Goal: Task Accomplishment & Management: Manage account settings

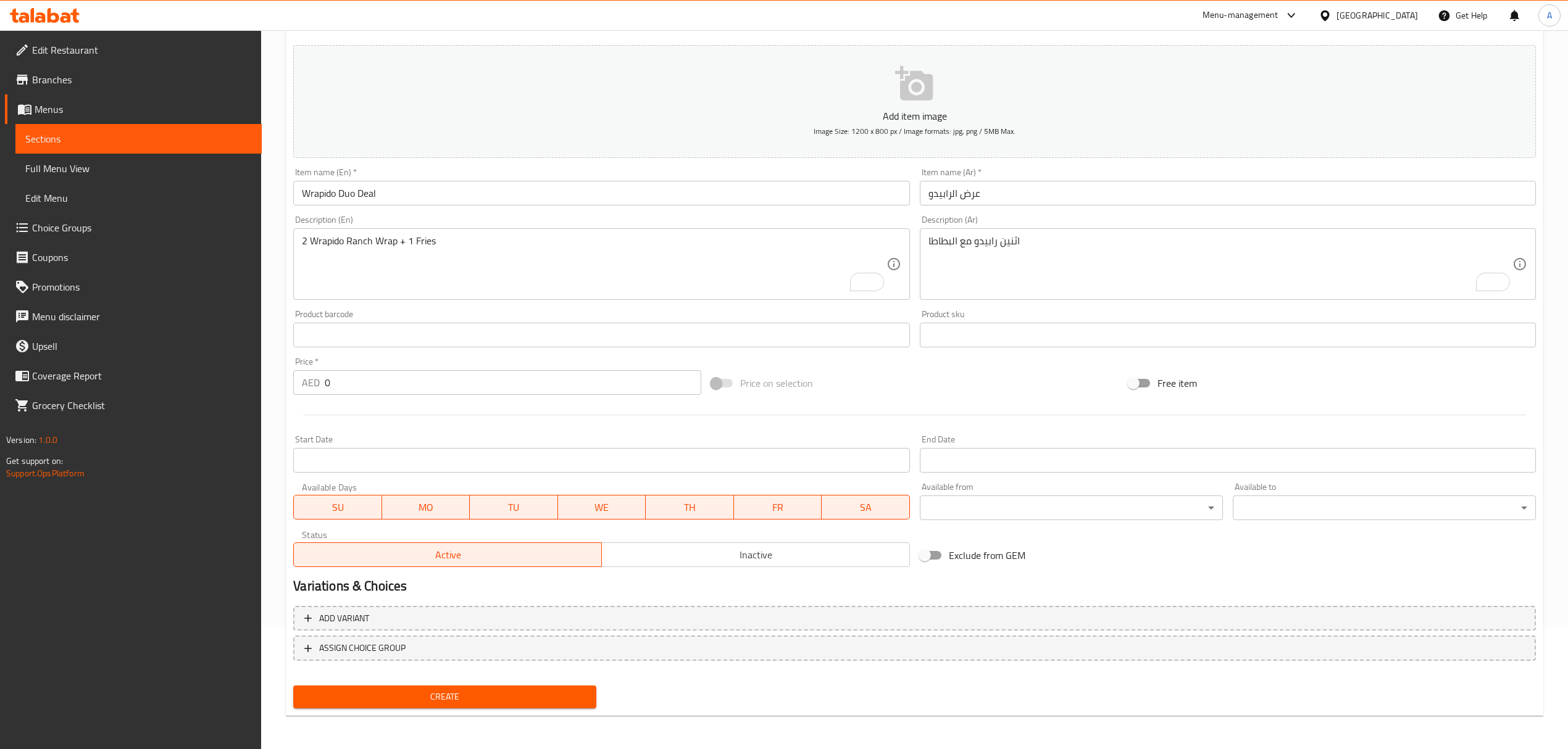
click at [426, 686] on button "Create" at bounding box center [445, 697] width 303 height 23
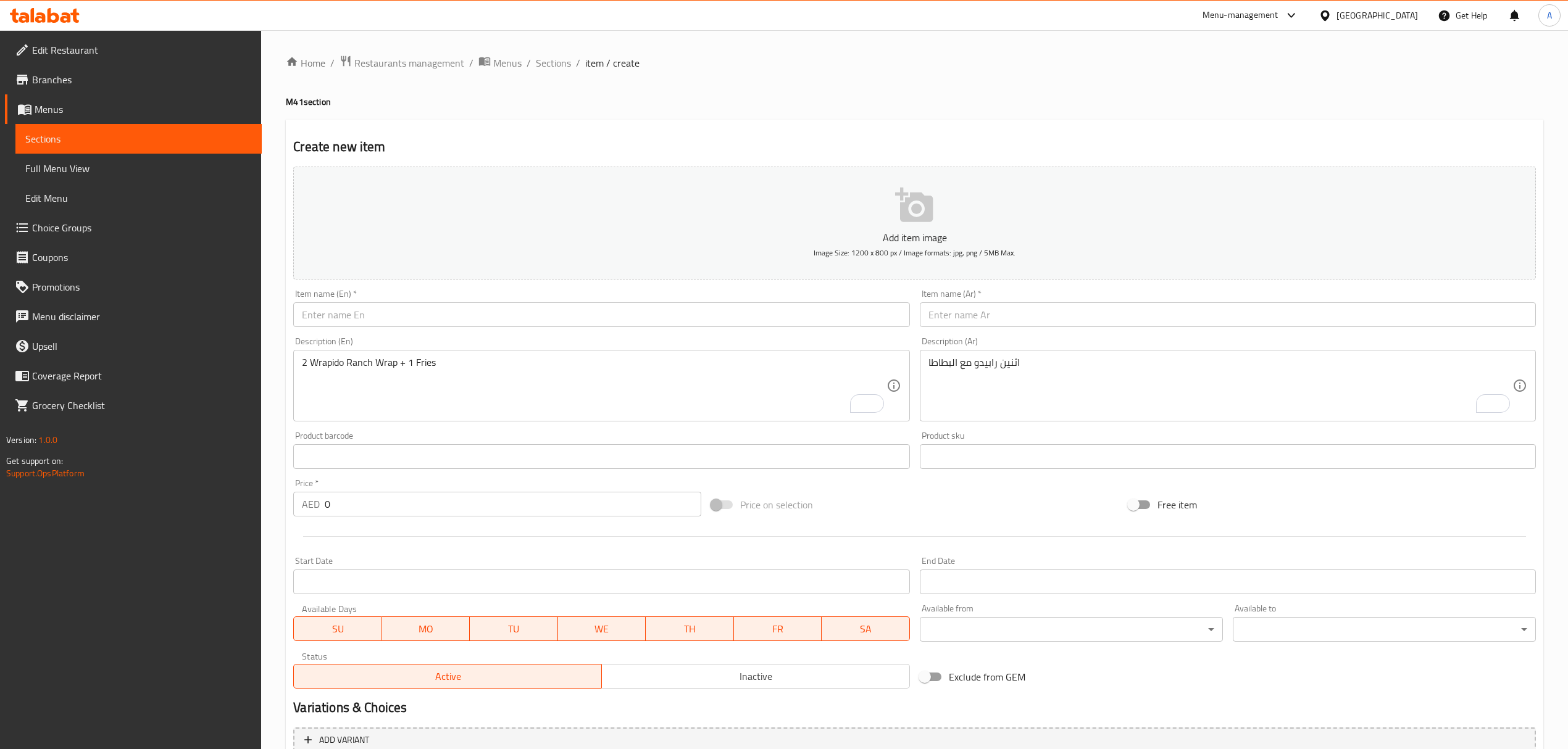
click at [468, 302] on div "Item name (En)   * Item name (En) *" at bounding box center [601, 308] width 616 height 38
click at [463, 314] on input "text" at bounding box center [601, 314] width 616 height 25
paste input "Classic Burger Combo"
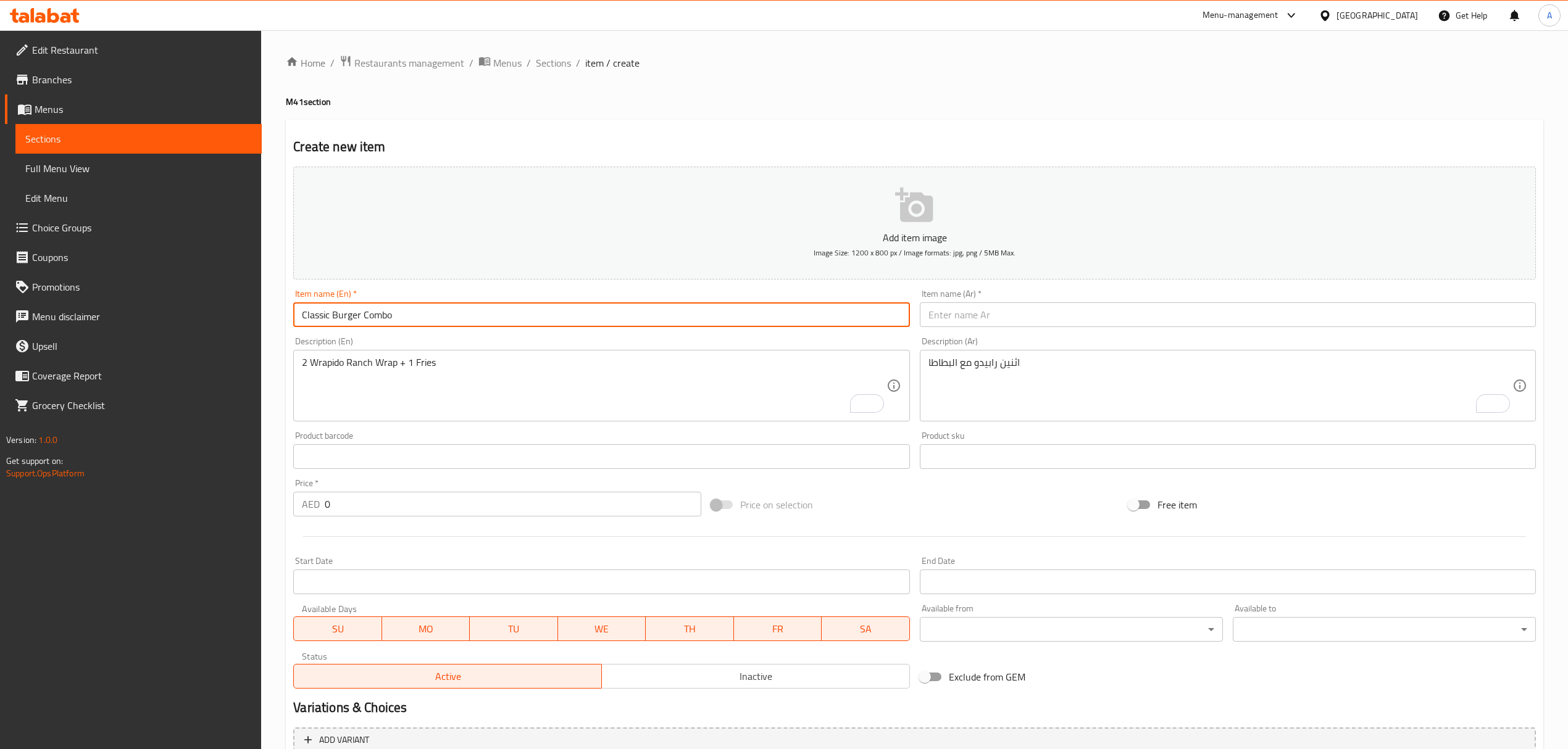
type input "Classic Burger Combo"
click at [477, 413] on textarea "2 Wrapido Ranch Wrap + 1 Fries" at bounding box center [594, 386] width 584 height 58
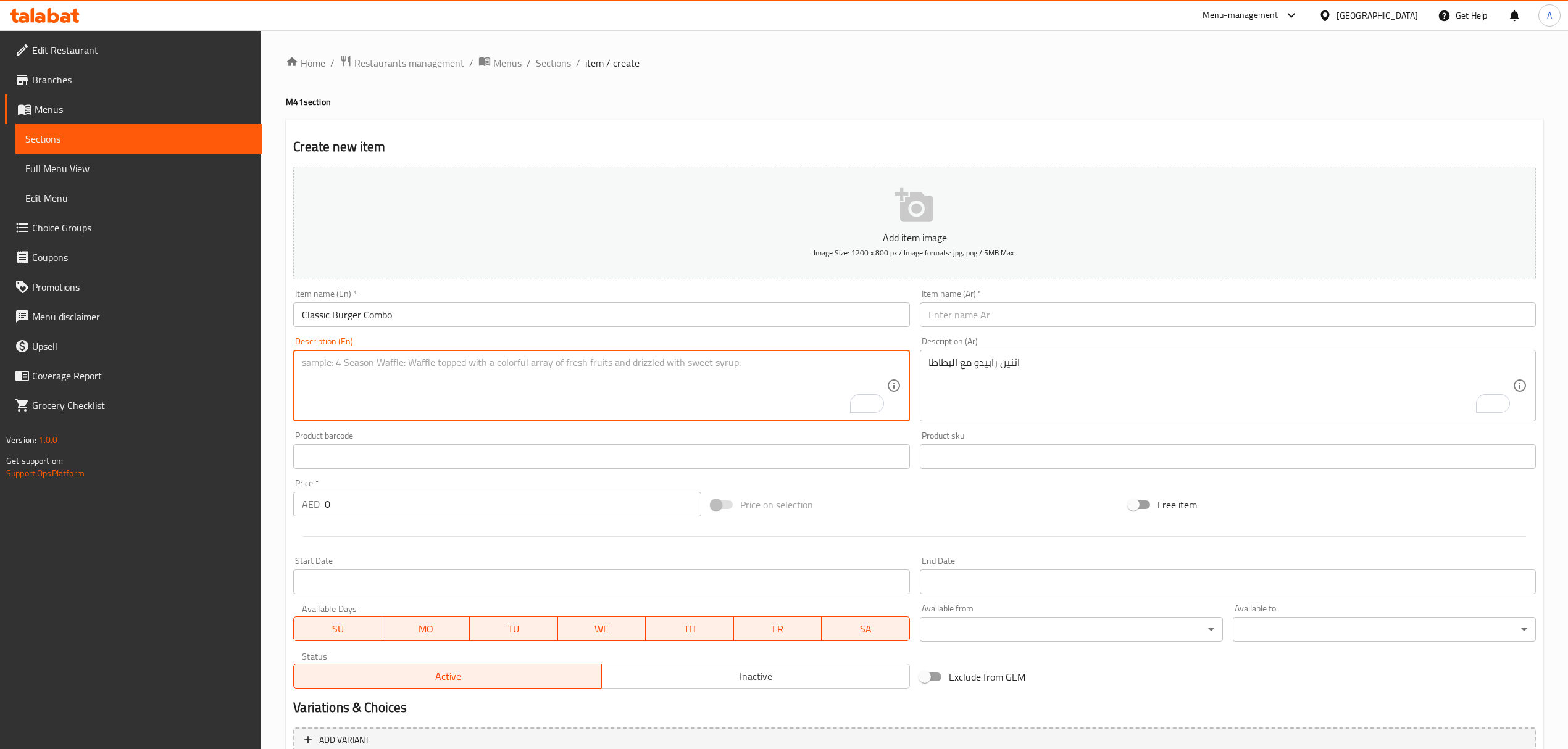
paste textarea "Chicken fillet/ wimpy b + Fries + drink"
type textarea "Chicken fillet/ wimpy b + Fries + drink"
click at [978, 383] on textarea "اثنين رابيدو مع البطاطا" at bounding box center [1220, 386] width 584 height 58
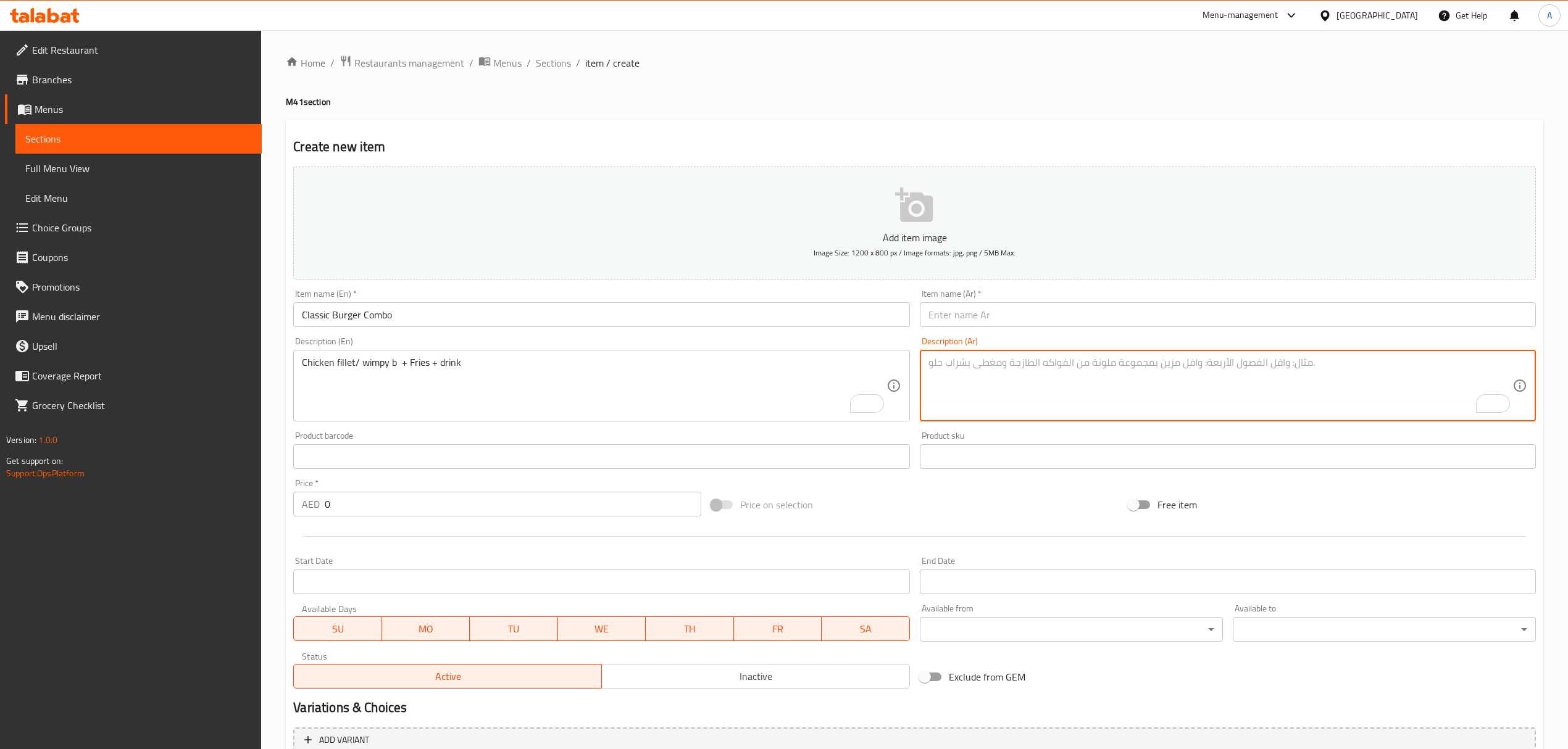
paste textarea "وجبة البورحر الكلاسيكية"
type textarea "وجبة البورحر الكلاسيكية"
click at [1002, 304] on input "text" at bounding box center [1228, 314] width 616 height 25
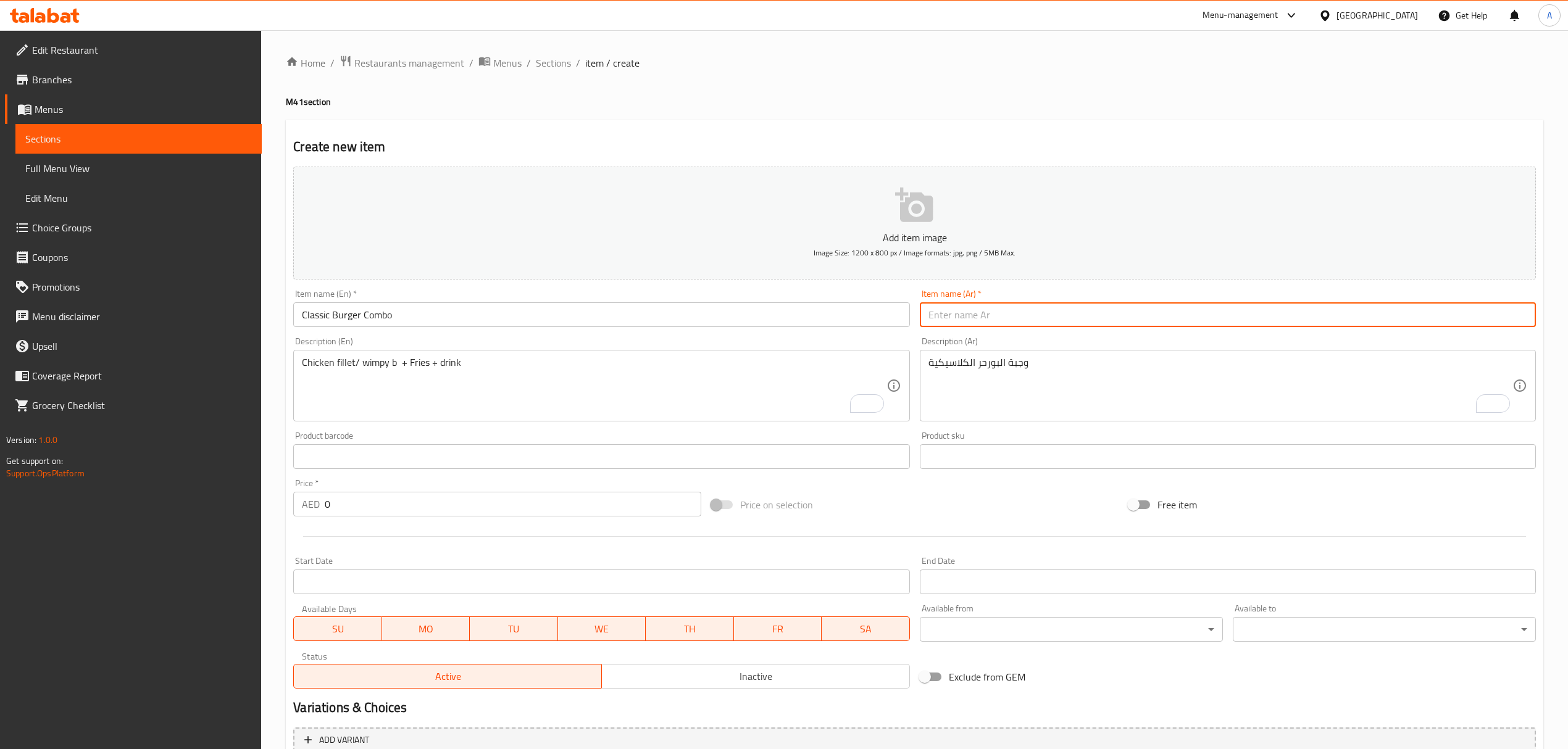
paste input "وجبة البورحر الكلاسيكية"
type input "وجبة البورحر الكلاسيكية"
click at [808, 21] on div "Menu-management [GEOGRAPHIC_DATA] Get Help A" at bounding box center [784, 15] width 1568 height 30
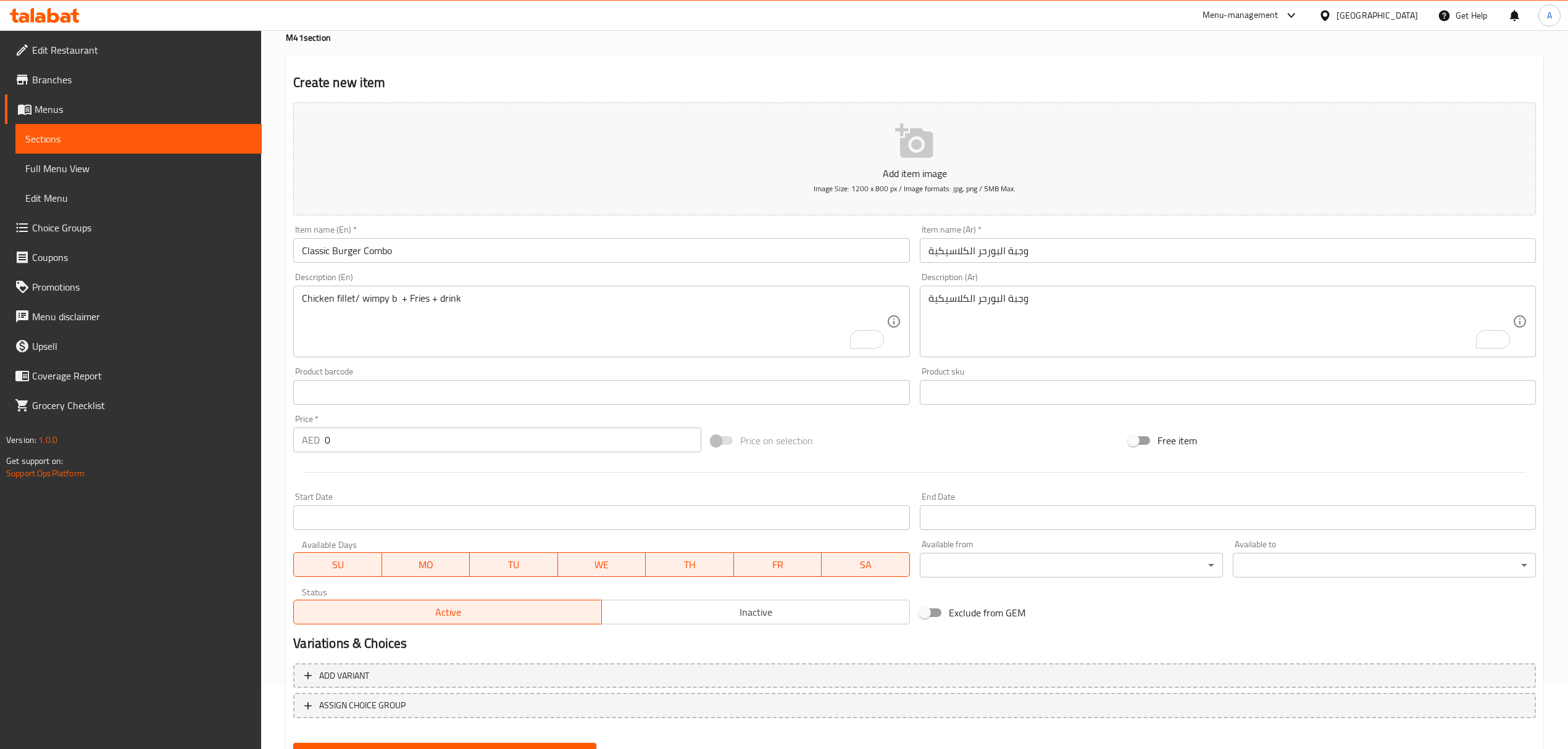
scroll to position [122, 0]
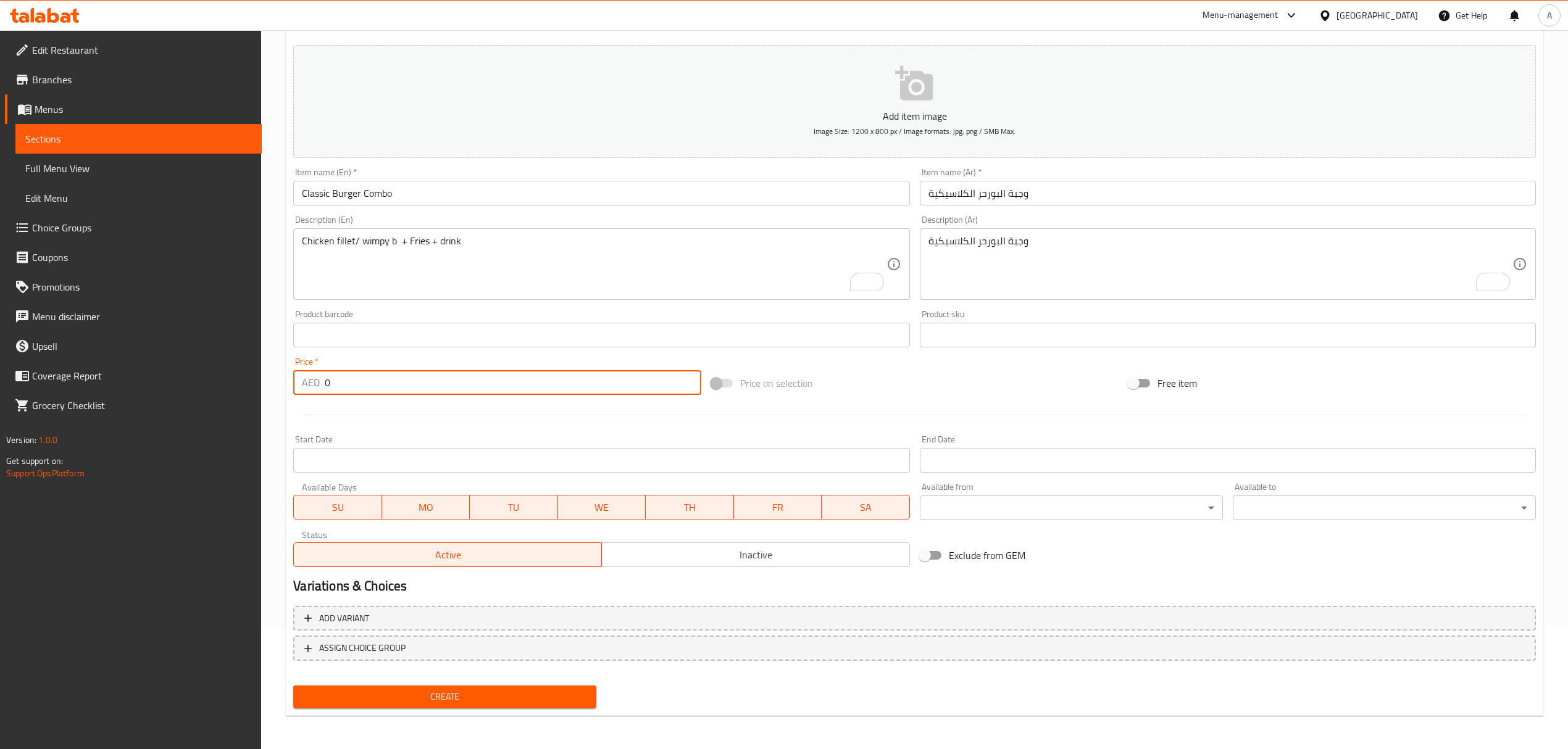
drag, startPoint x: 334, startPoint y: 386, endPoint x: 309, endPoint y: 380, distance: 25.7
click at [309, 380] on div "AED 0 Price *" at bounding box center [497, 382] width 407 height 25
paste input "43"
type input "43"
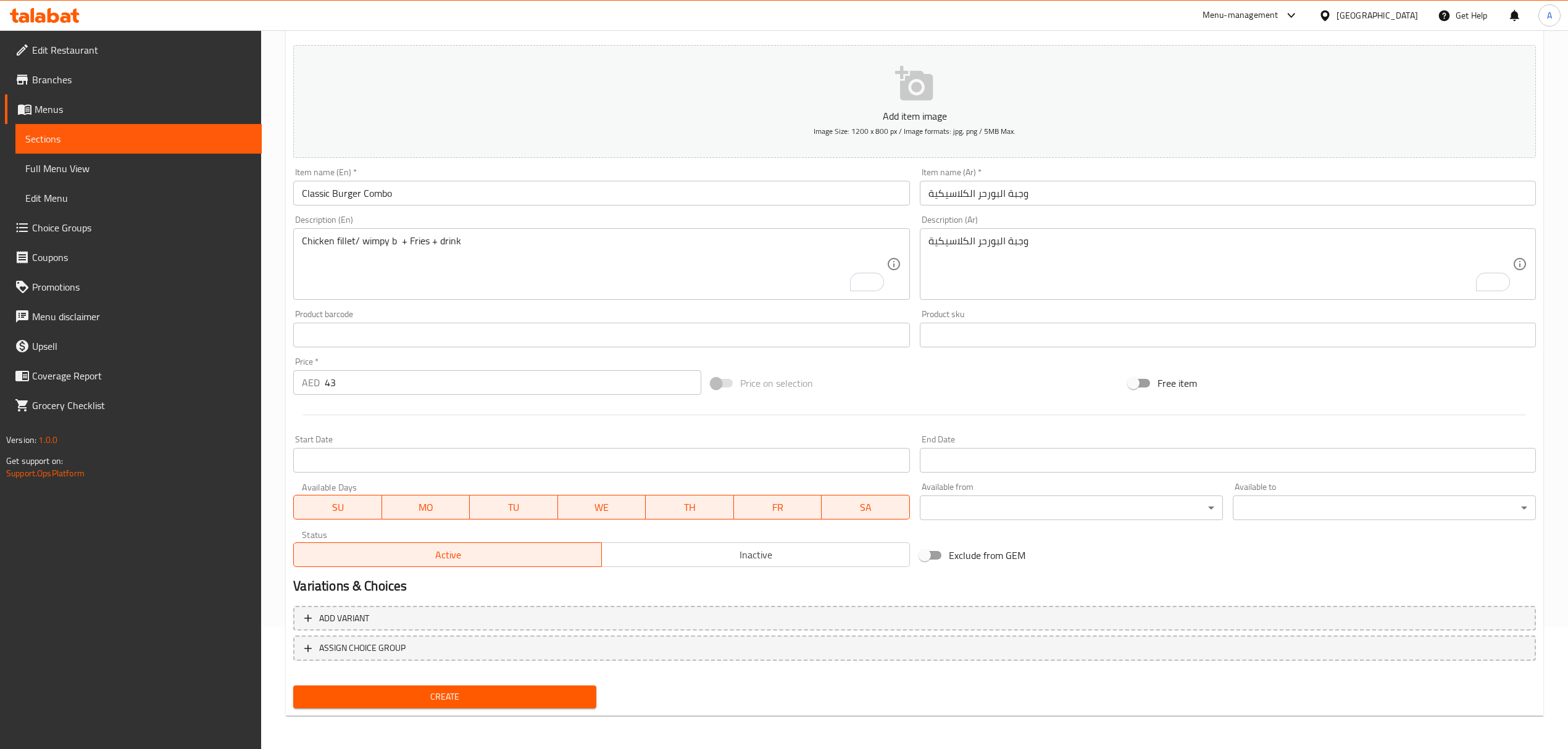
click at [438, 359] on div "Price   * AED 43 Price *" at bounding box center [497, 376] width 407 height 38
click at [455, 704] on span "Create" at bounding box center [445, 696] width 283 height 15
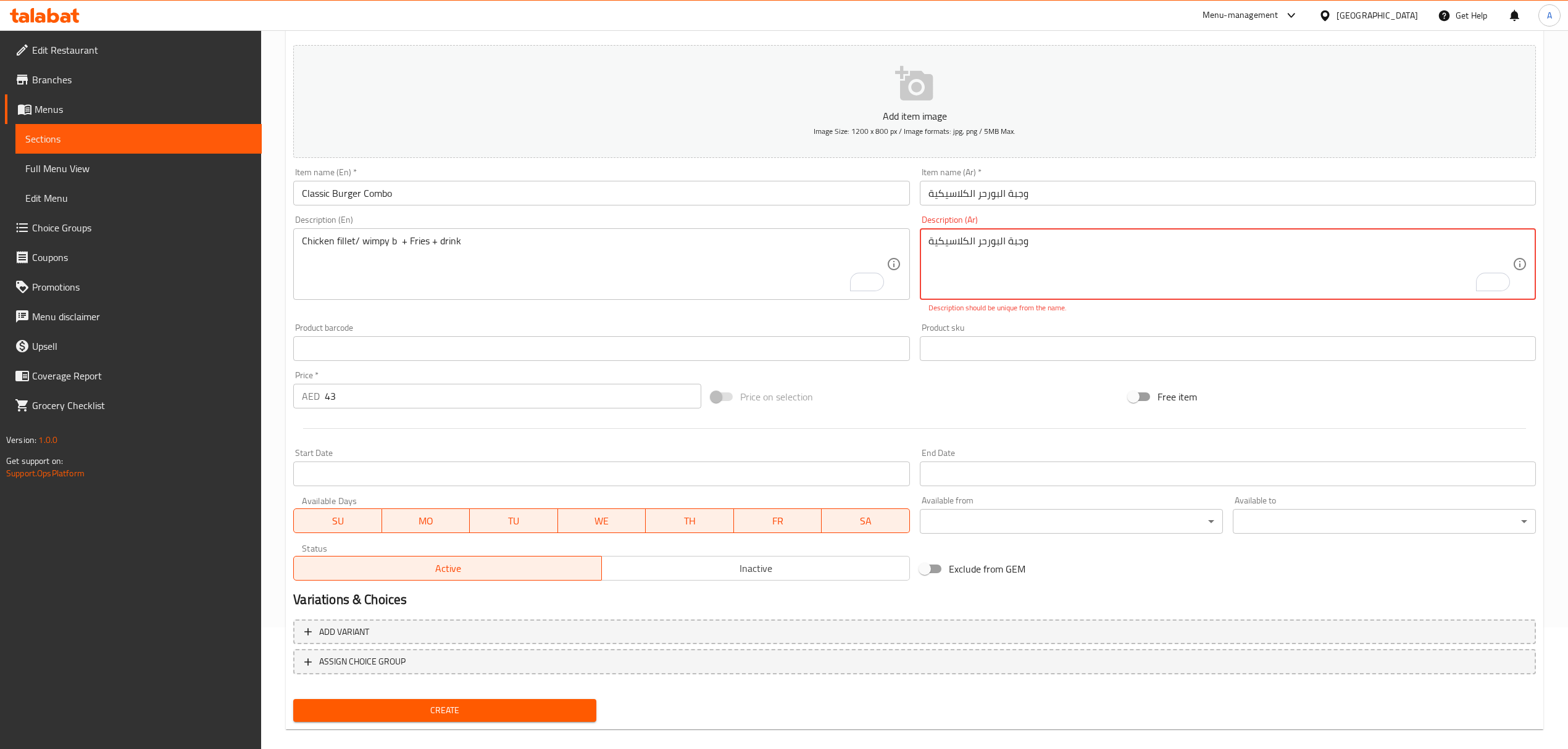
click at [961, 247] on textarea "وجبة البورحر الكلاسيكية" at bounding box center [1220, 265] width 584 height 58
click at [961, 246] on textarea "وجبة البورحر الكلاسيكية" at bounding box center [1220, 265] width 584 height 58
paste textarea "عرض الويمبي ب أو الدجاج الفيلية مع البطاطا والمشروب"
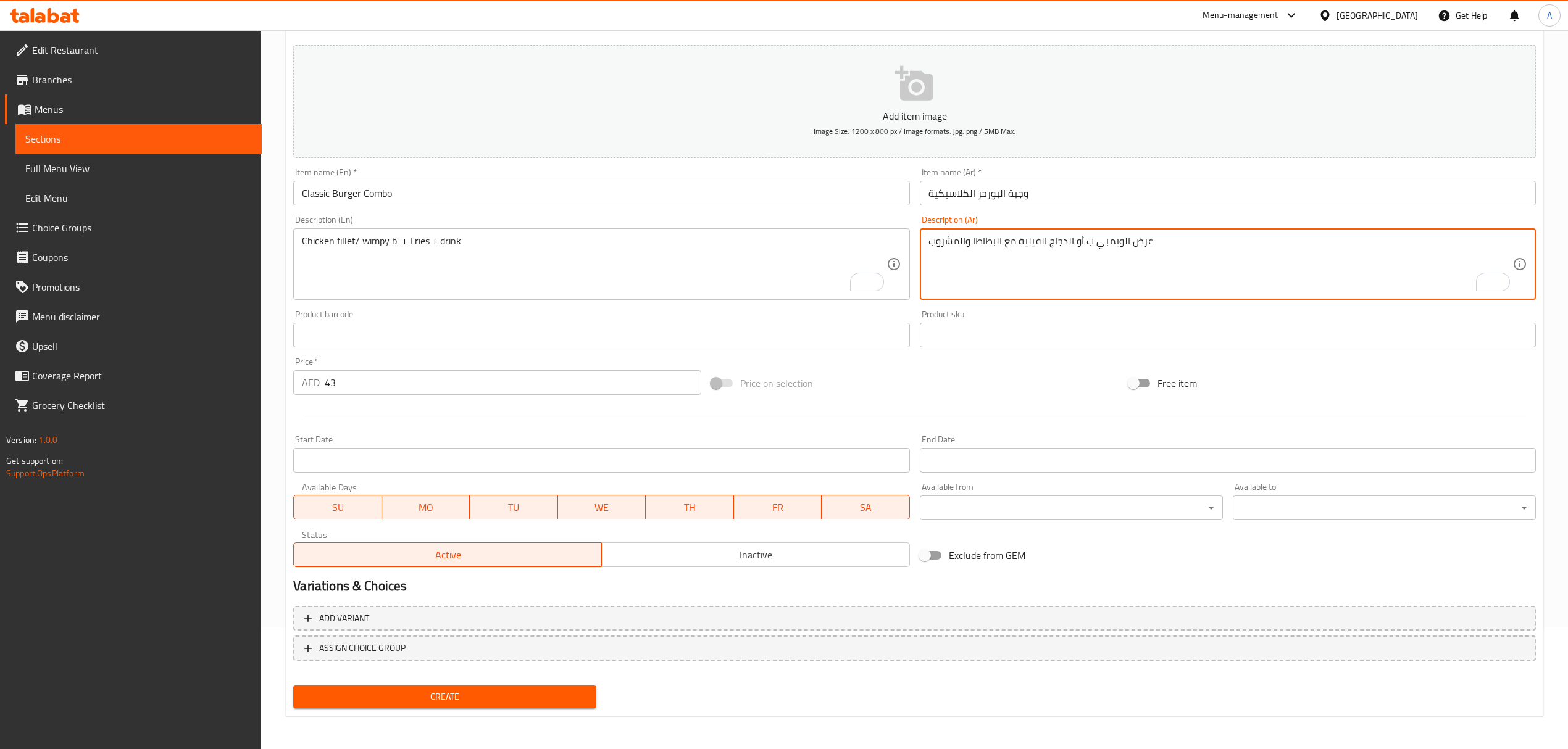
type textarea "عرض الويمبي ب أو الدجاج الفيلية مع البطاطا والمشروب"
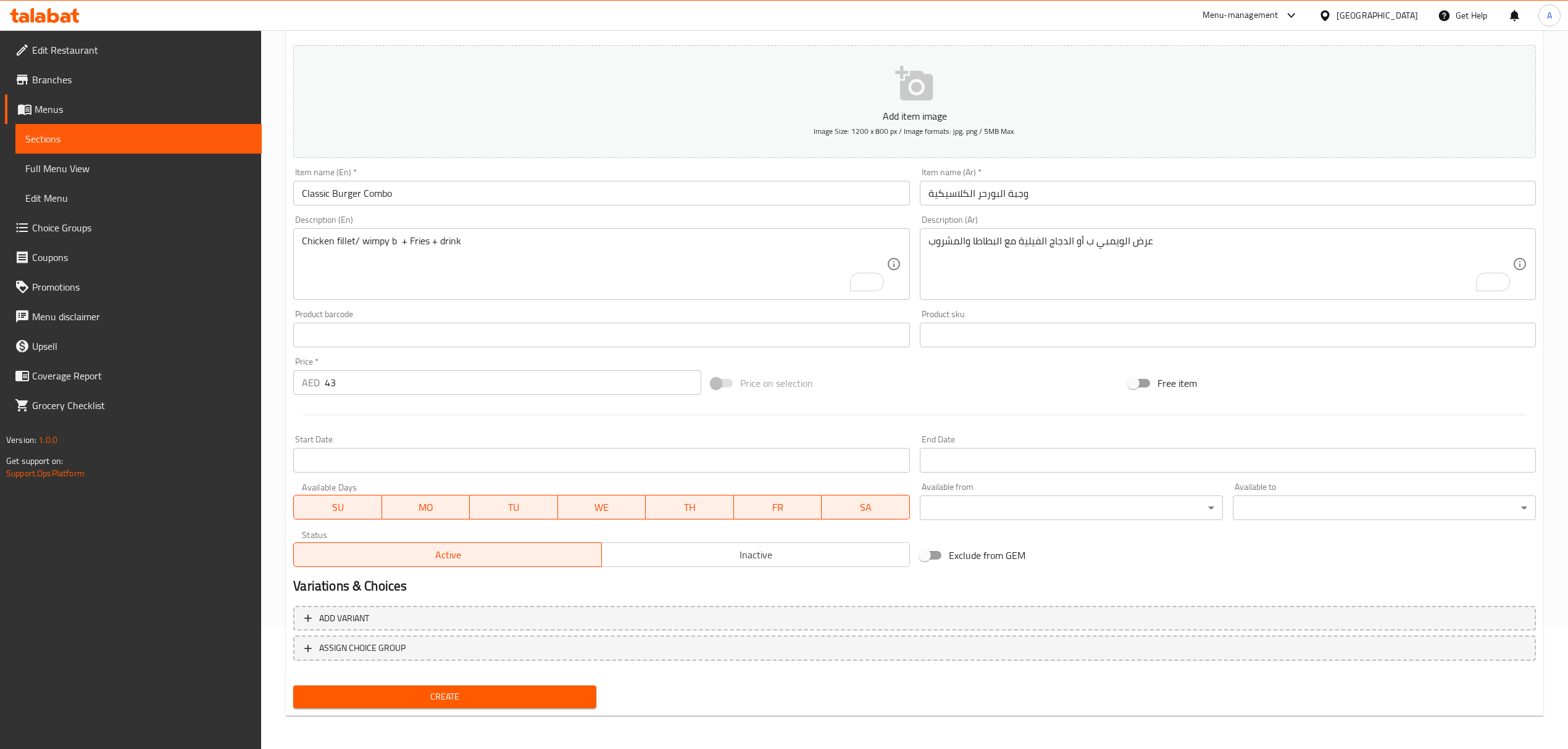
click at [909, 255] on div "Chicken fillet/ wimpy b + Fries + drink Description (En)" at bounding box center [601, 265] width 616 height 72
click at [917, 253] on div "Description (Ar) عرض الويمبي ب أو الدجاج الفيلية مع البطاطا والمشروب Descriptio…" at bounding box center [1228, 258] width 626 height 94
click at [543, 696] on span "Create" at bounding box center [445, 696] width 283 height 15
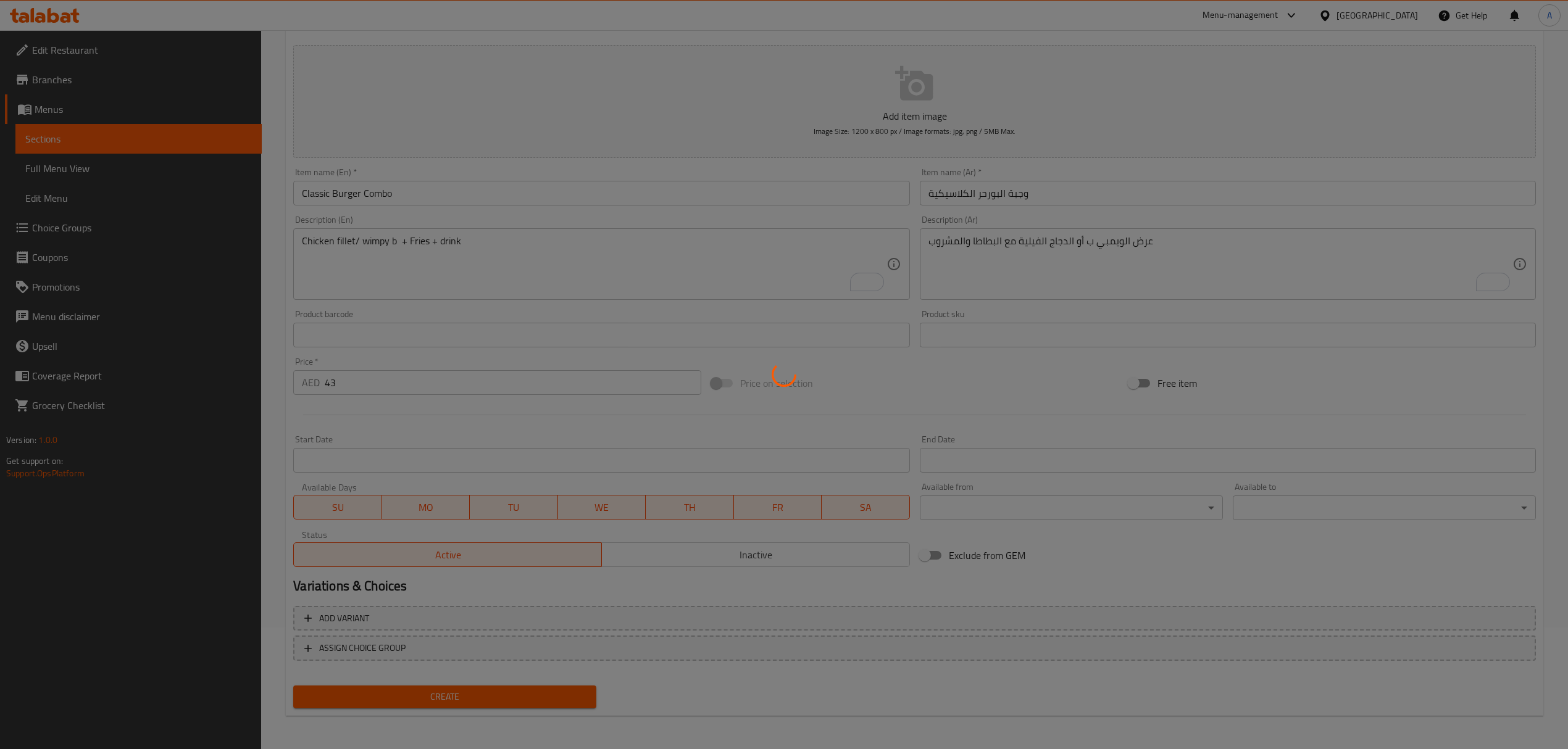
type input "0"
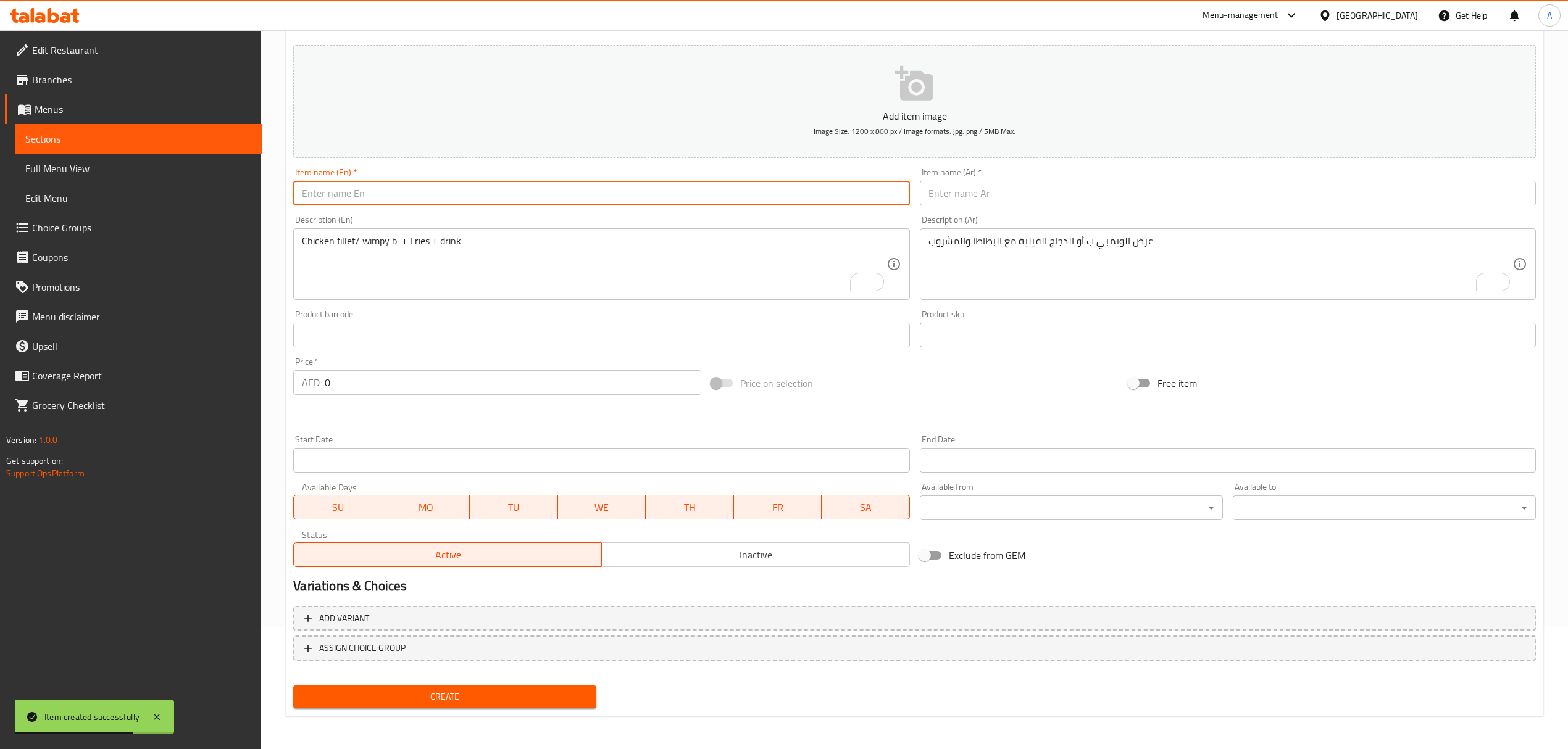
click at [447, 201] on input "text" at bounding box center [601, 193] width 616 height 25
paste input "Double Beef Burger Feast"
type input "Double Beef Burger Feast"
click at [986, 186] on input "text" at bounding box center [1228, 193] width 616 height 25
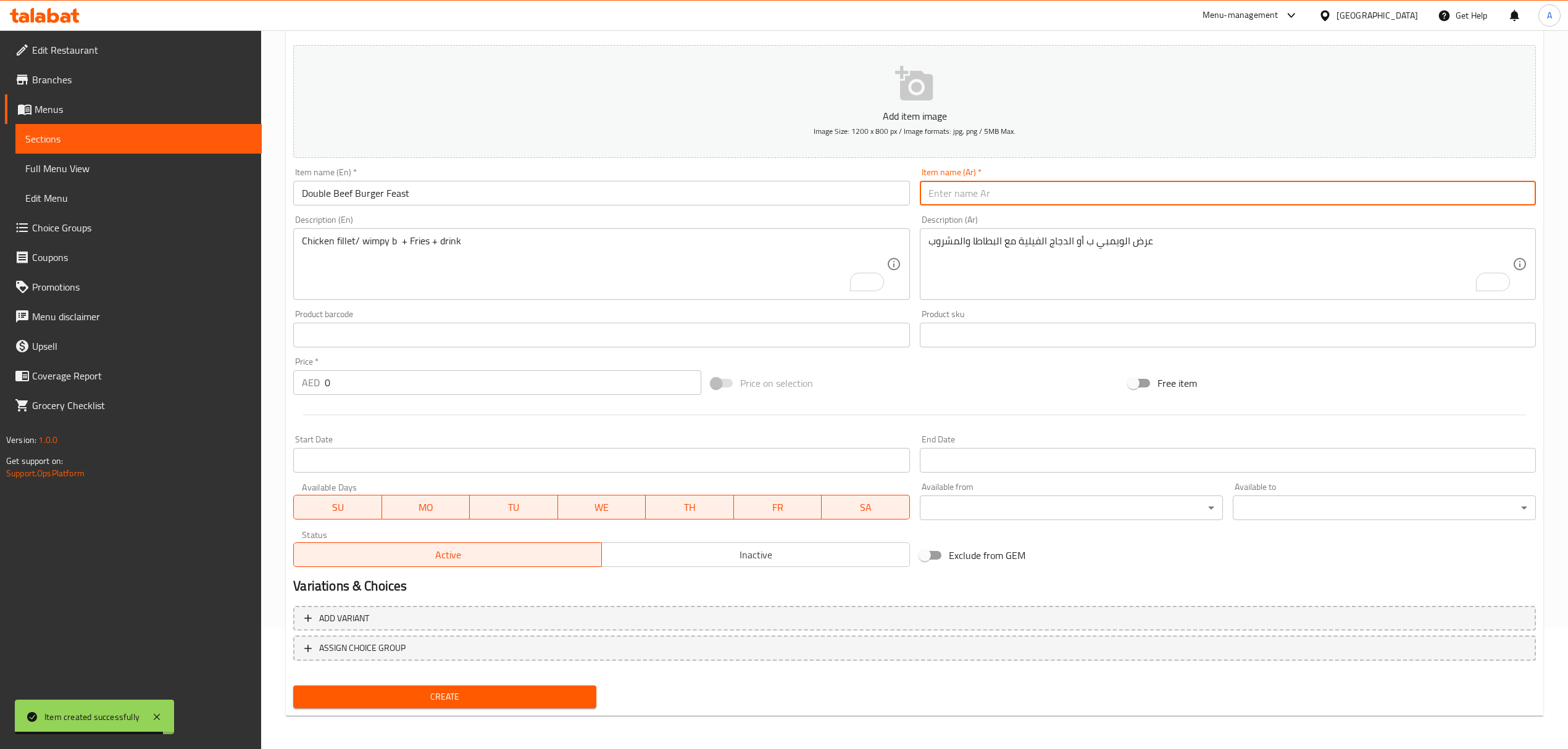
paste input "عرض البيف بورجر الدوبل"
type input "عرض البيف بورجر الدوبل"
click at [793, 181] on div "Item name (En)   * Double Beef Burger Feast Item name (En) *" at bounding box center [601, 187] width 616 height 38
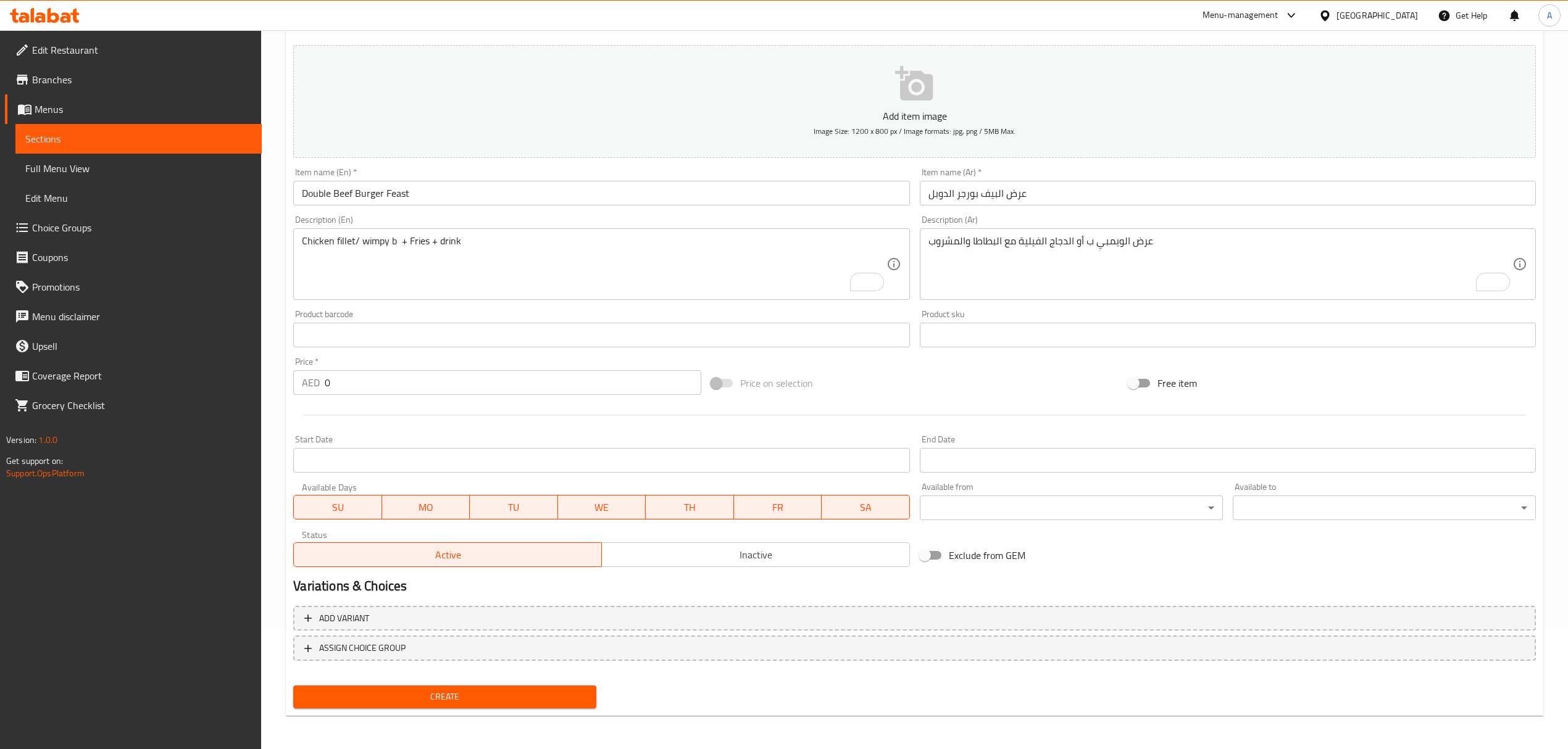
click at [452, 268] on textarea "Chicken fillet/ wimpy b + Fries + drink" at bounding box center [594, 265] width 584 height 58
paste textarea "Double Wimpy B + Fries + Drink"
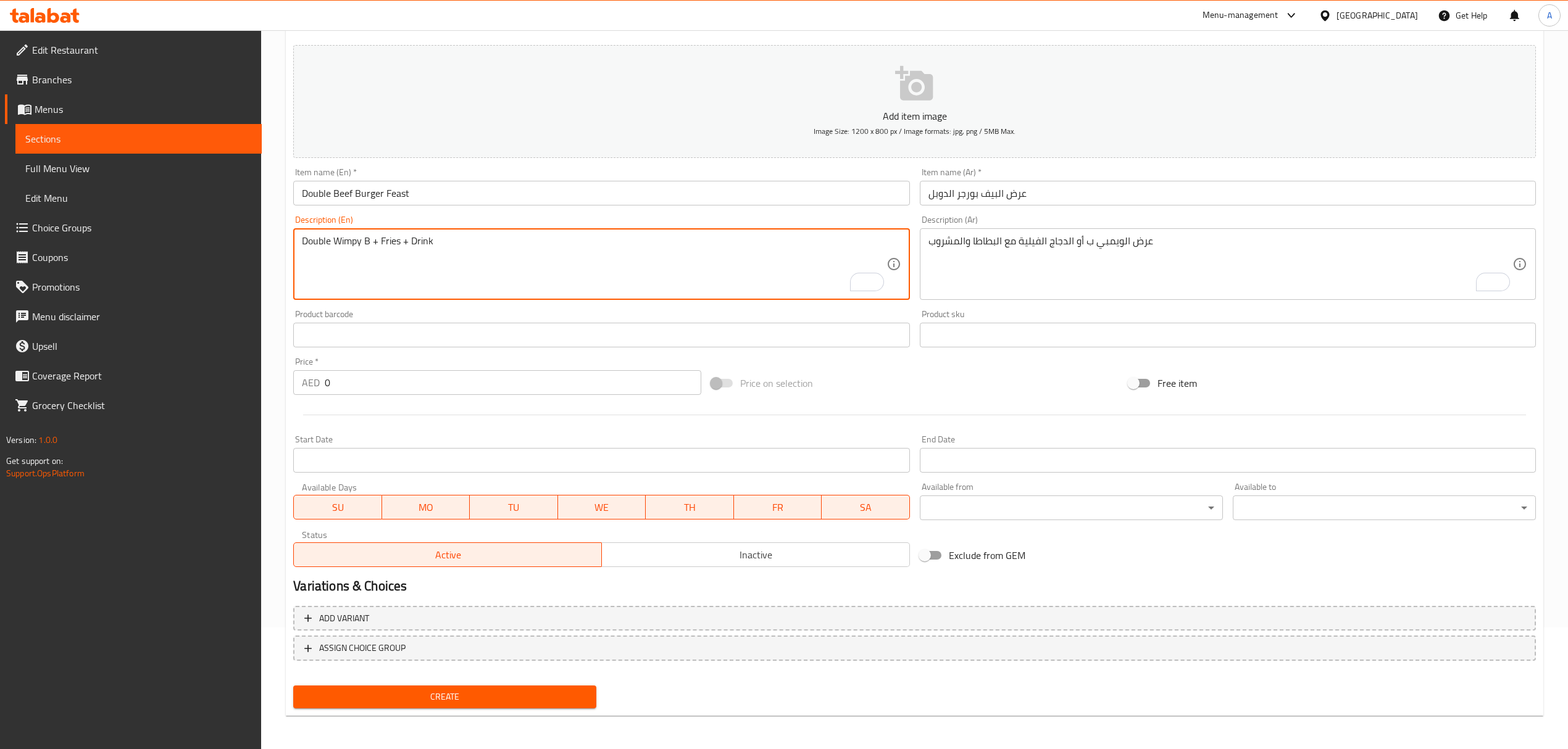
type textarea "Double Wimpy B + Fries + Drink"
click at [992, 259] on textarea "To enrich screen reader interactions, please activate Accessibility in Grammarl…" at bounding box center [1220, 265] width 584 height 58
paste textarea "دوبل ويمبي ب مع البطاطا والمشروب"
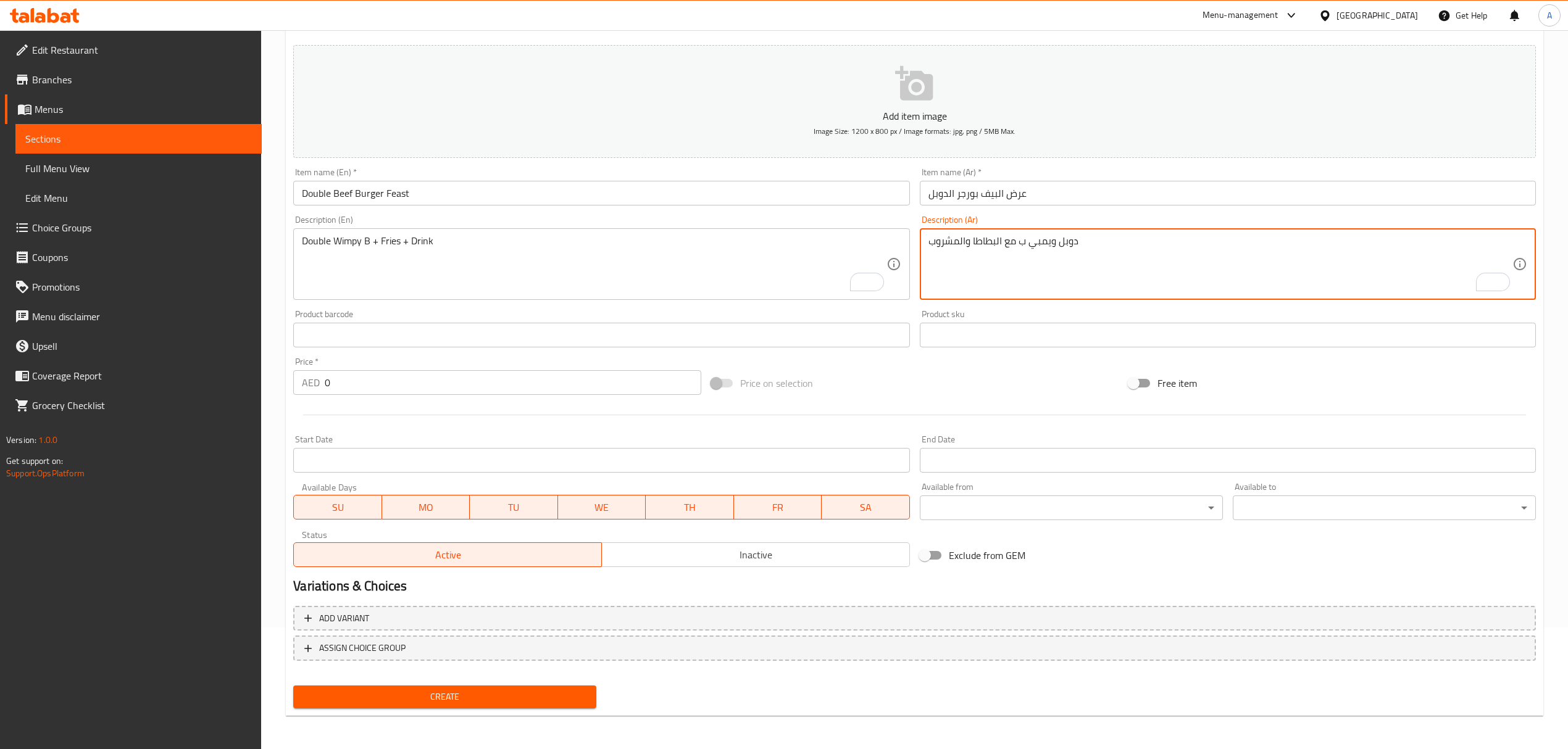
type textarea "دوبل ويمبي ب مع البطاطا والمشروب"
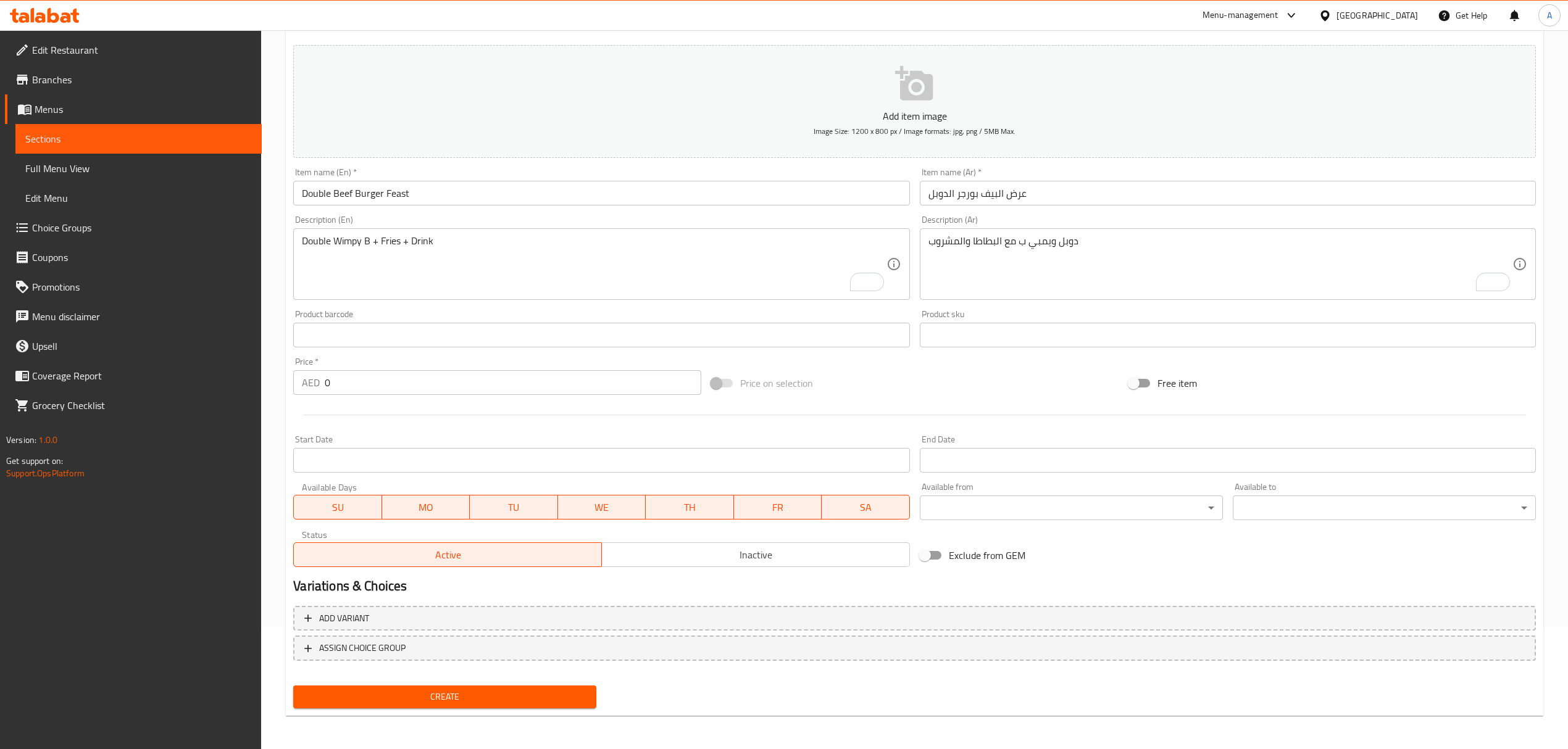
click at [897, 304] on div "Description (En) Double Wimpy B + Fries + Drink Description (En)" at bounding box center [602, 258] width 626 height 94
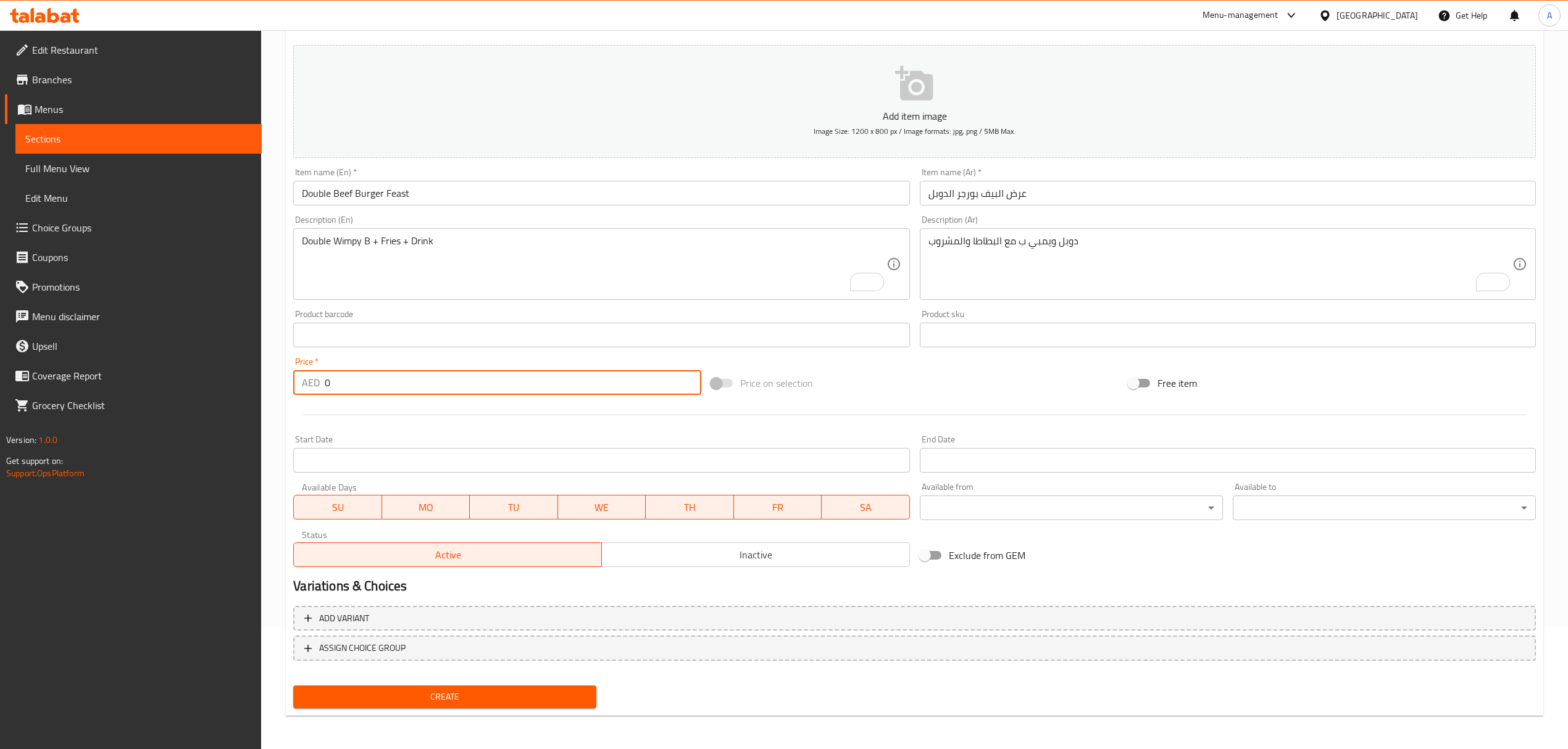
drag, startPoint x: 379, startPoint y: 388, endPoint x: 273, endPoint y: 388, distance: 106.0
click at [273, 388] on div "Home / Restaurants management / Menus / Sections / item / create M41 section Cr…" at bounding box center [915, 330] width 1307 height 842
paste input "48"
type input "48"
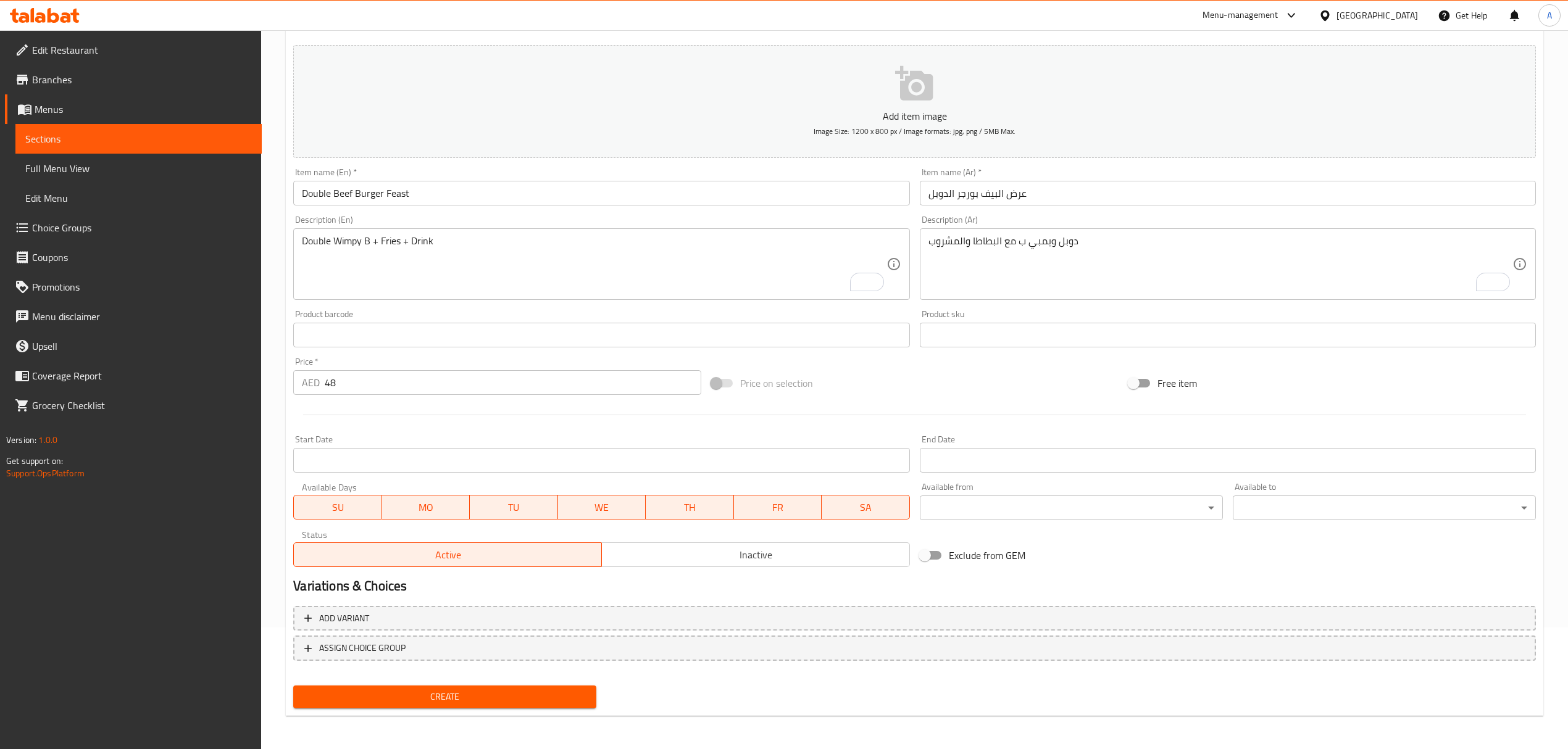
click at [371, 358] on div "Price   * AED 48 Price *" at bounding box center [497, 376] width 407 height 38
click at [438, 693] on span "Create" at bounding box center [445, 696] width 283 height 15
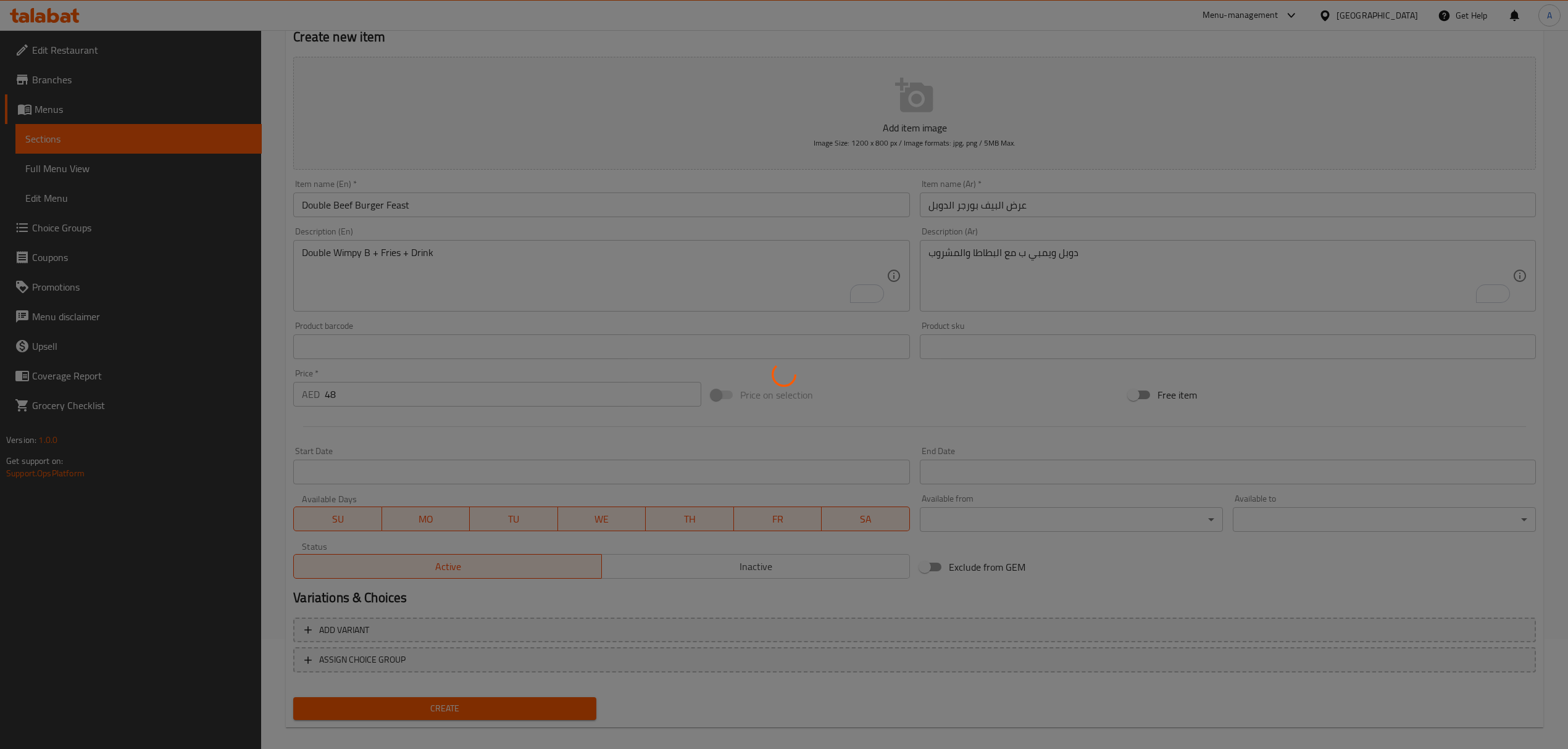
scroll to position [0, 0]
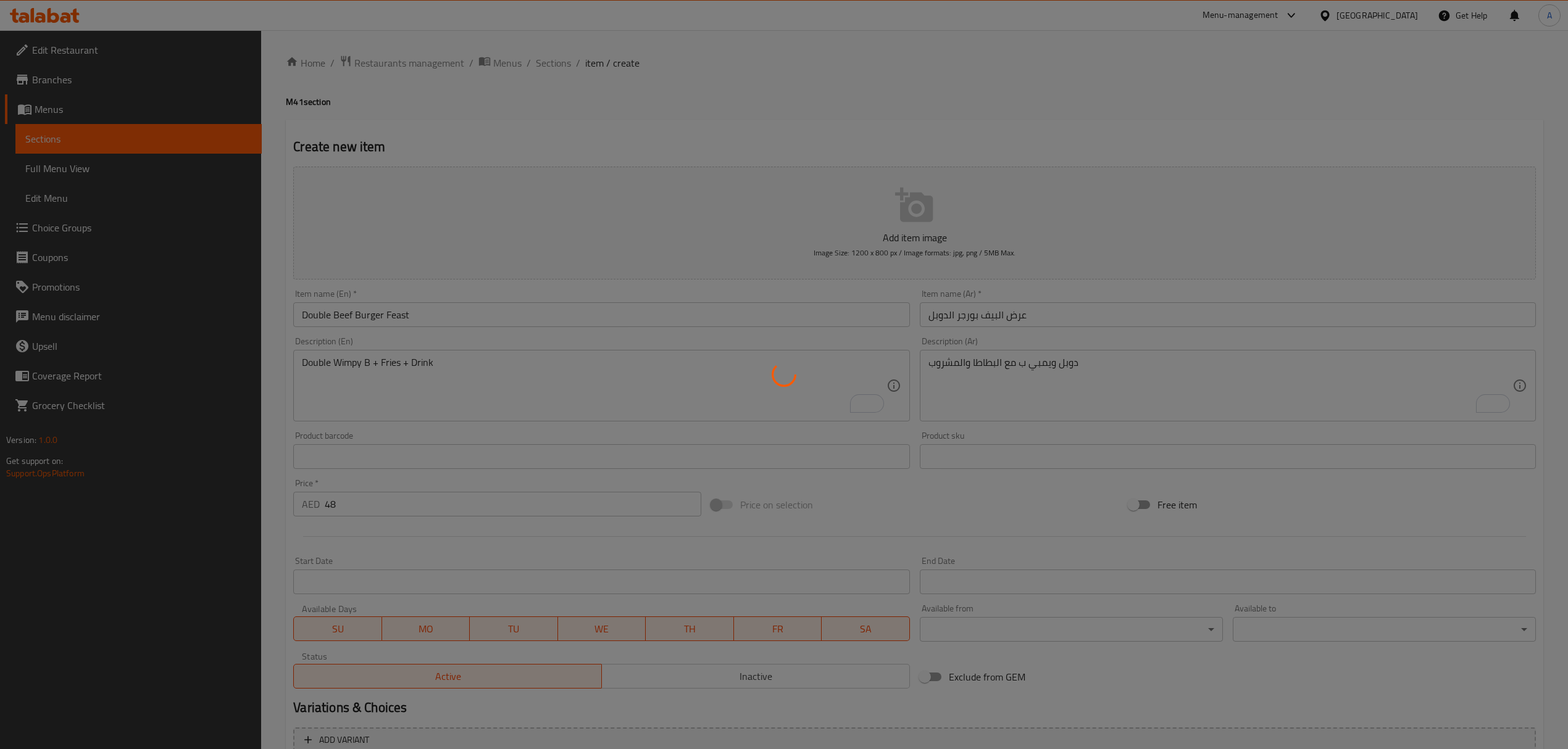
type input "0"
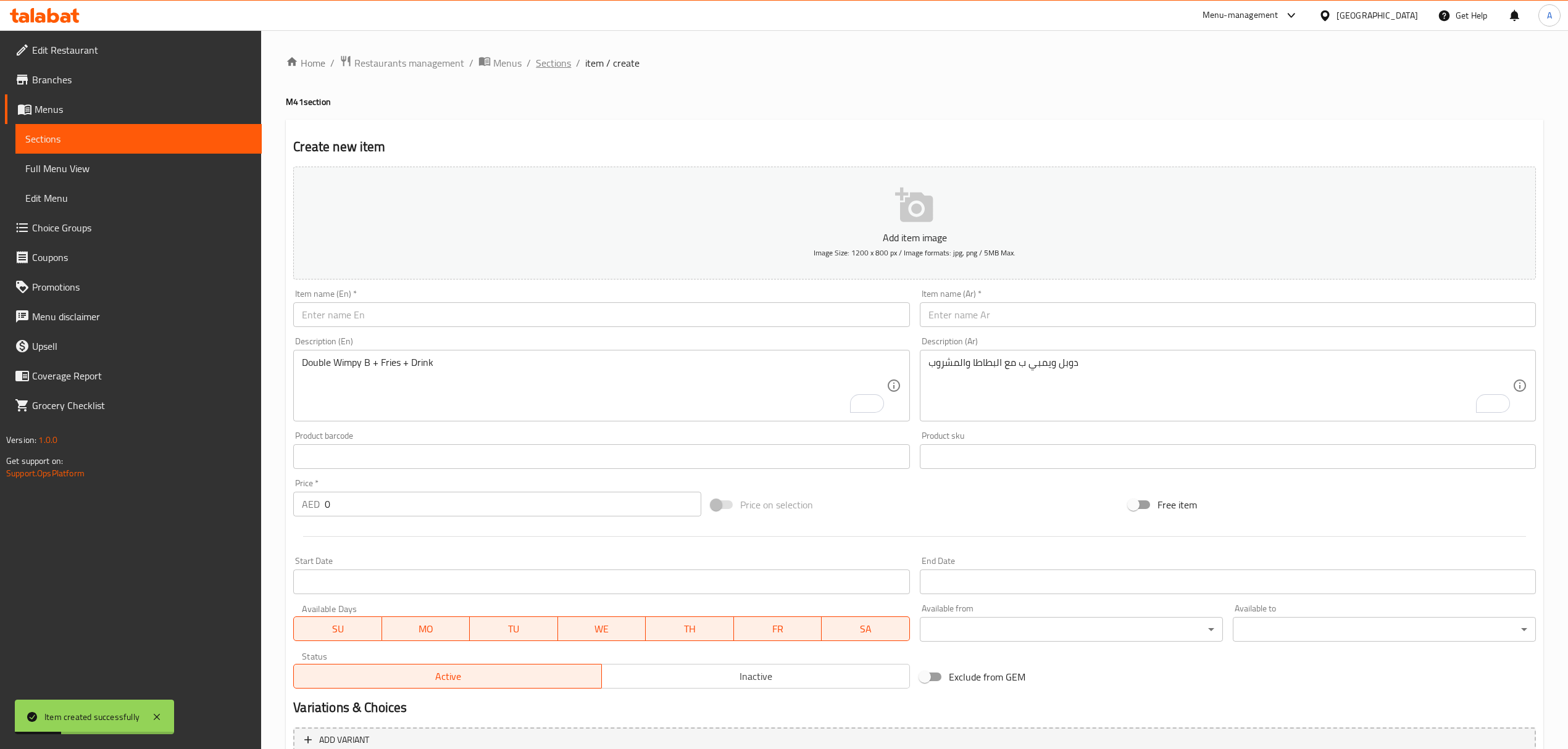
click at [543, 64] on span "Sections" at bounding box center [553, 63] width 35 height 15
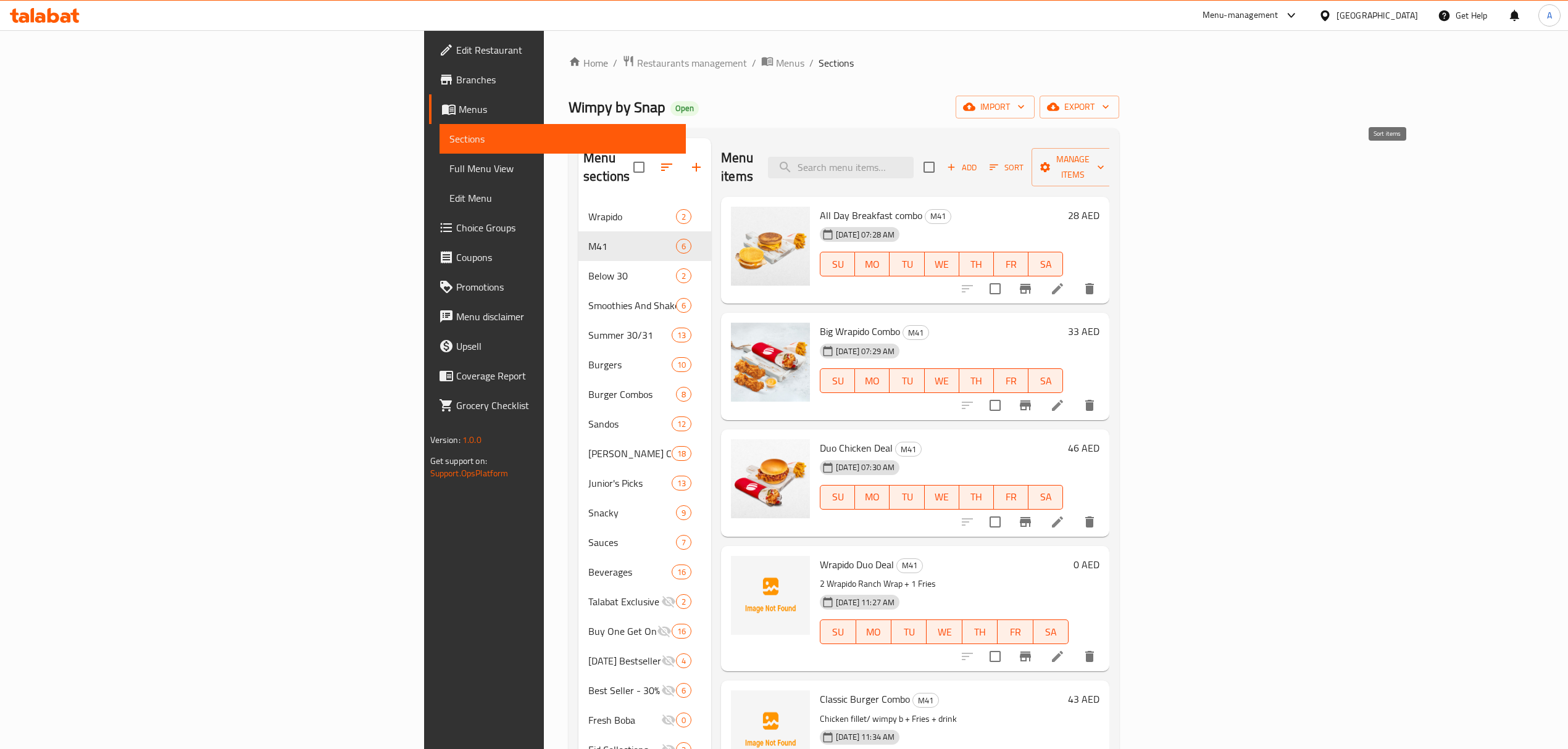
click at [1000, 163] on icon "button" at bounding box center [994, 167] width 11 height 11
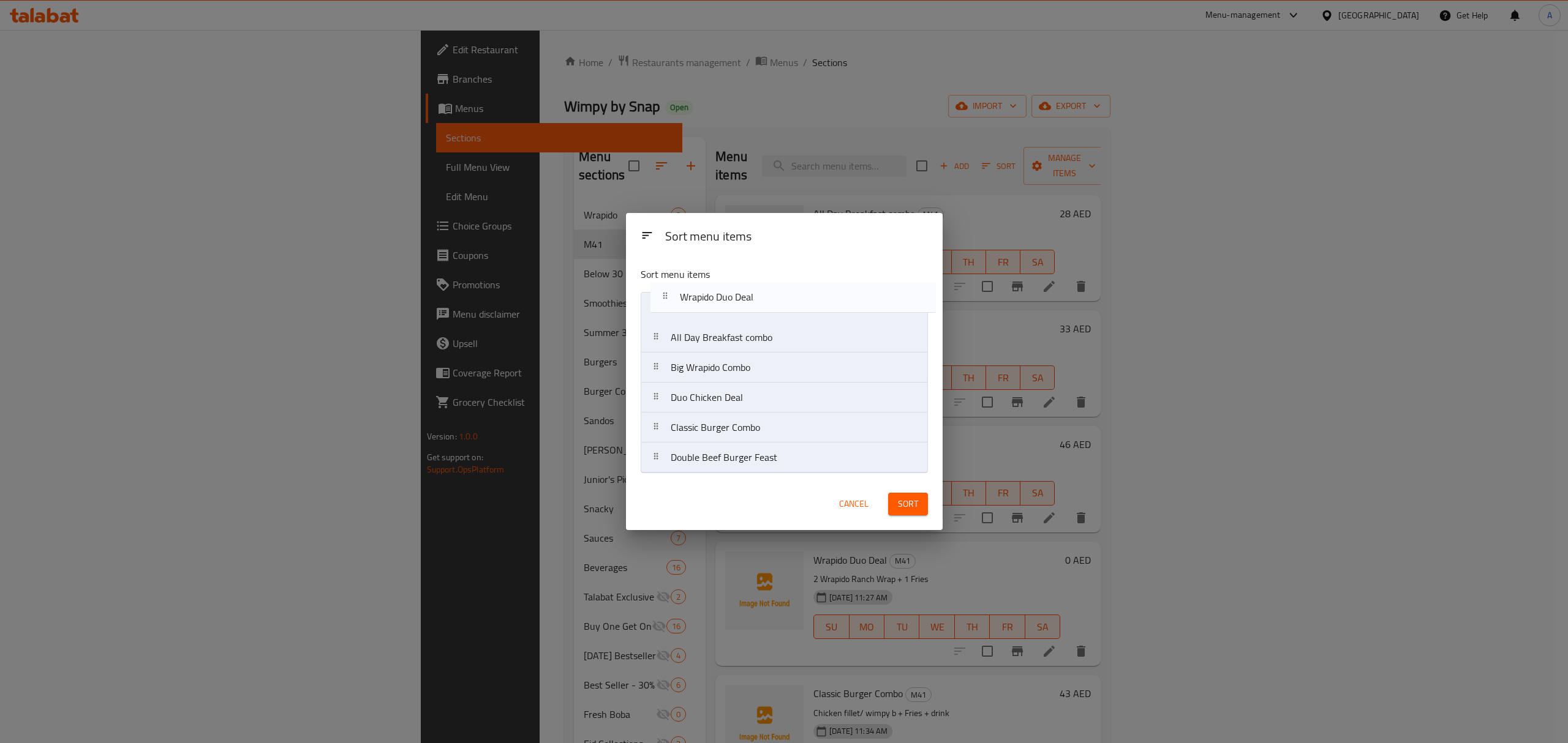
drag, startPoint x: 669, startPoint y: 395, endPoint x: 678, endPoint y: 312, distance: 83.5
click at [676, 303] on nav "All Day Breakfast combo Big Wrapido Combo Duo Chicken Deal Wrapido Duo Deal Cla…" at bounding box center [784, 382] width 287 height 181
click at [690, 334] on nav "Wrapido Duo Deal All Day Breakfast combo Big Wrapido Combo Duo Chicken Deal Cla…" at bounding box center [784, 382] width 287 height 181
drag, startPoint x: 691, startPoint y: 467, endPoint x: 690, endPoint y: 367, distance: 100.0
click at [690, 367] on nav "Wrapido Duo Deal Classic Burger Combo All Day Breakfast combo Big Wrapido Combo…" at bounding box center [784, 382] width 287 height 181
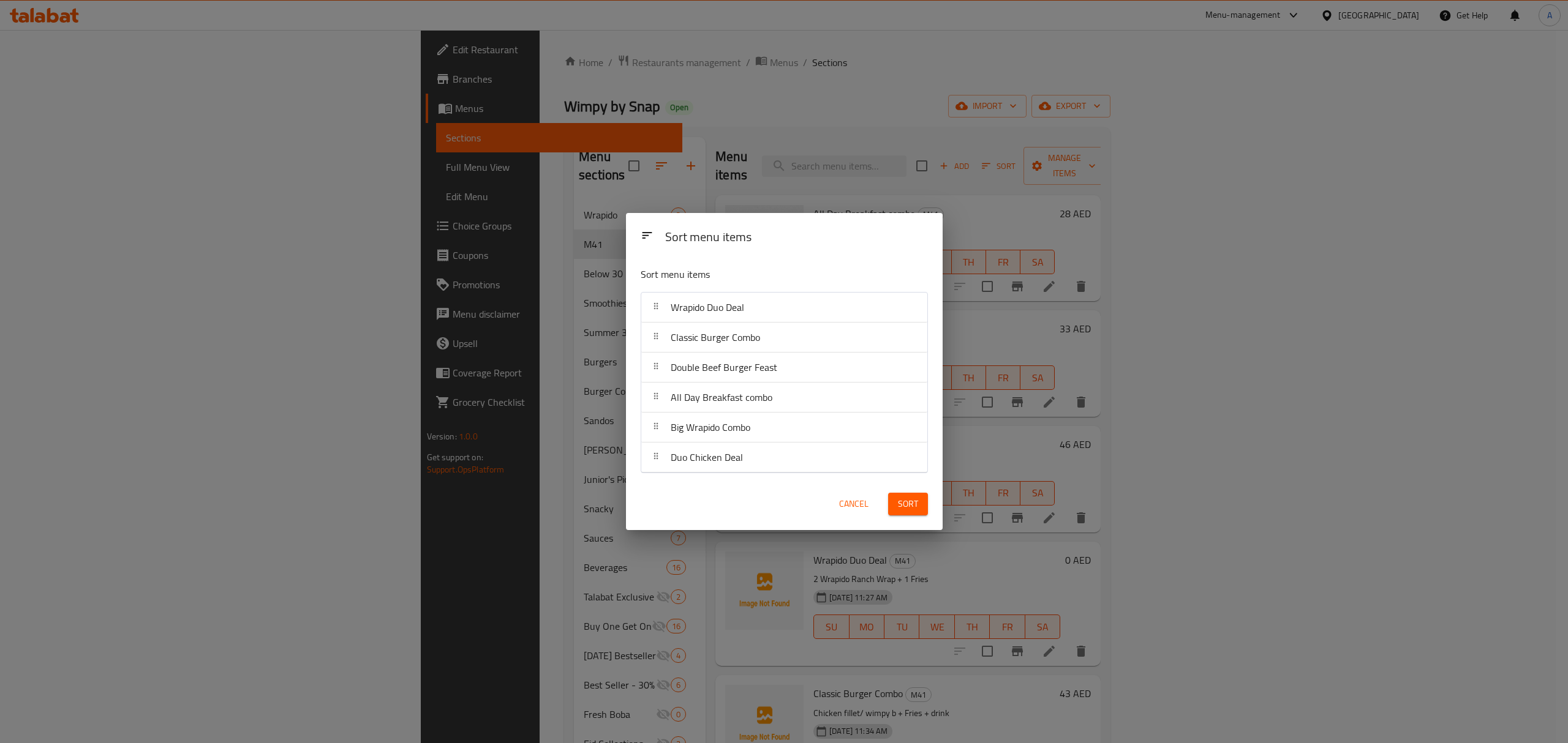
click at [924, 504] on button "Sort" at bounding box center [908, 504] width 40 height 22
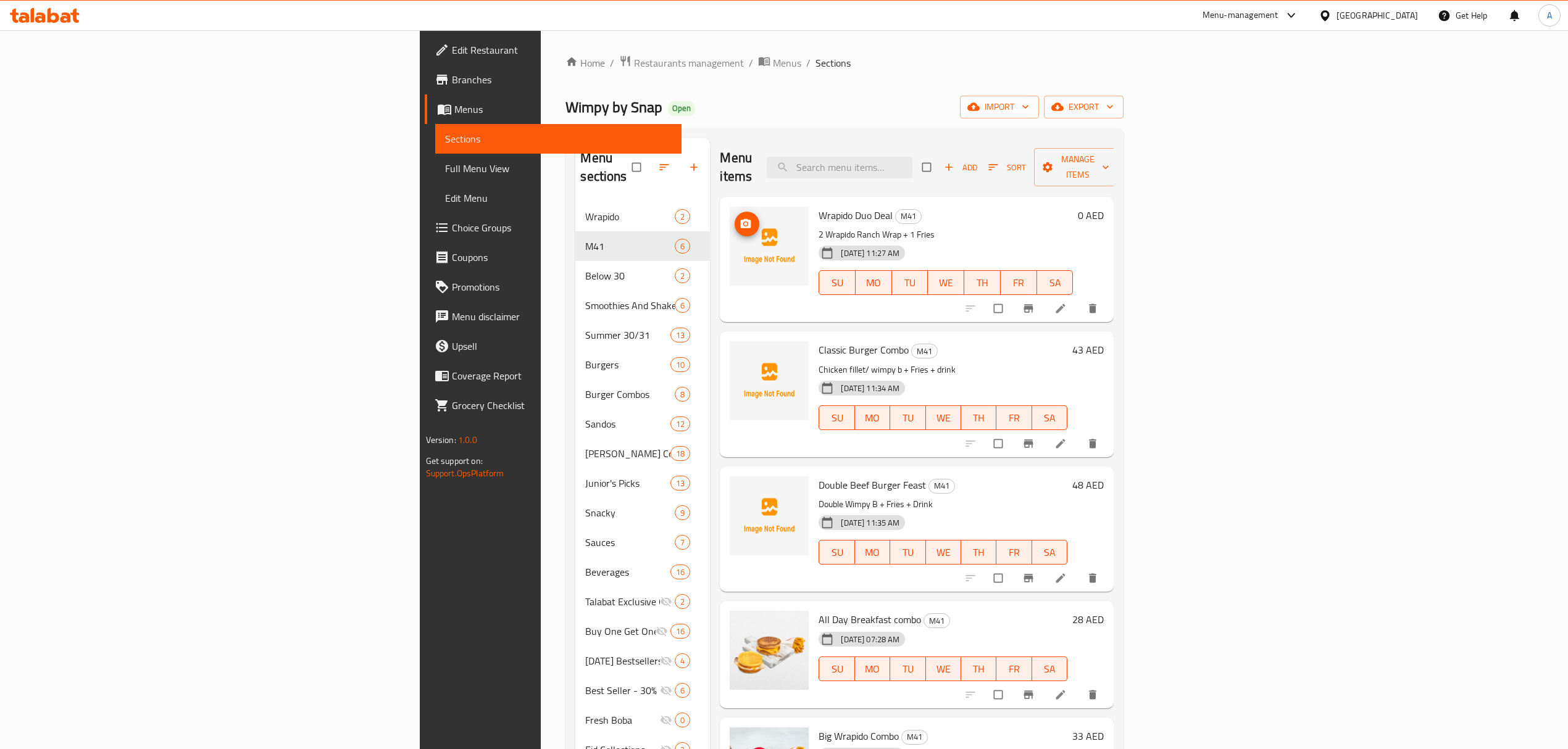
click at [740, 218] on icon "upload picture" at bounding box center [746, 224] width 13 height 13
click at [740, 219] on icon "upload picture" at bounding box center [746, 224] width 11 height 9
click at [740, 354] on icon "upload picture" at bounding box center [746, 358] width 11 height 9
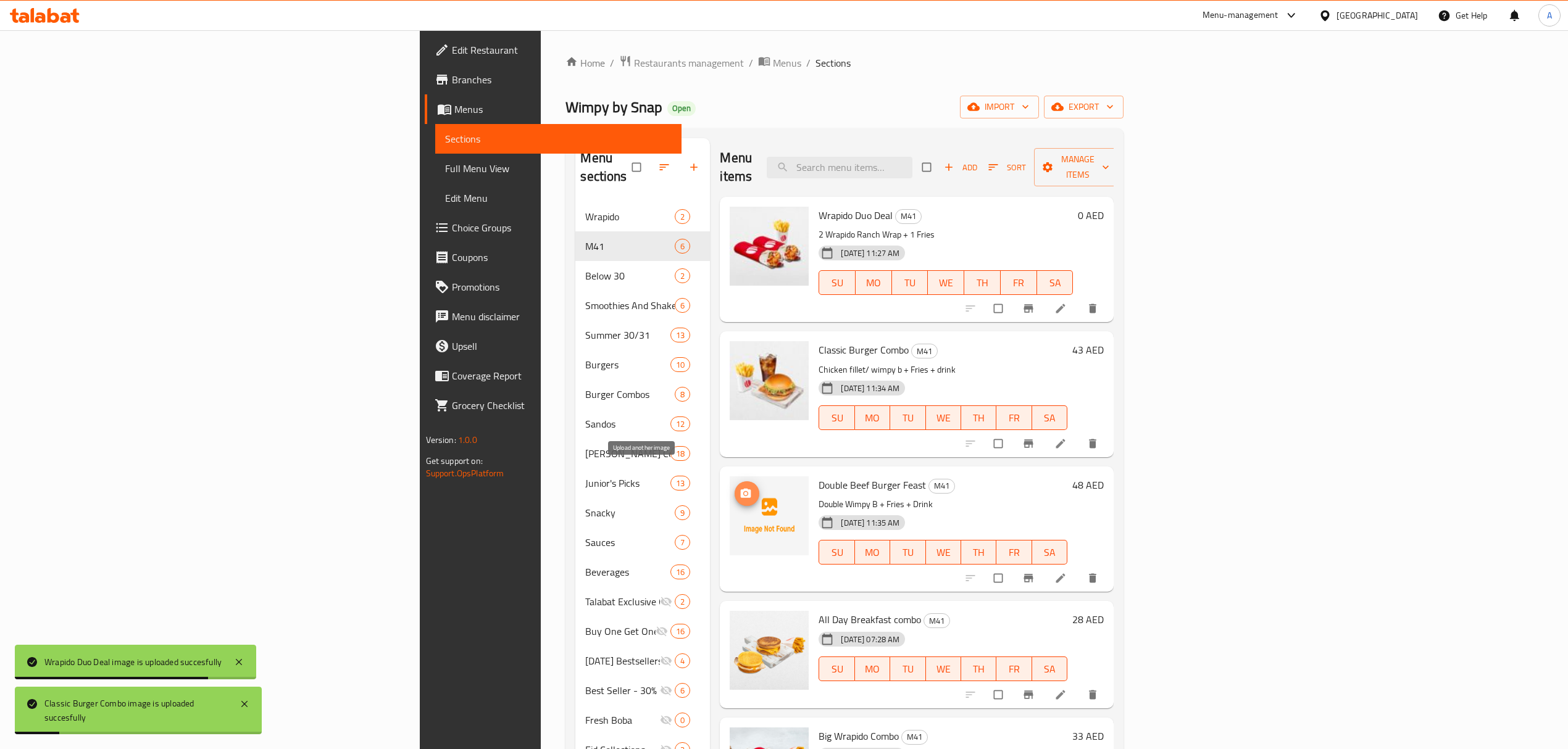
click at [734, 488] on span "upload picture" at bounding box center [746, 494] width 25 height 13
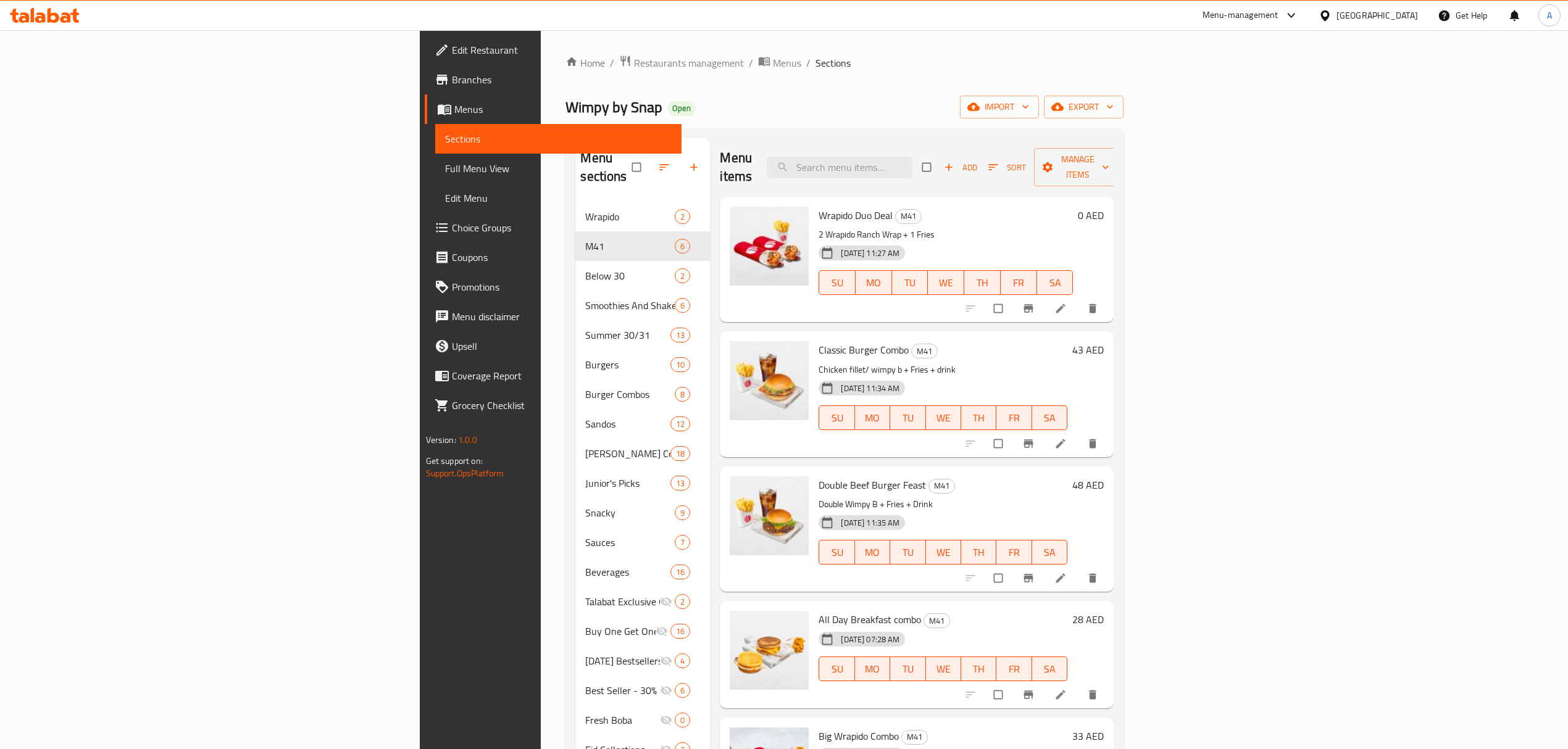
click at [1065, 304] on icon at bounding box center [1061, 309] width 9 height 9
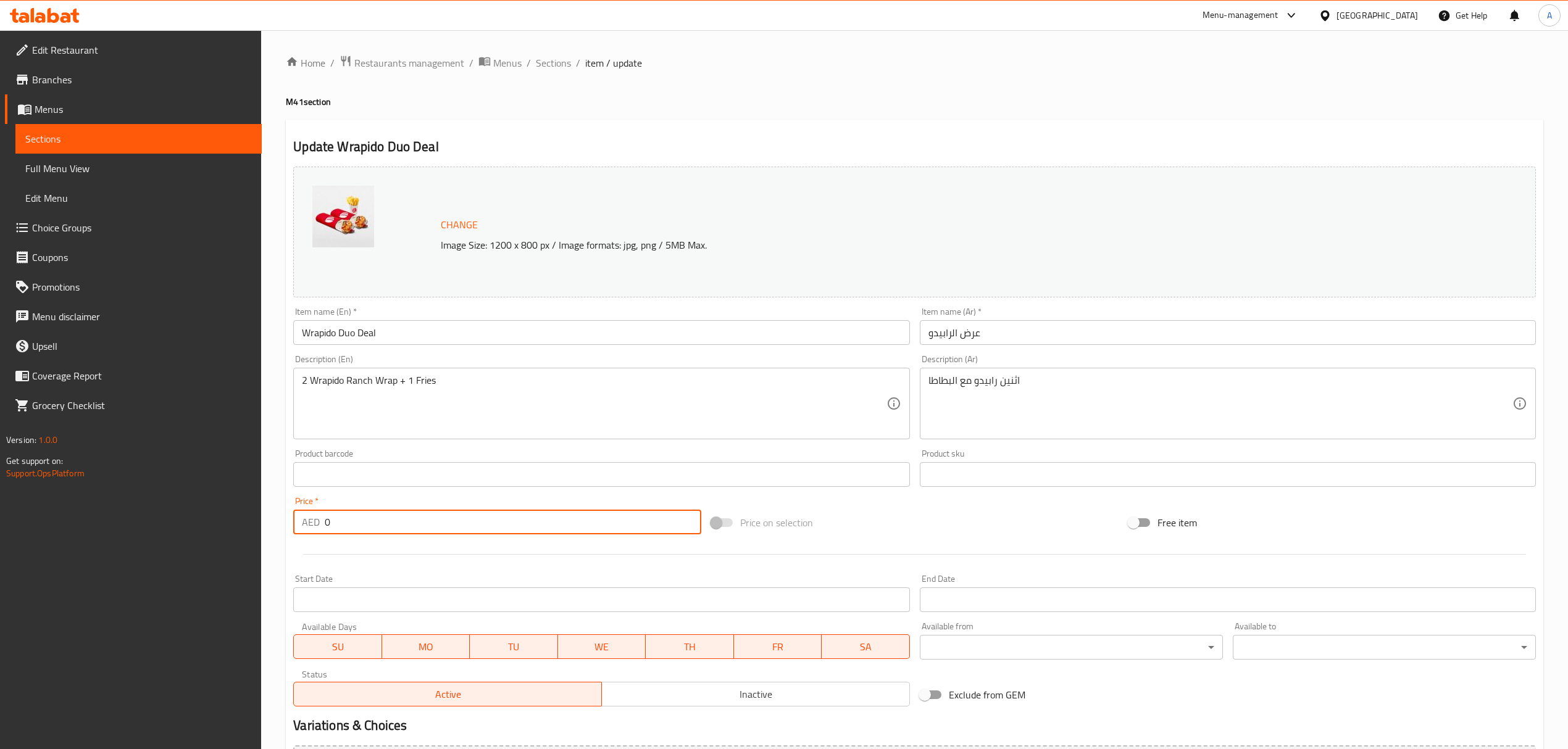
drag, startPoint x: 322, startPoint y: 526, endPoint x: 307, endPoint y: 526, distance: 15.0
click at [308, 526] on div "AED 0 Price *" at bounding box center [497, 522] width 407 height 25
paste input "29"
type input "29"
click at [439, 501] on div "Price   * AED 29 Price *" at bounding box center [497, 516] width 407 height 38
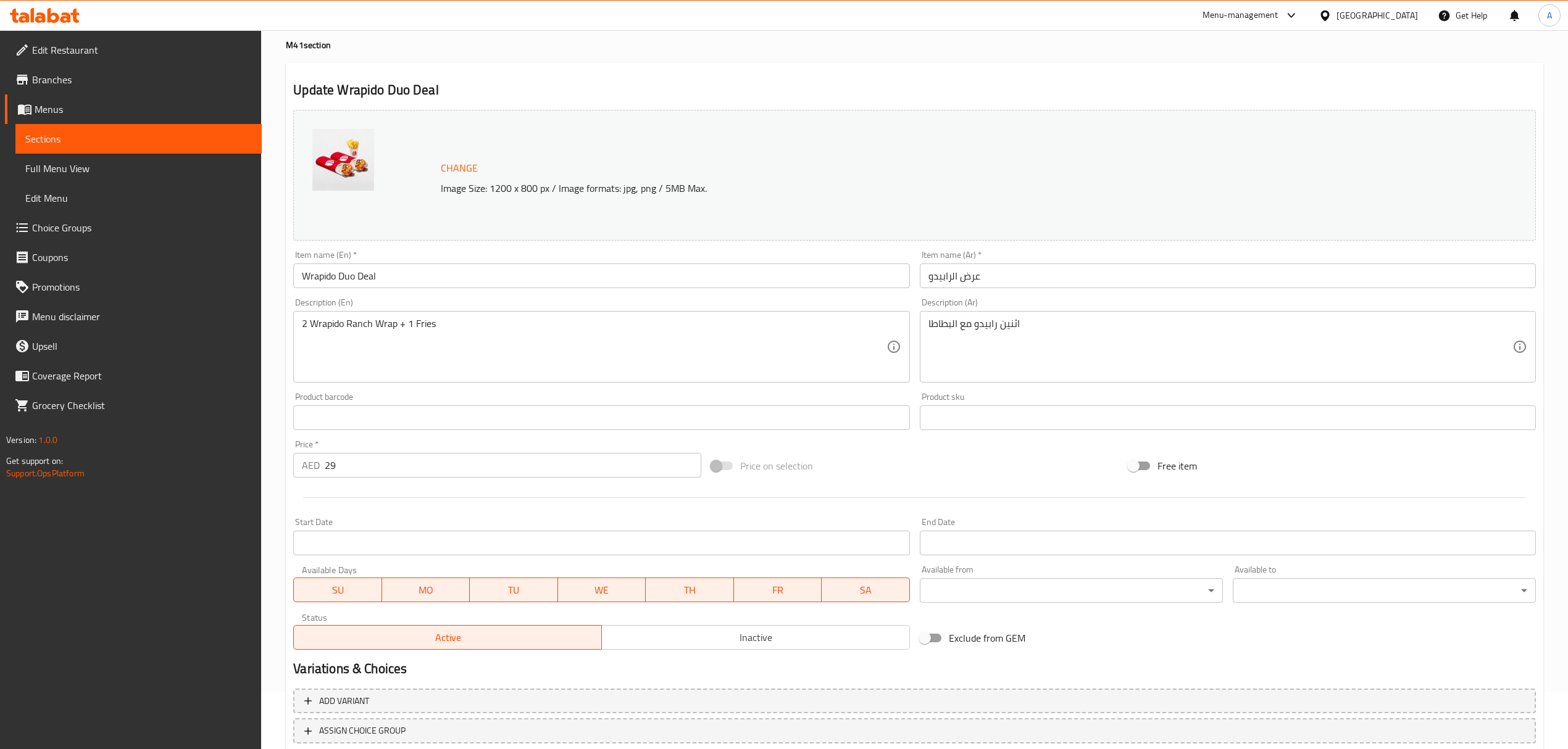
scroll to position [140, 0]
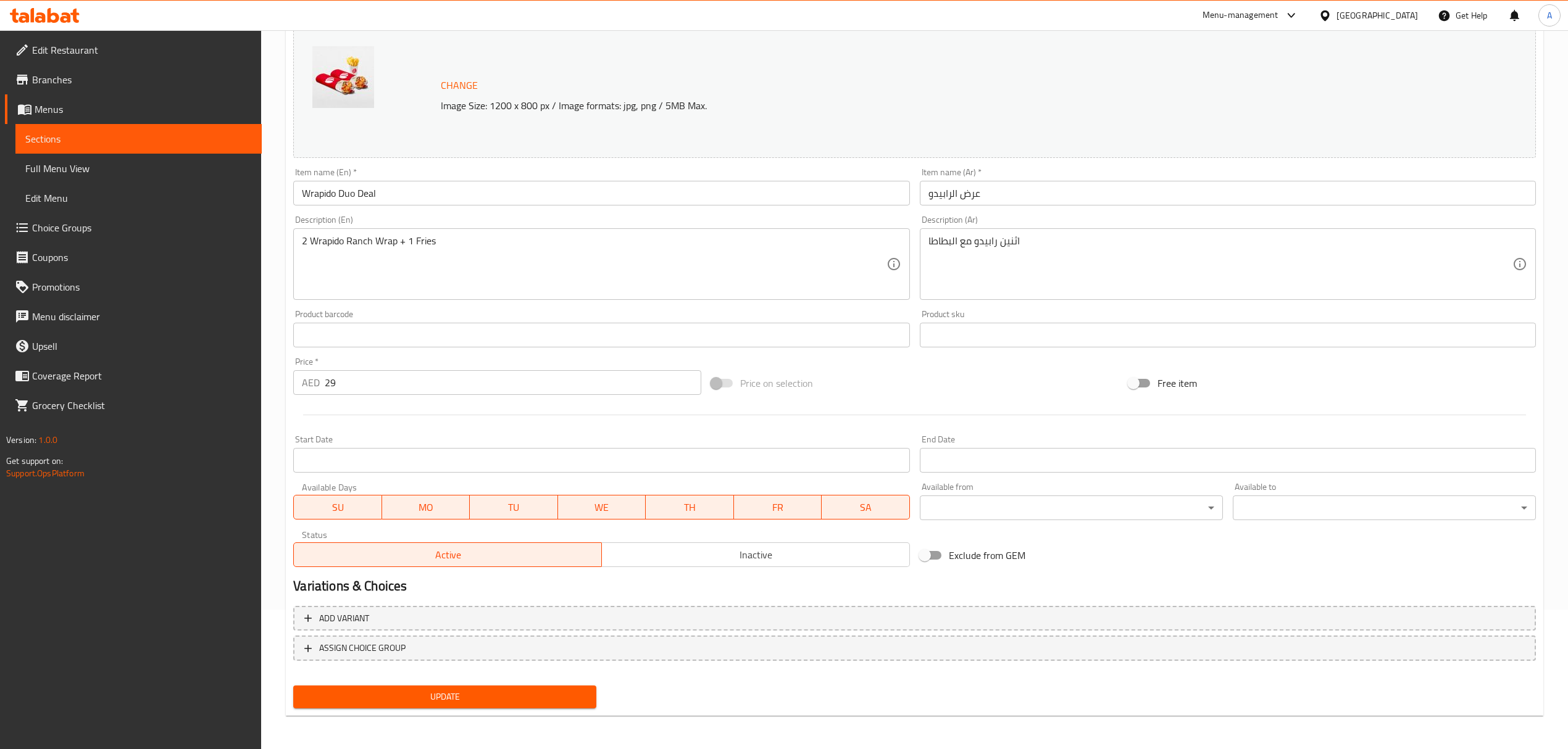
click at [396, 710] on div "Update" at bounding box center [445, 696] width 313 height 33
click at [401, 699] on span "Update" at bounding box center [445, 696] width 283 height 15
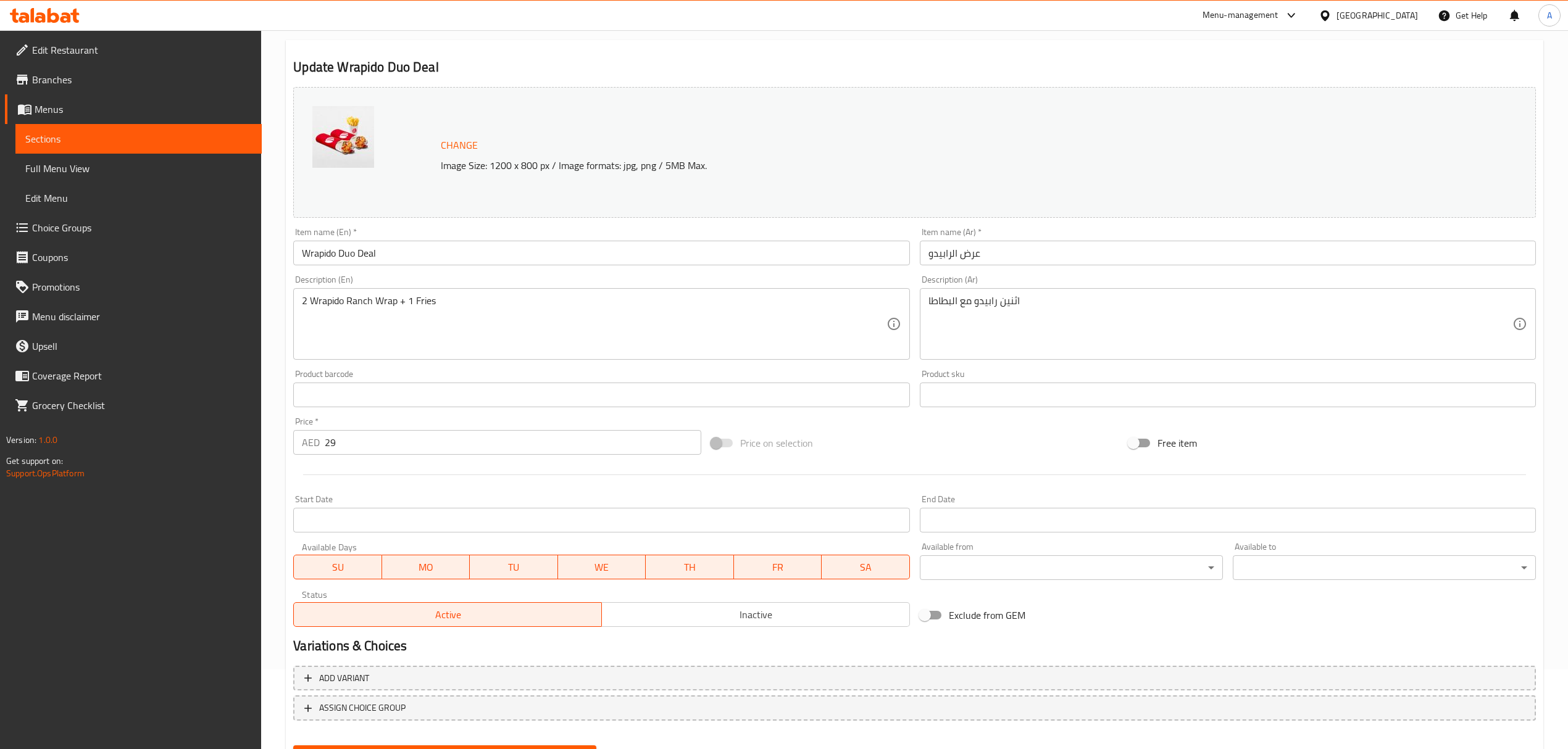
scroll to position [0, 0]
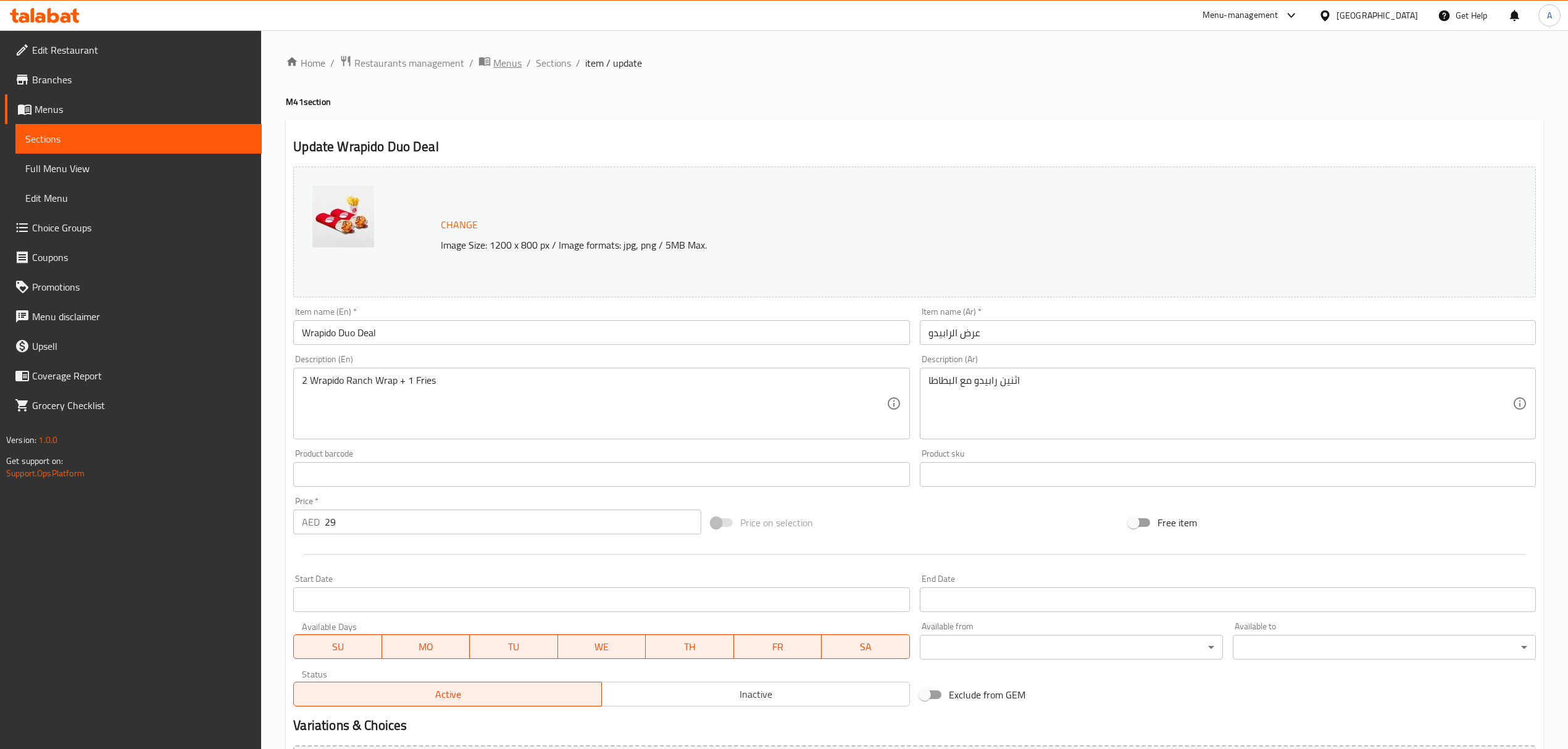
click at [511, 60] on span "Menus" at bounding box center [507, 63] width 29 height 15
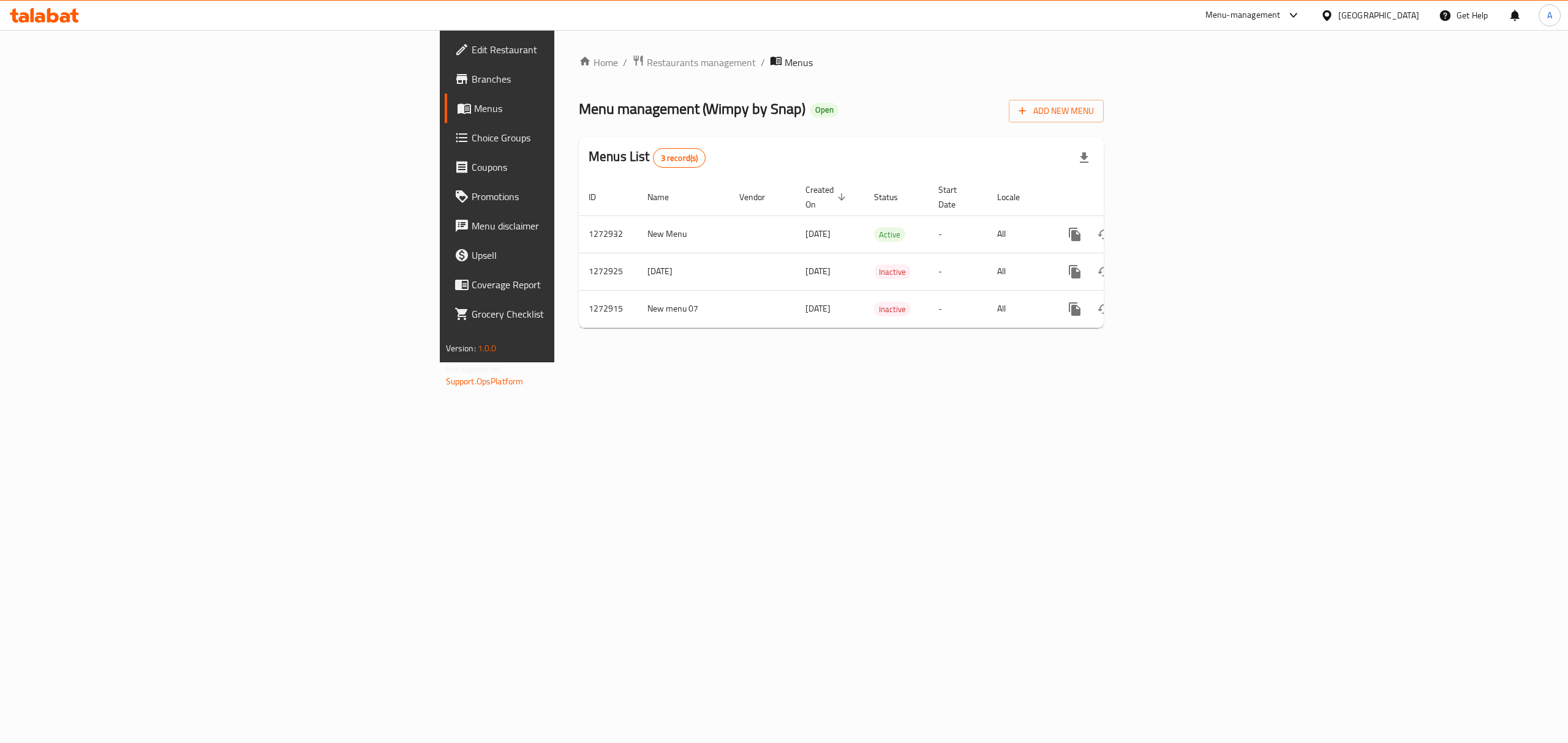
click at [579, 76] on div "Home / Restaurants management / Menus Menu management ( Wimpy by Snap ) Open Ad…" at bounding box center [841, 196] width 525 height 283
click at [647, 60] on span "Restaurants management" at bounding box center [701, 63] width 109 height 15
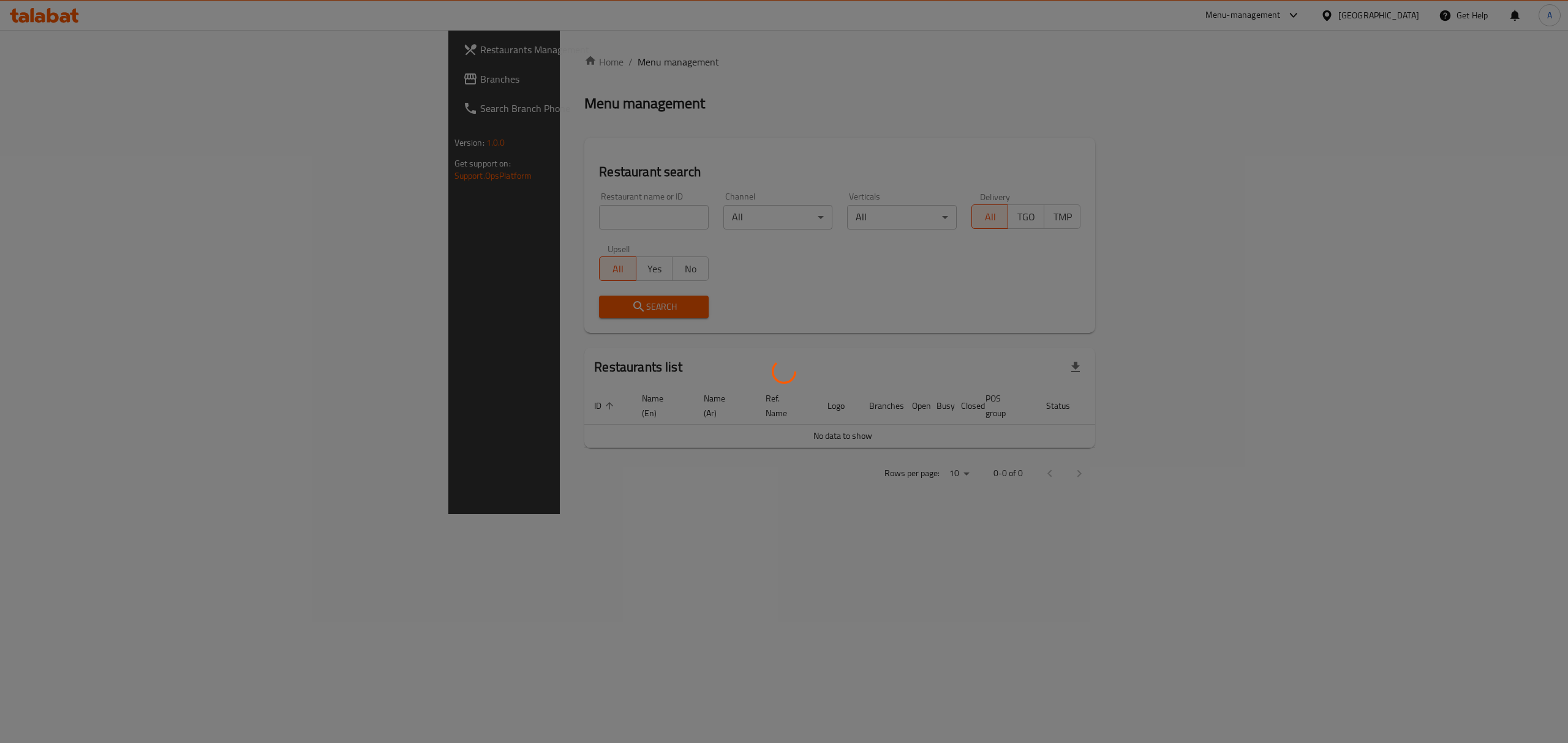
click at [409, 227] on div at bounding box center [784, 371] width 1568 height 743
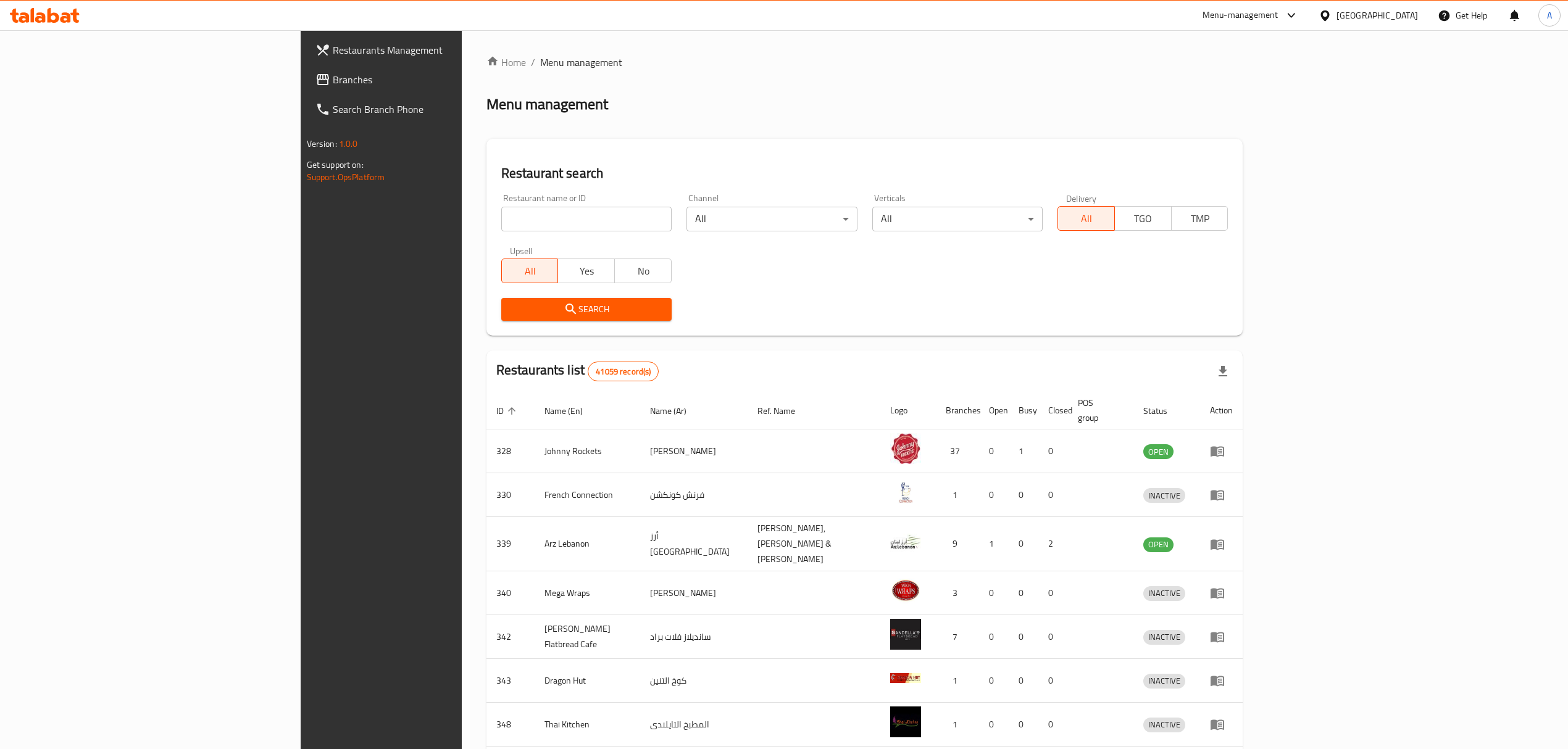
click at [501, 223] on input "search" at bounding box center [586, 219] width 170 height 25
type input "Krispy Kreme"
click button "Search" at bounding box center [586, 310] width 170 height 23
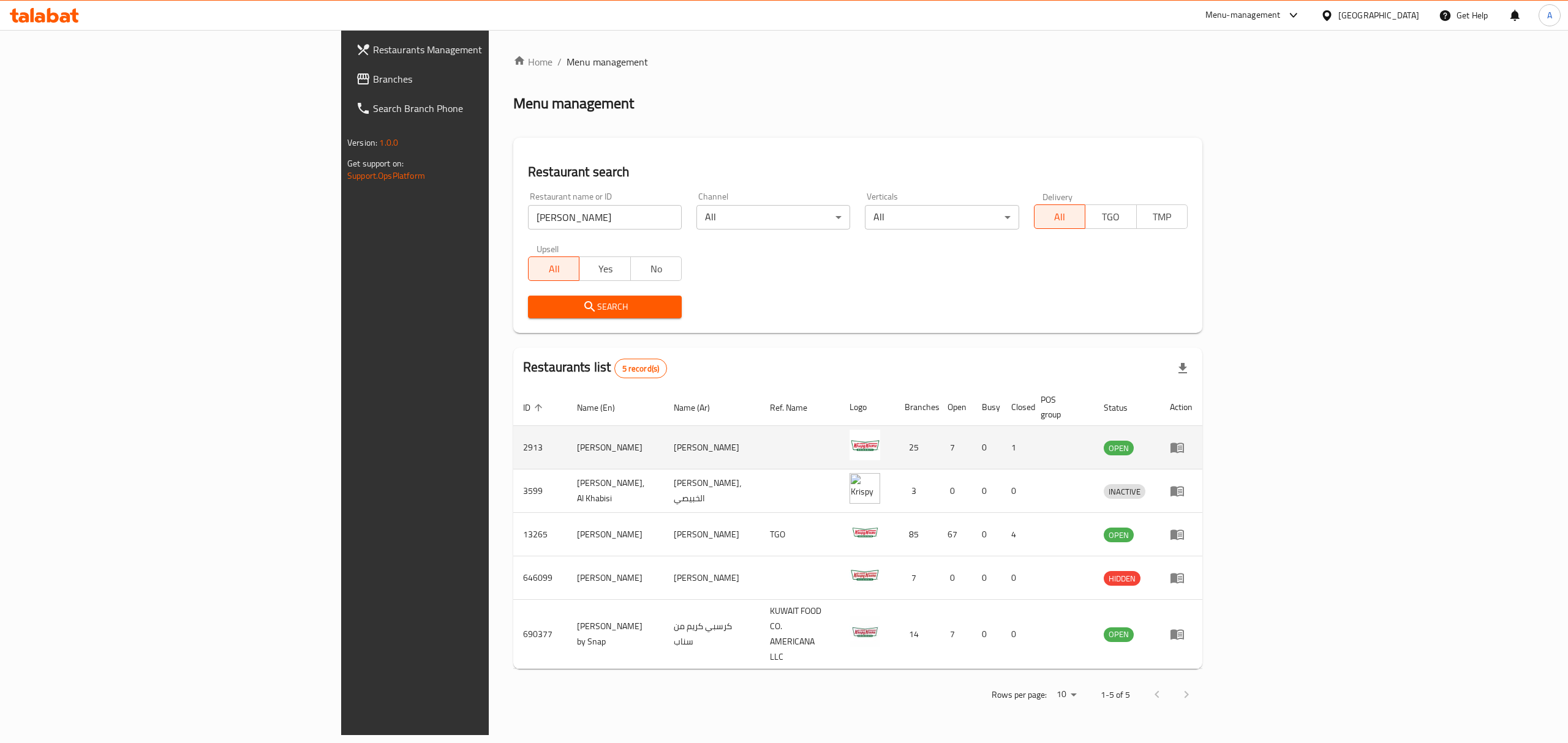
click at [1202, 443] on td "enhanced table" at bounding box center [1181, 448] width 42 height 44
click at [1184, 443] on icon "enhanced table" at bounding box center [1177, 448] width 13 height 11
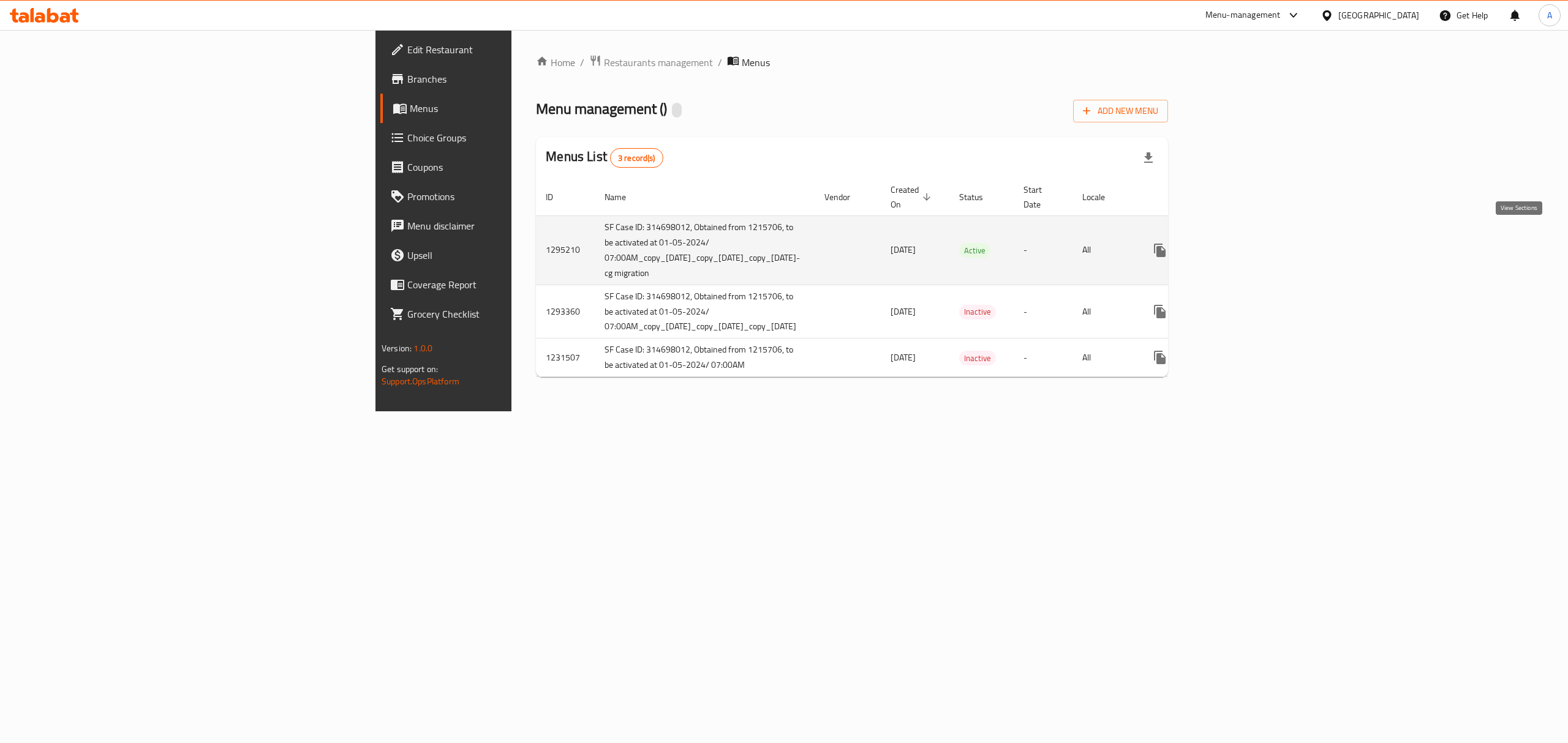
click at [1263, 240] on link "enhanced table" at bounding box center [1248, 251] width 30 height 30
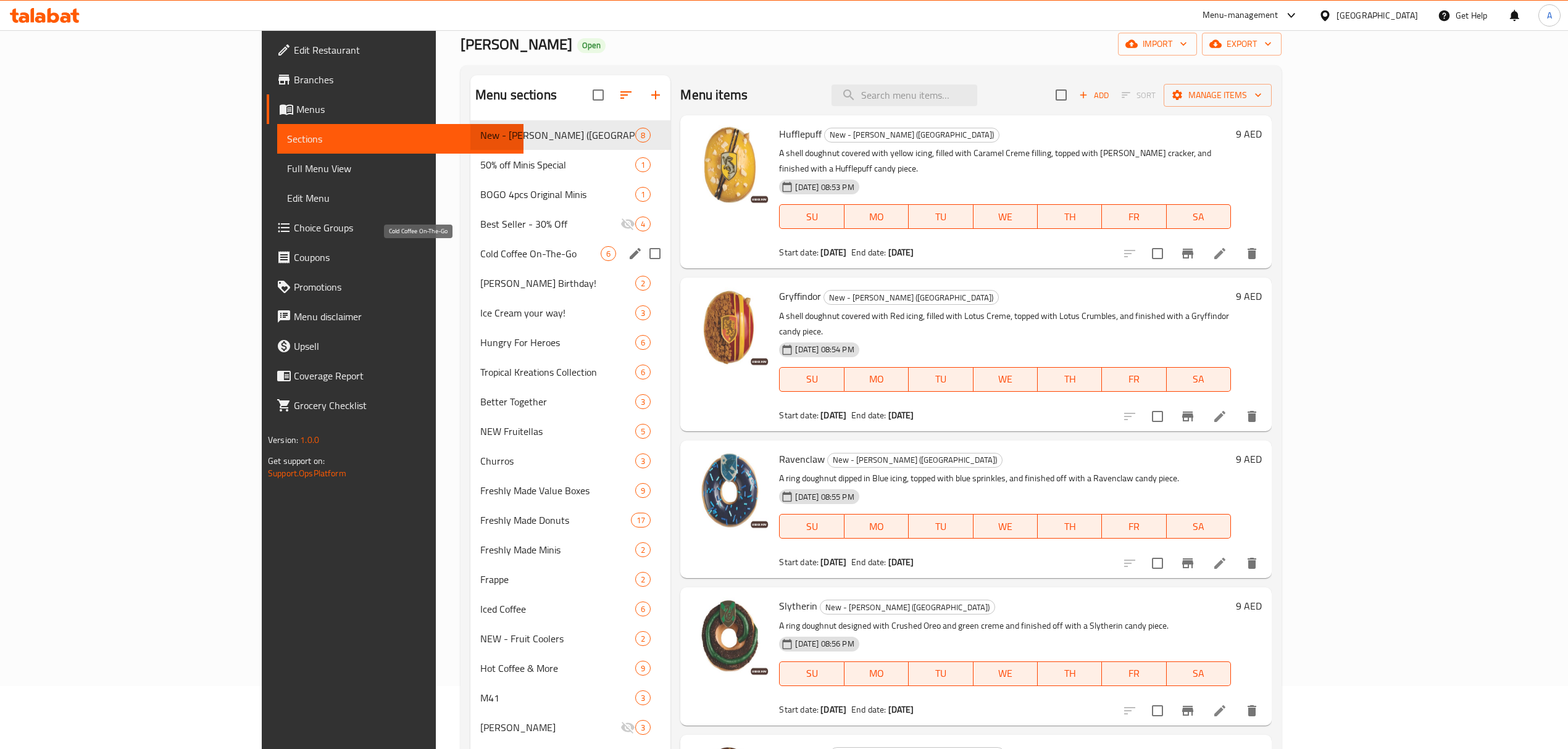
scroll to position [82, 0]
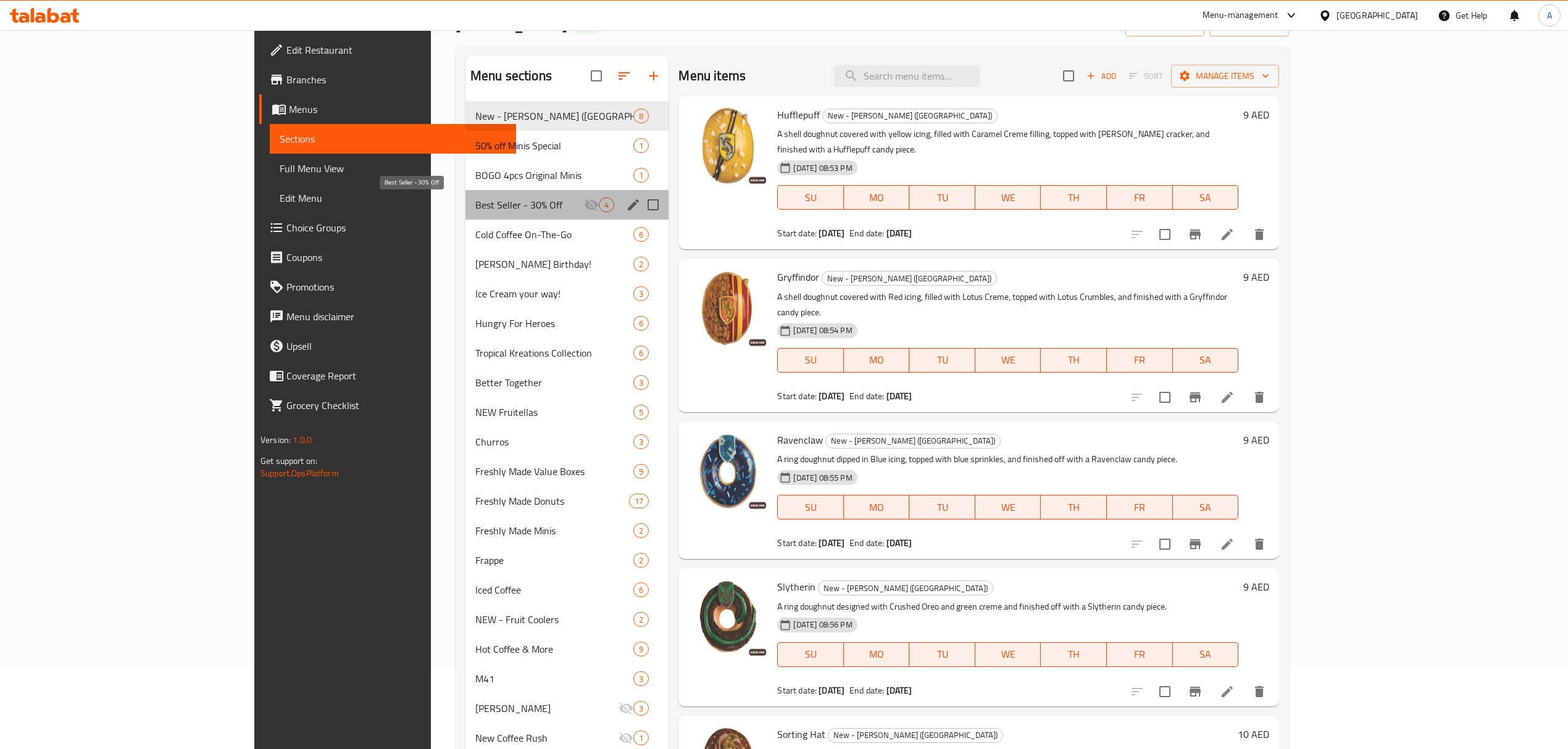
click at [475, 199] on span "Best Seller - 30% Off" at bounding box center [529, 205] width 108 height 15
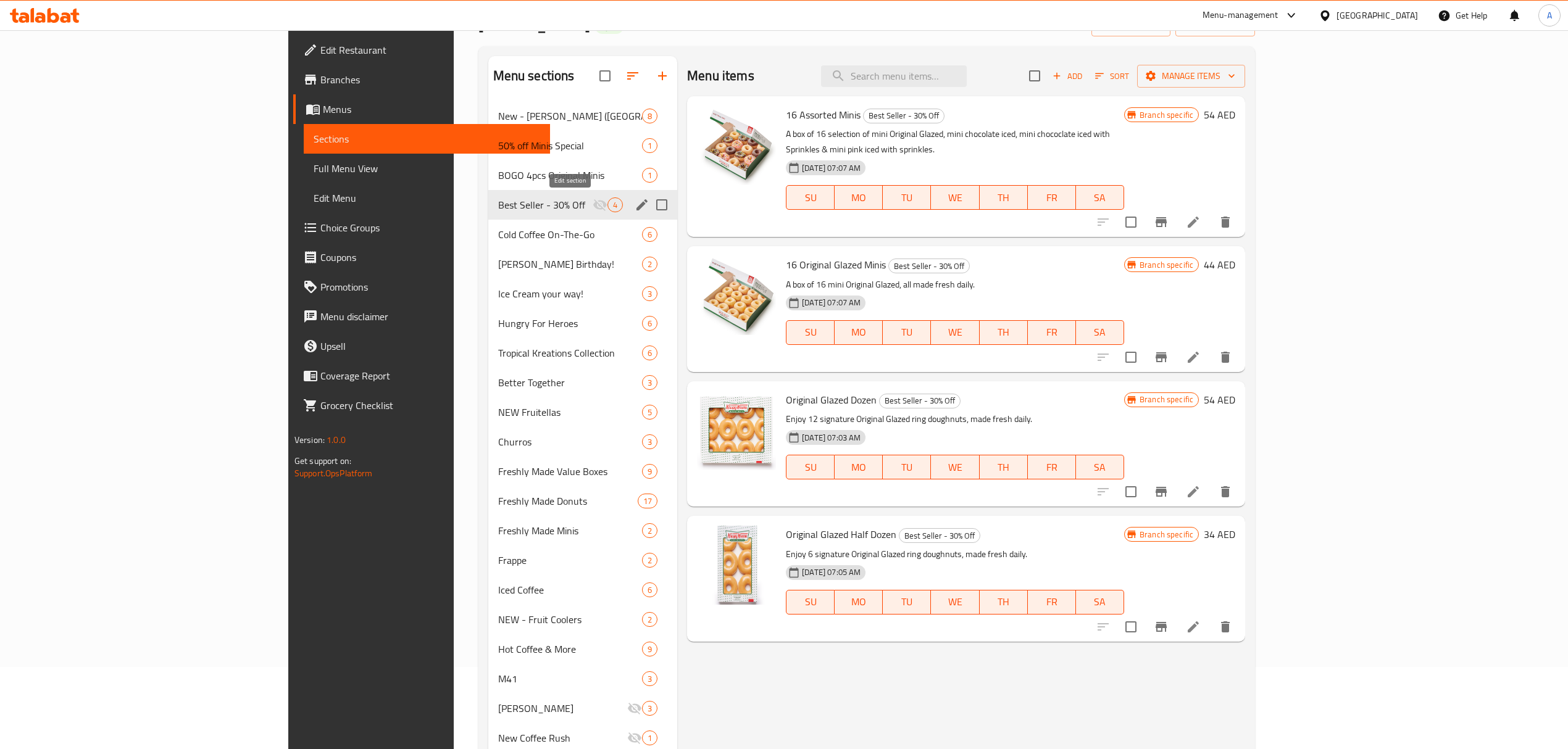
click at [635, 207] on icon "edit" at bounding box center [642, 205] width 15 height 15
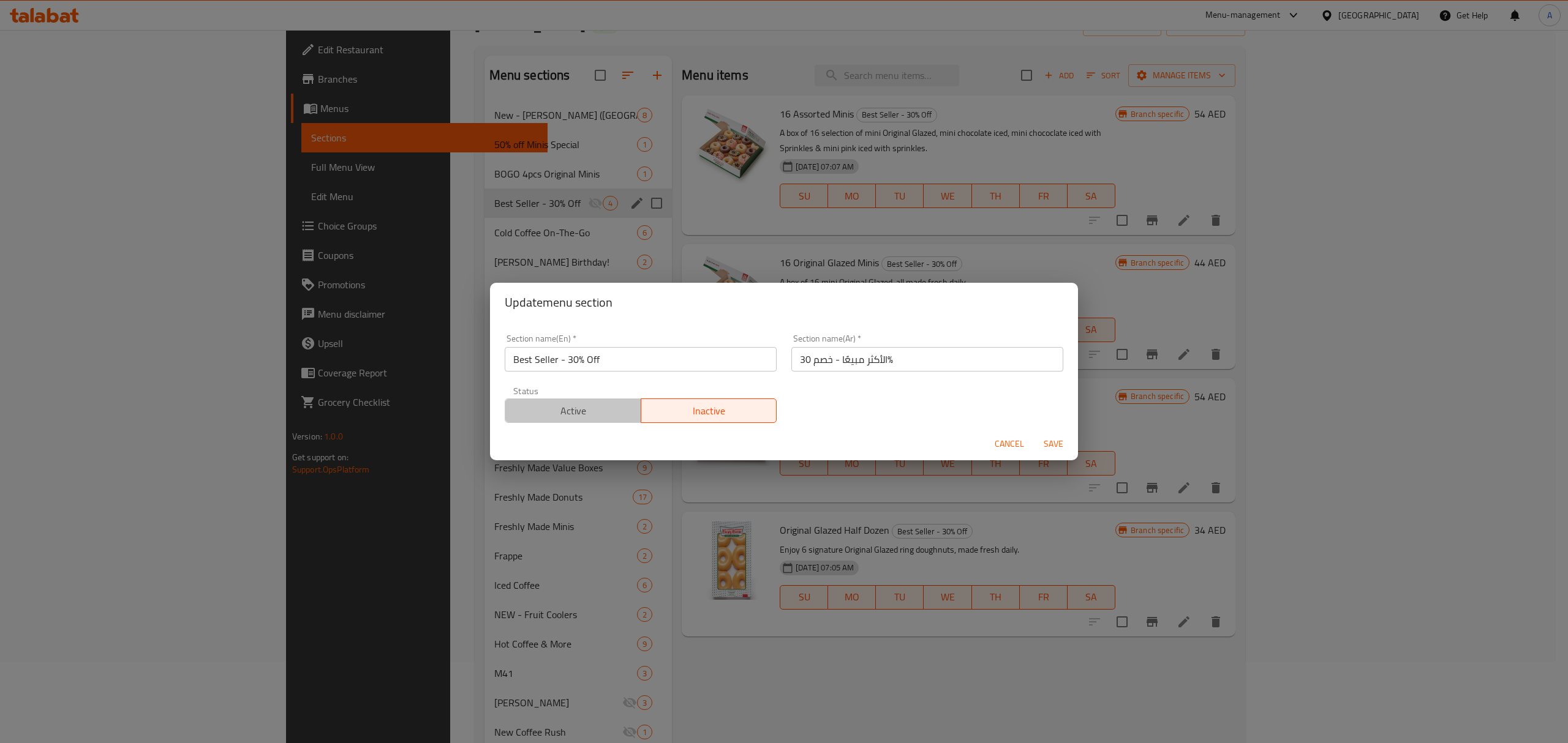
click at [600, 412] on span "Active" at bounding box center [573, 411] width 126 height 18
click at [1054, 437] on span "Save" at bounding box center [1053, 444] width 30 height 15
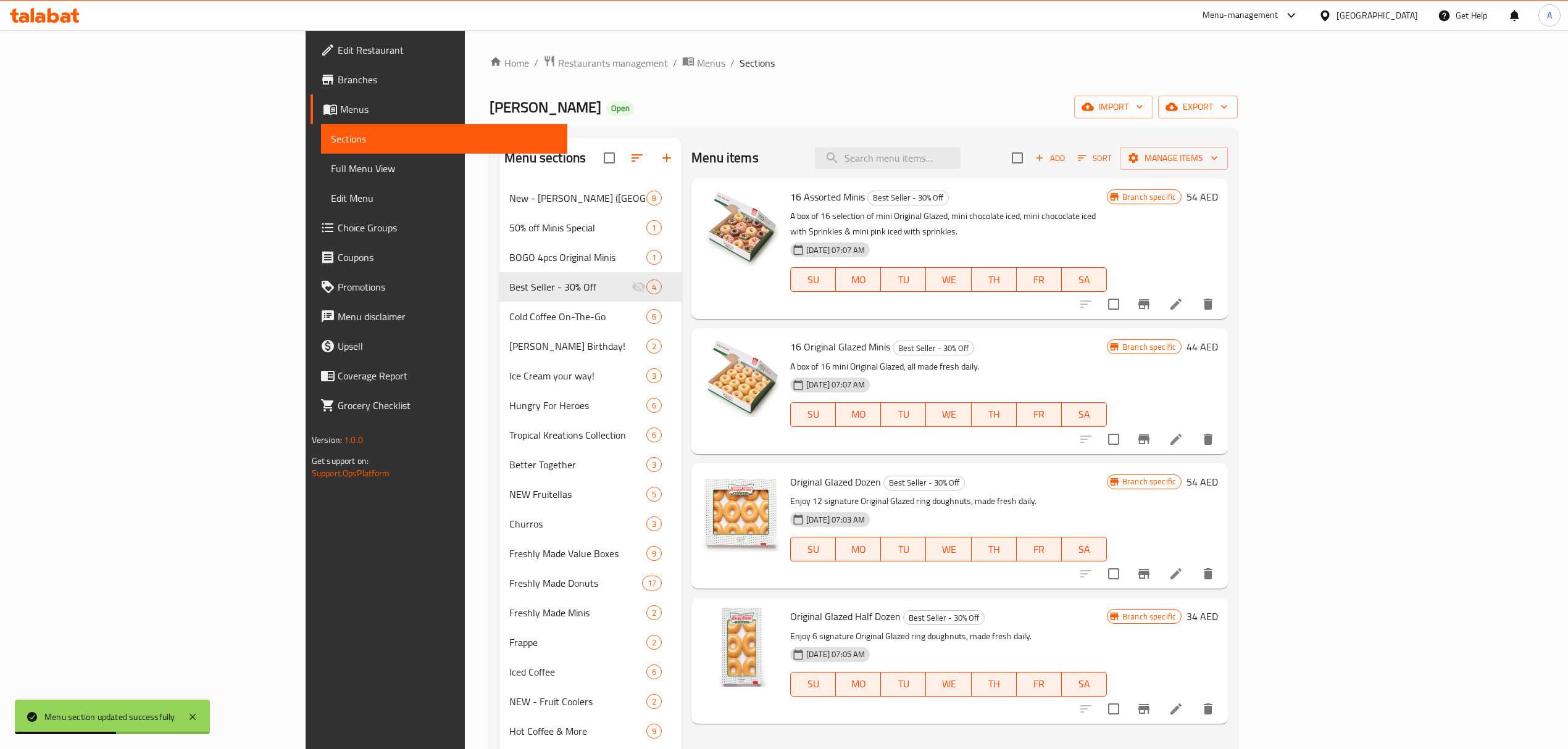
click at [1151, 297] on icon "Branch-specific-item" at bounding box center [1144, 304] width 15 height 15
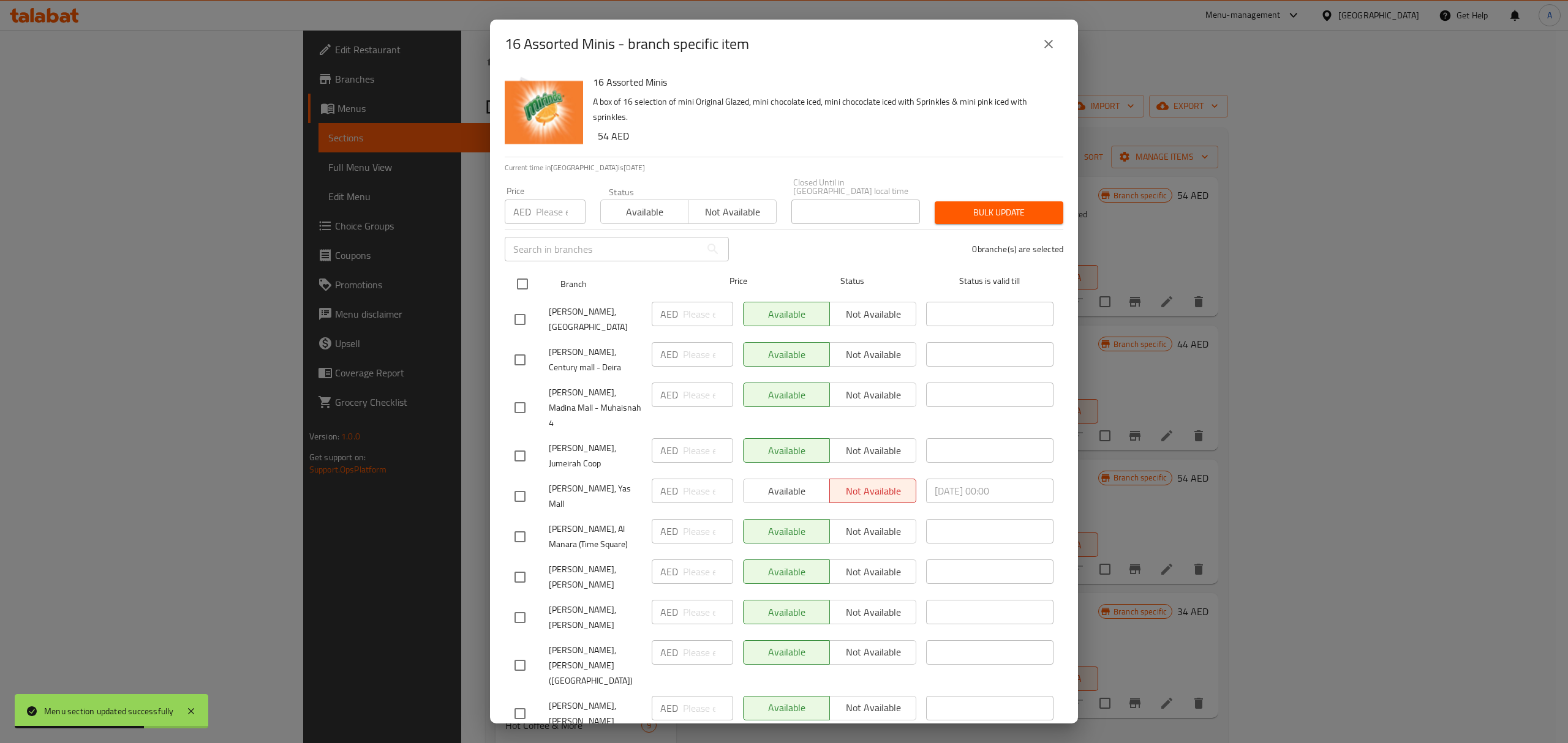
click at [524, 289] on input "checkbox" at bounding box center [522, 283] width 26 height 26
checkbox input "true"
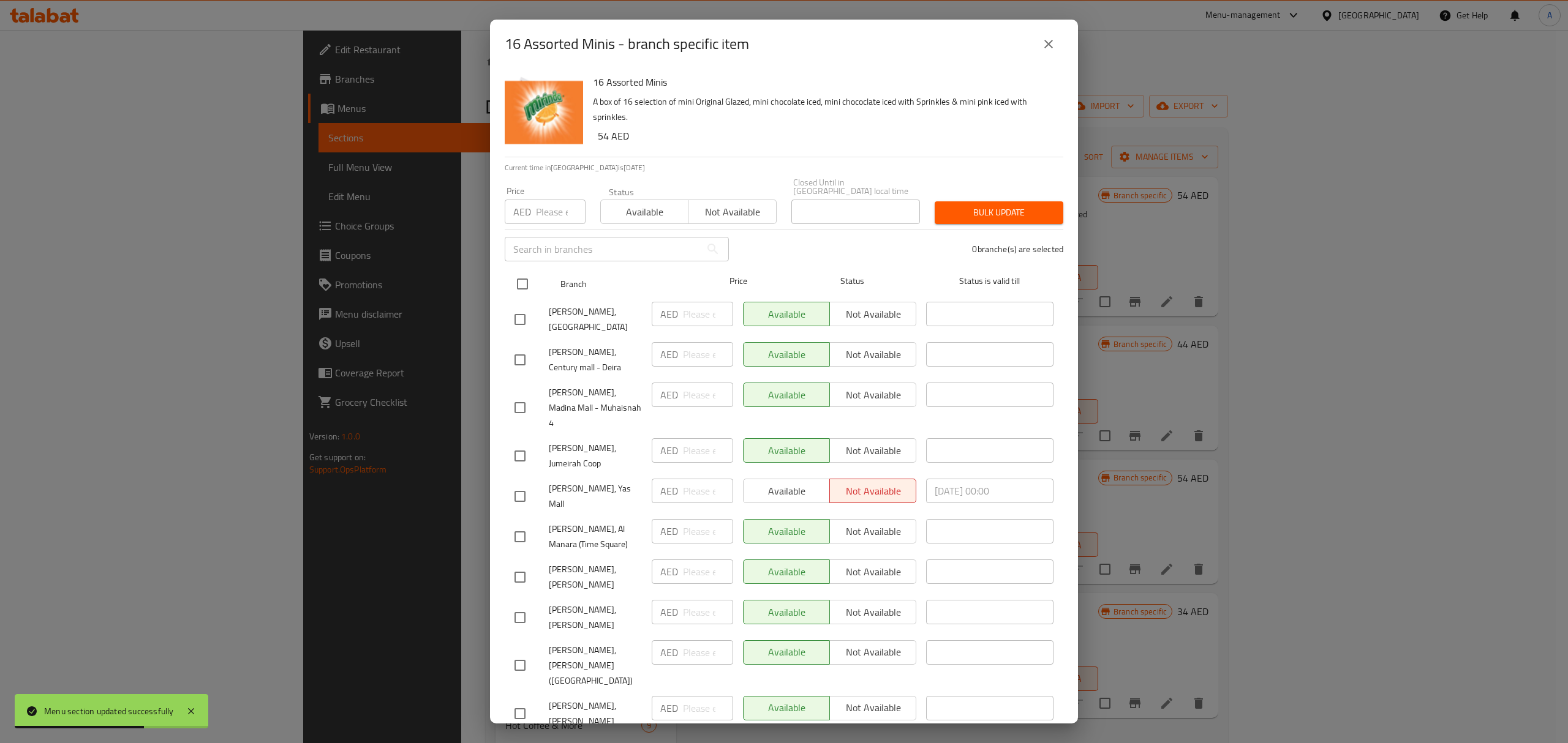
checkbox input "true"
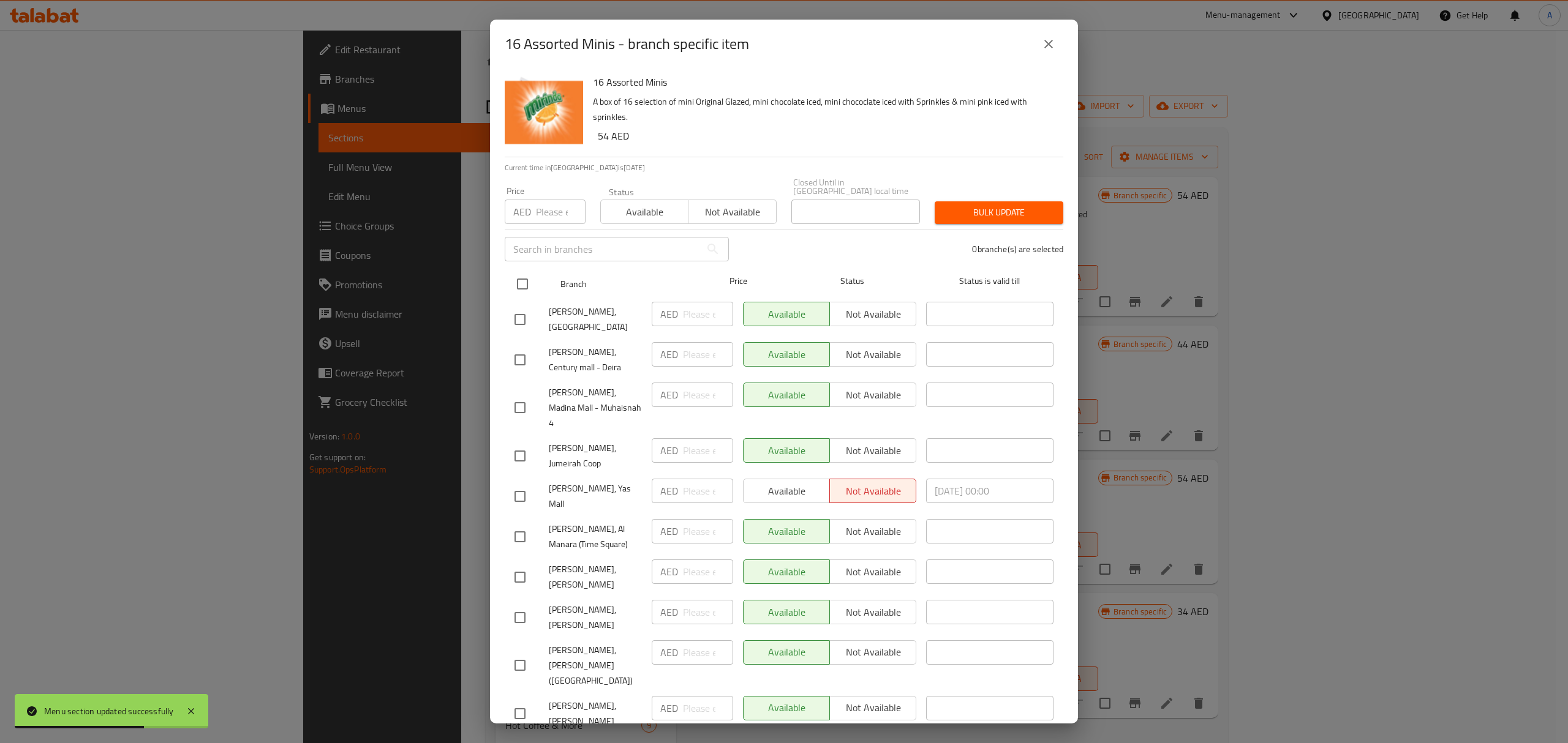
checkbox input "true"
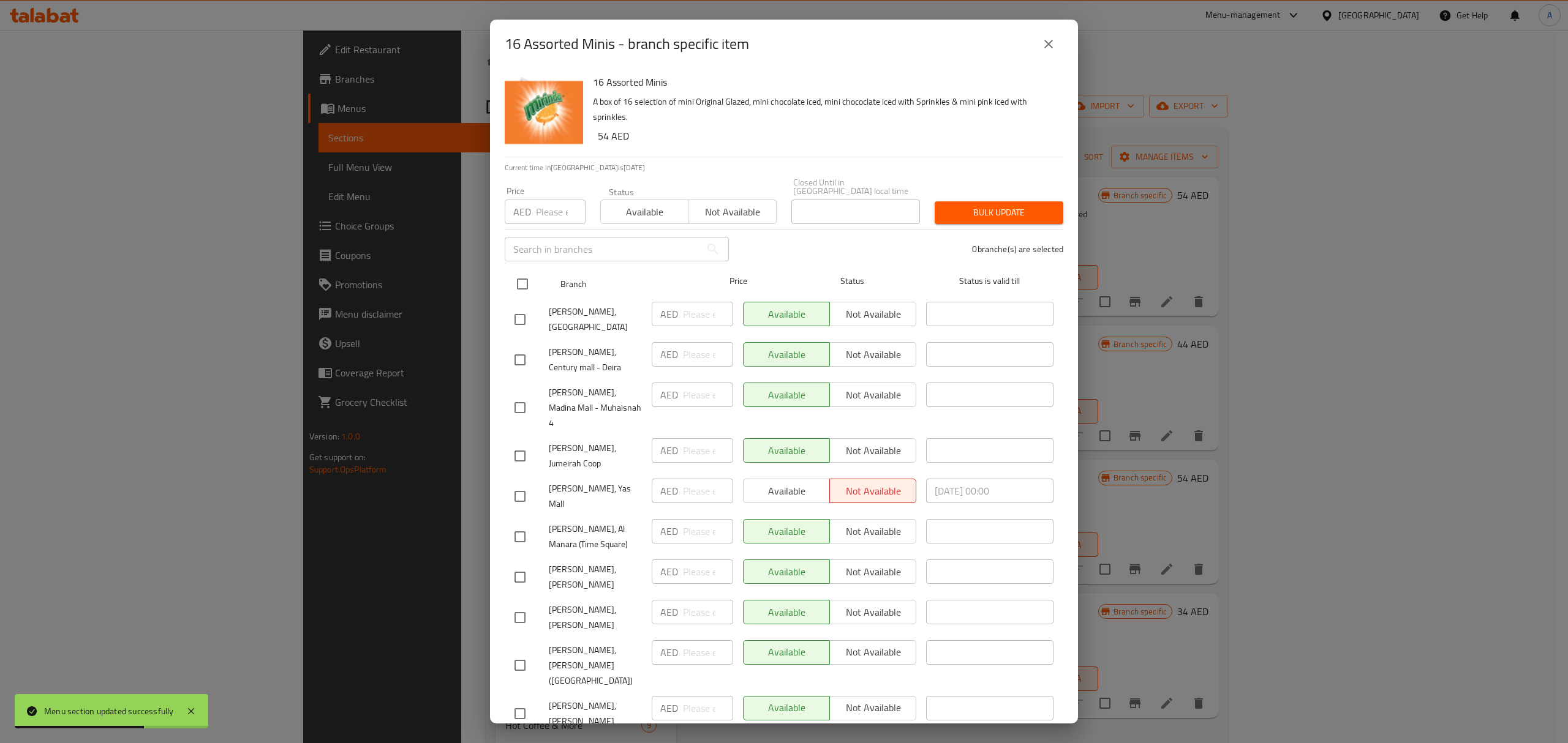
checkbox input "true"
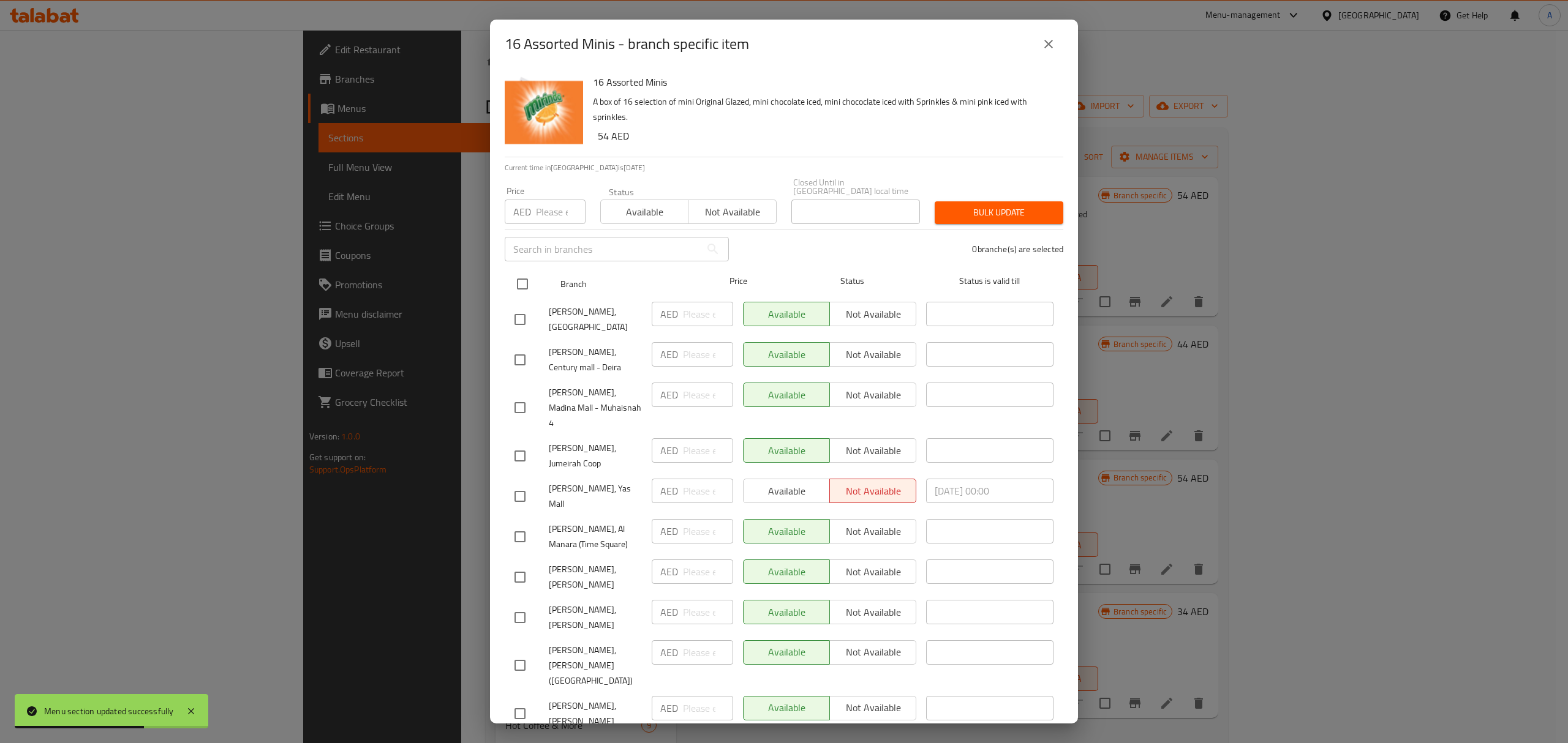
checkbox input "true"
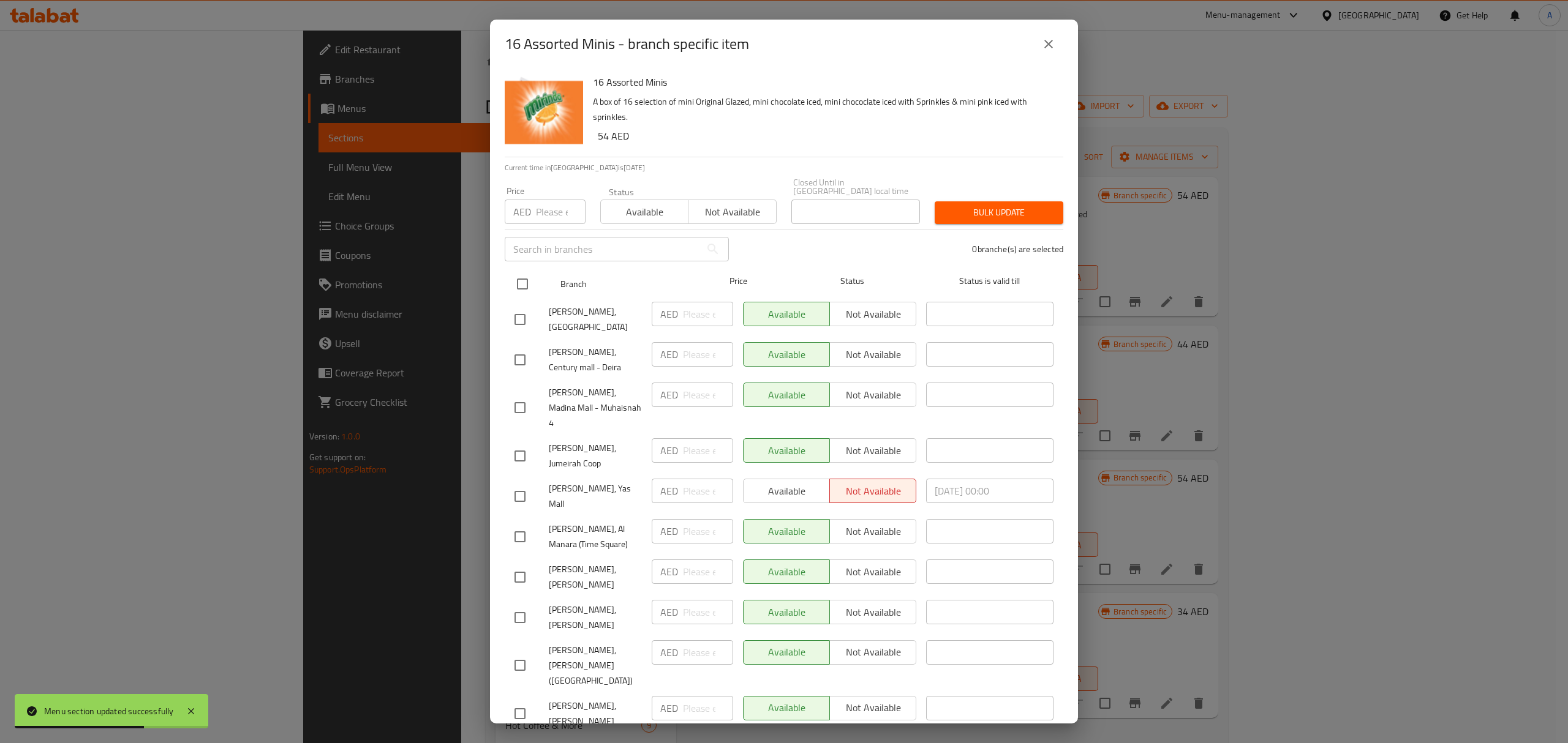
checkbox input "true"
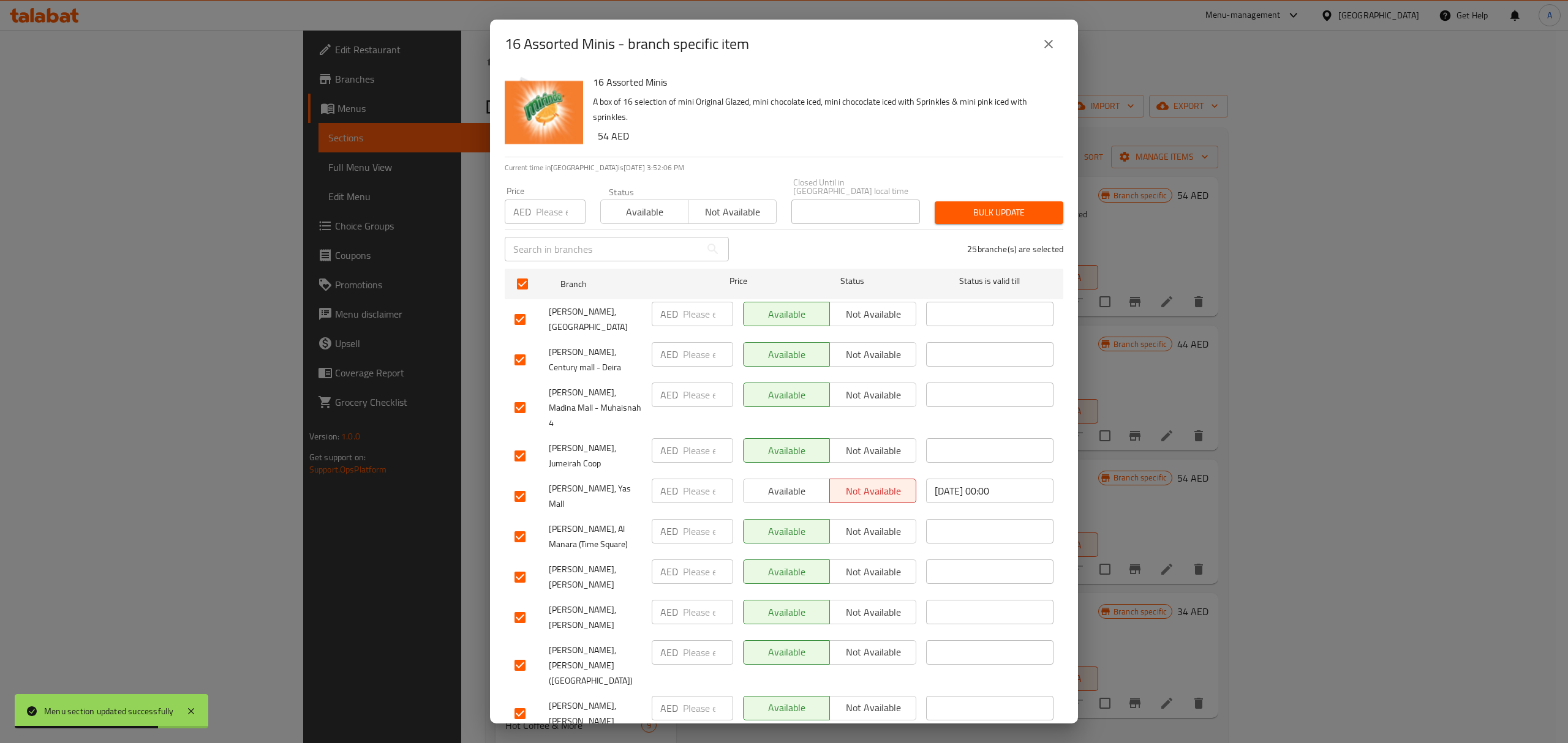
click at [634, 214] on span "Available" at bounding box center [645, 212] width 78 height 18
click at [1010, 209] on span "Bulk update" at bounding box center [998, 212] width 109 height 15
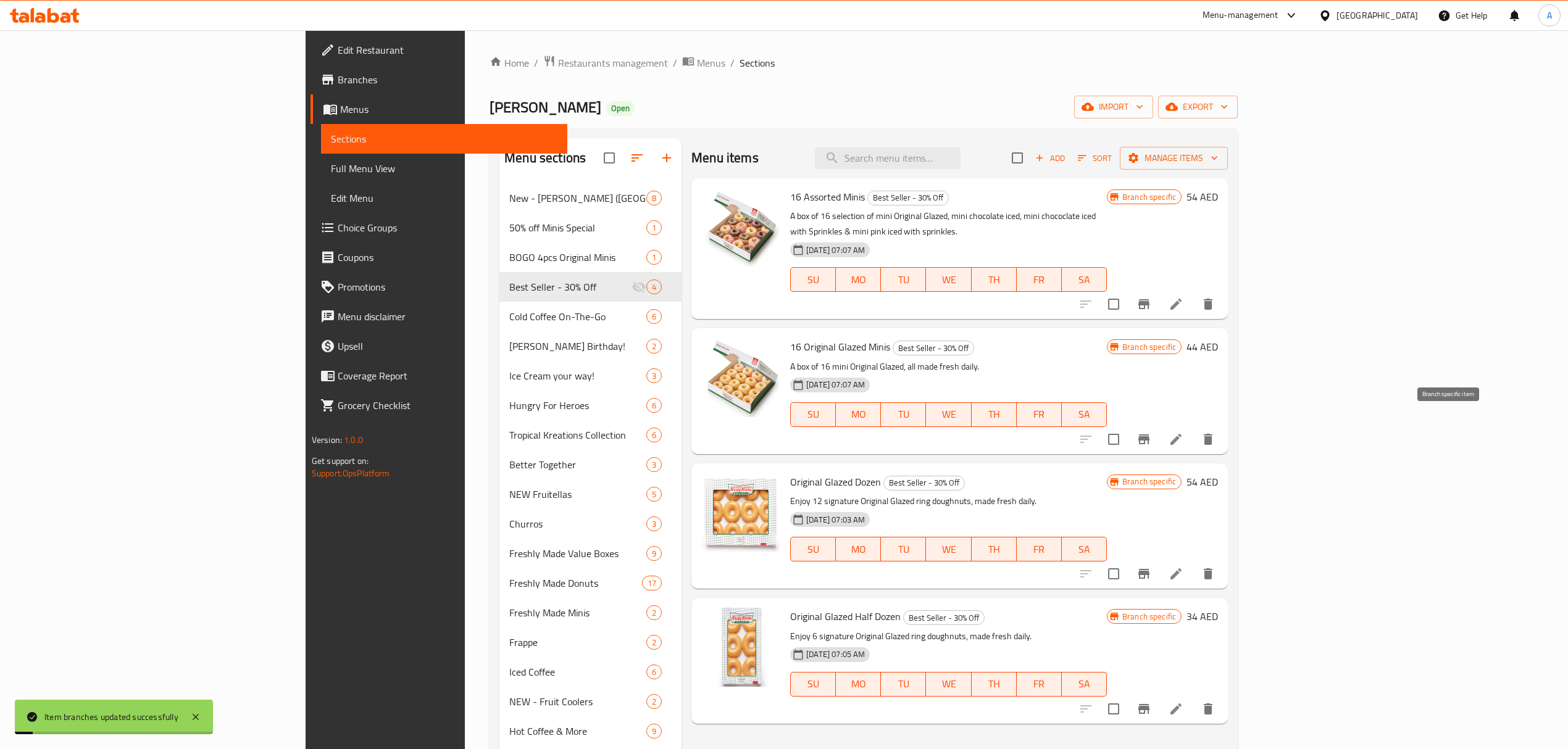
click at [1149, 435] on icon "Branch-specific-item" at bounding box center [1144, 439] width 11 height 10
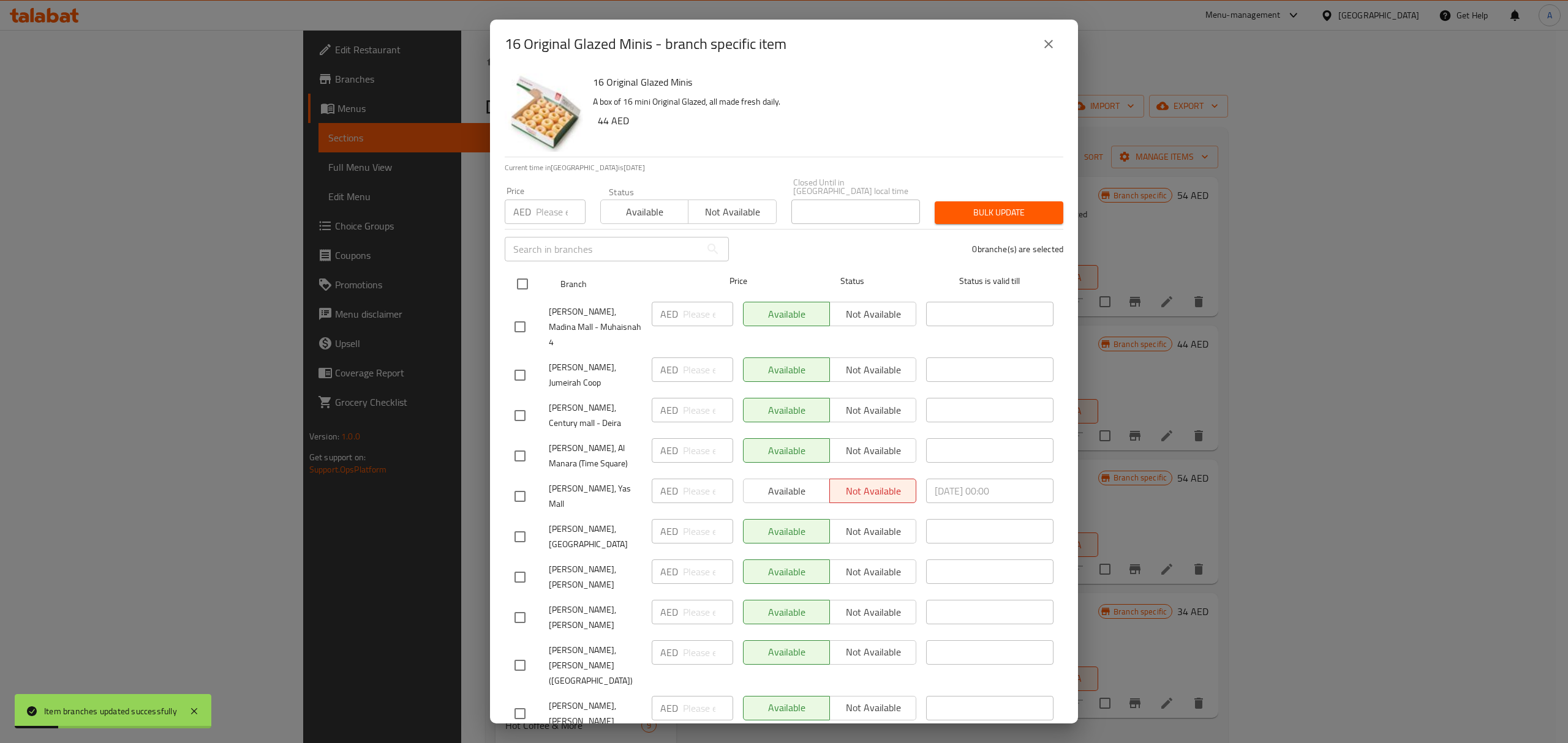
click at [525, 282] on input "checkbox" at bounding box center [522, 283] width 26 height 26
checkbox input "true"
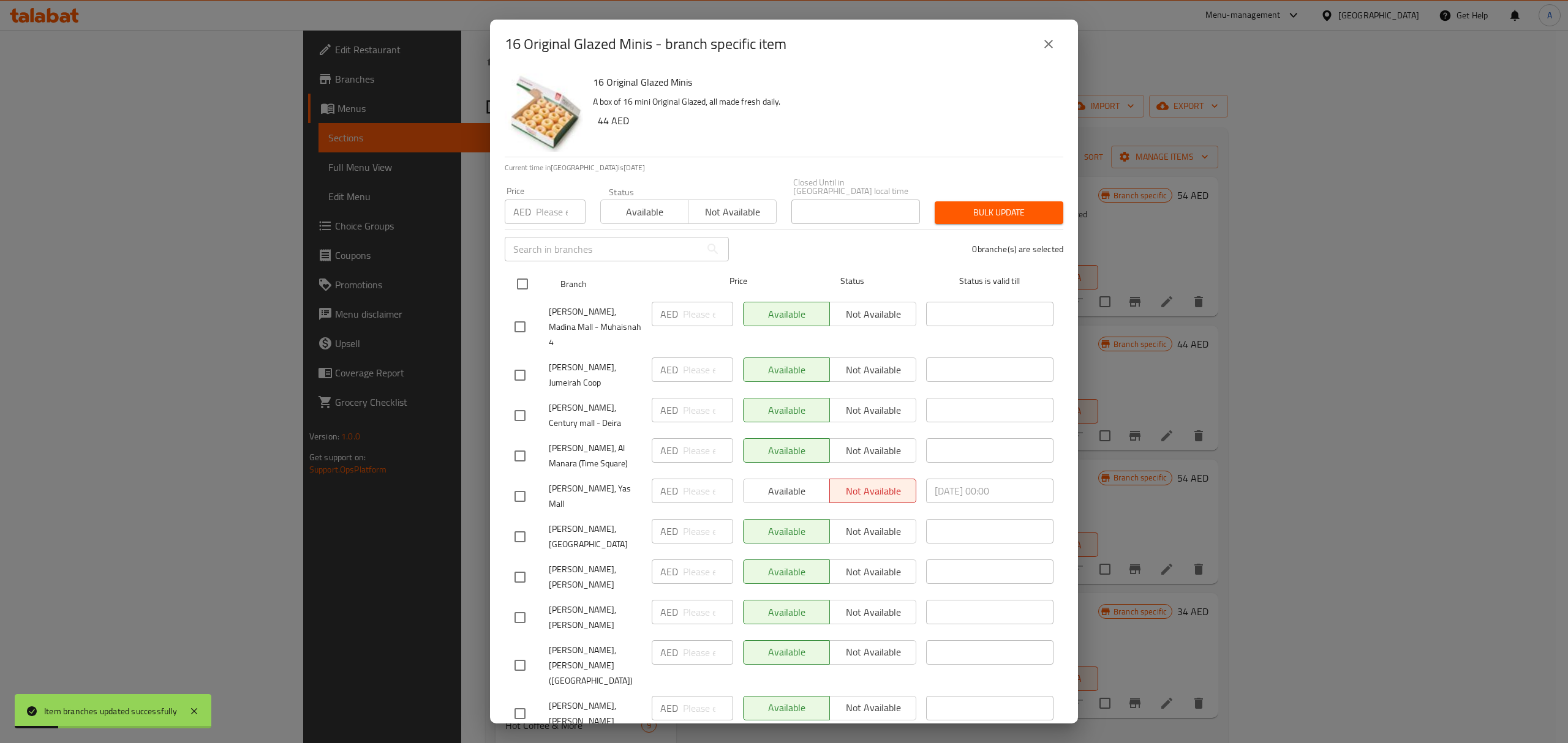
checkbox input "true"
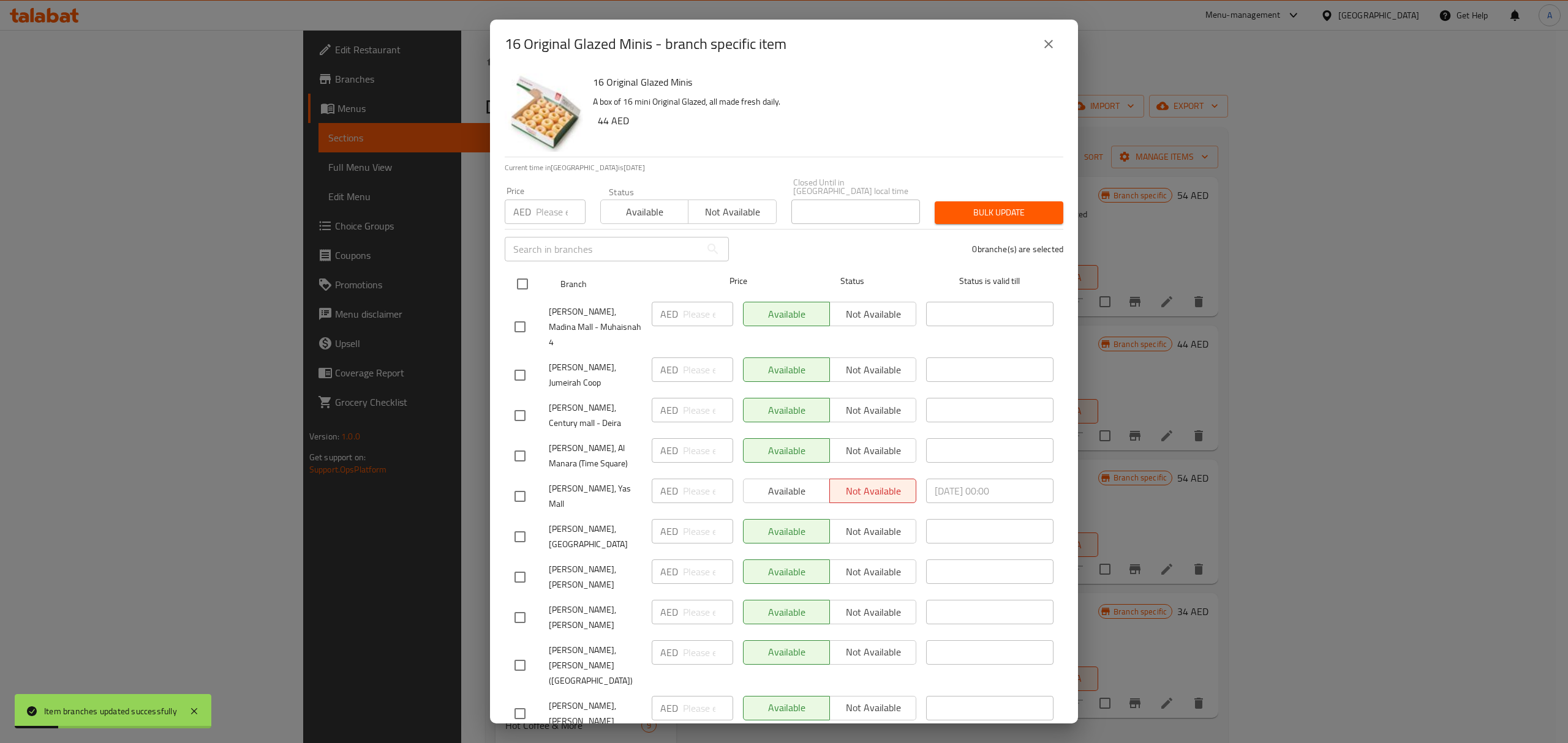
checkbox input "true"
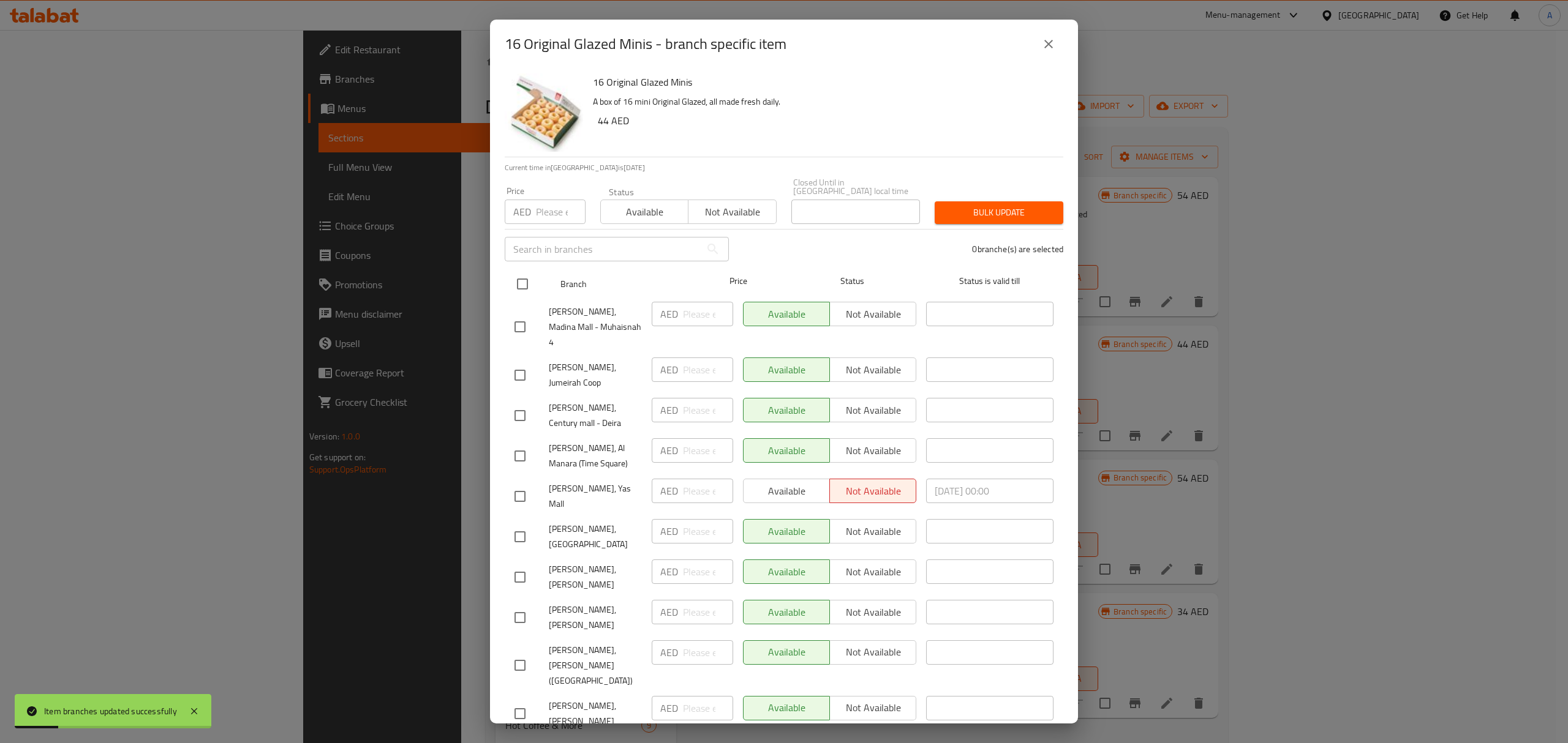
checkbox input "true"
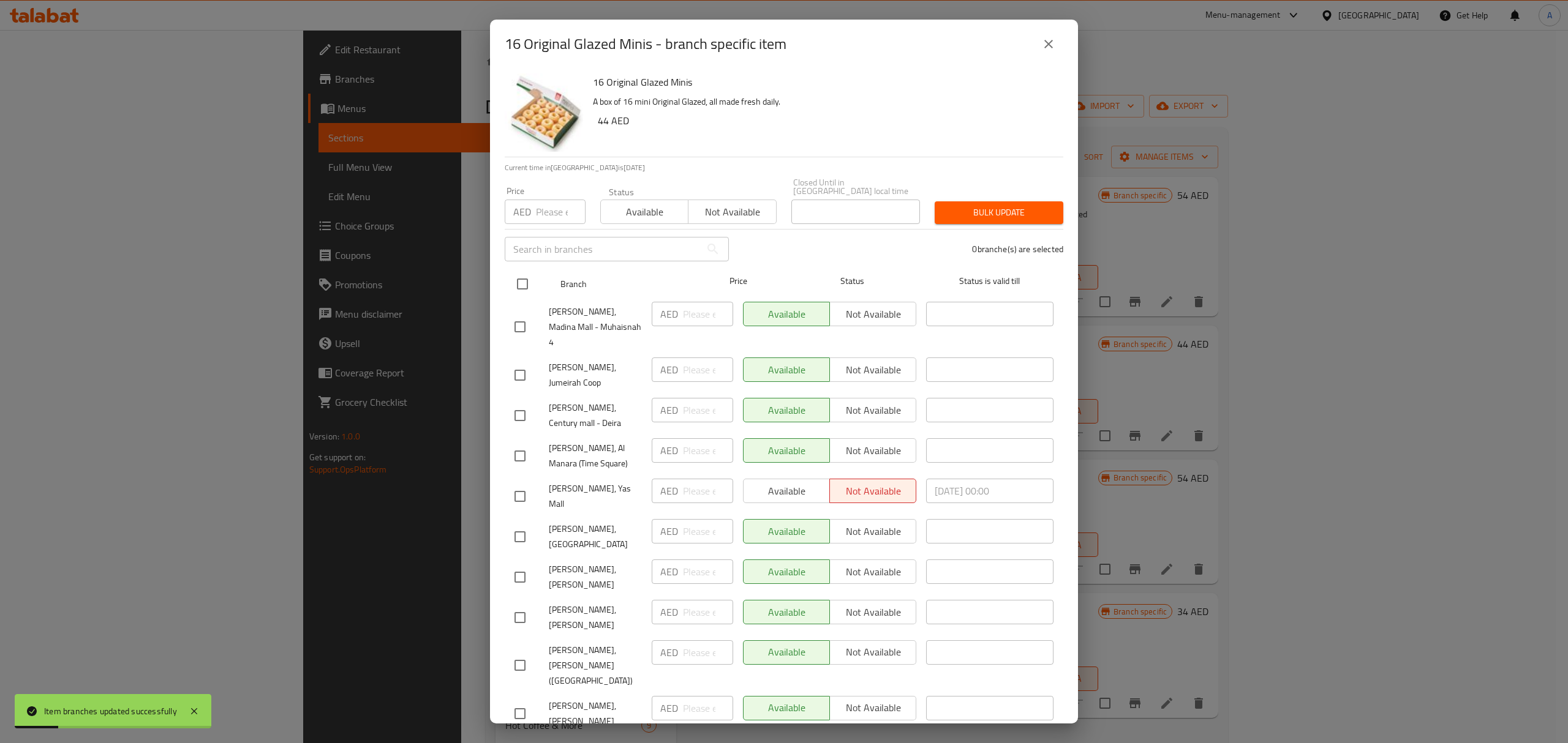
checkbox input "true"
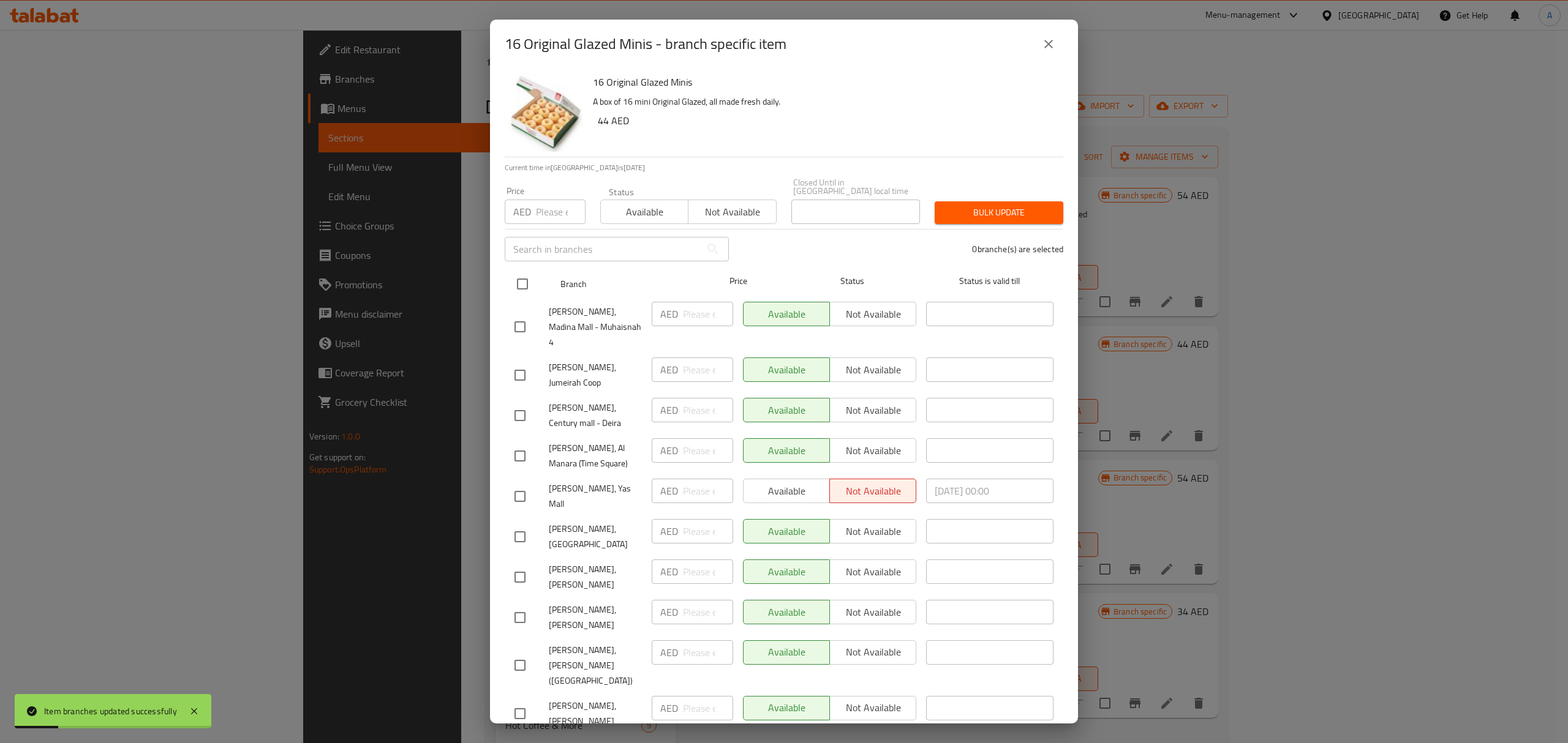
checkbox input "true"
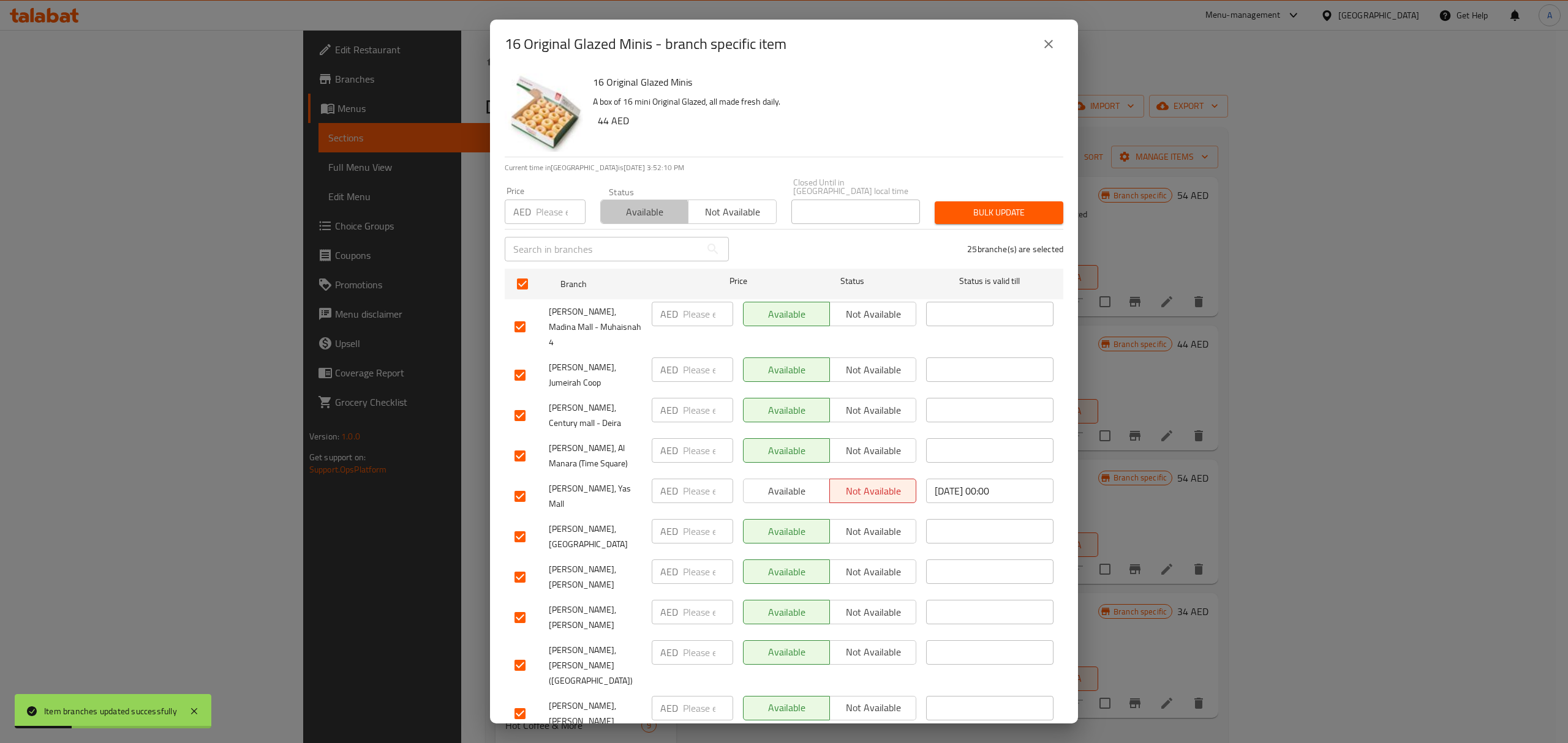
click at [630, 219] on span "Available" at bounding box center [645, 212] width 78 height 18
click at [944, 210] on span "Bulk update" at bounding box center [998, 212] width 109 height 15
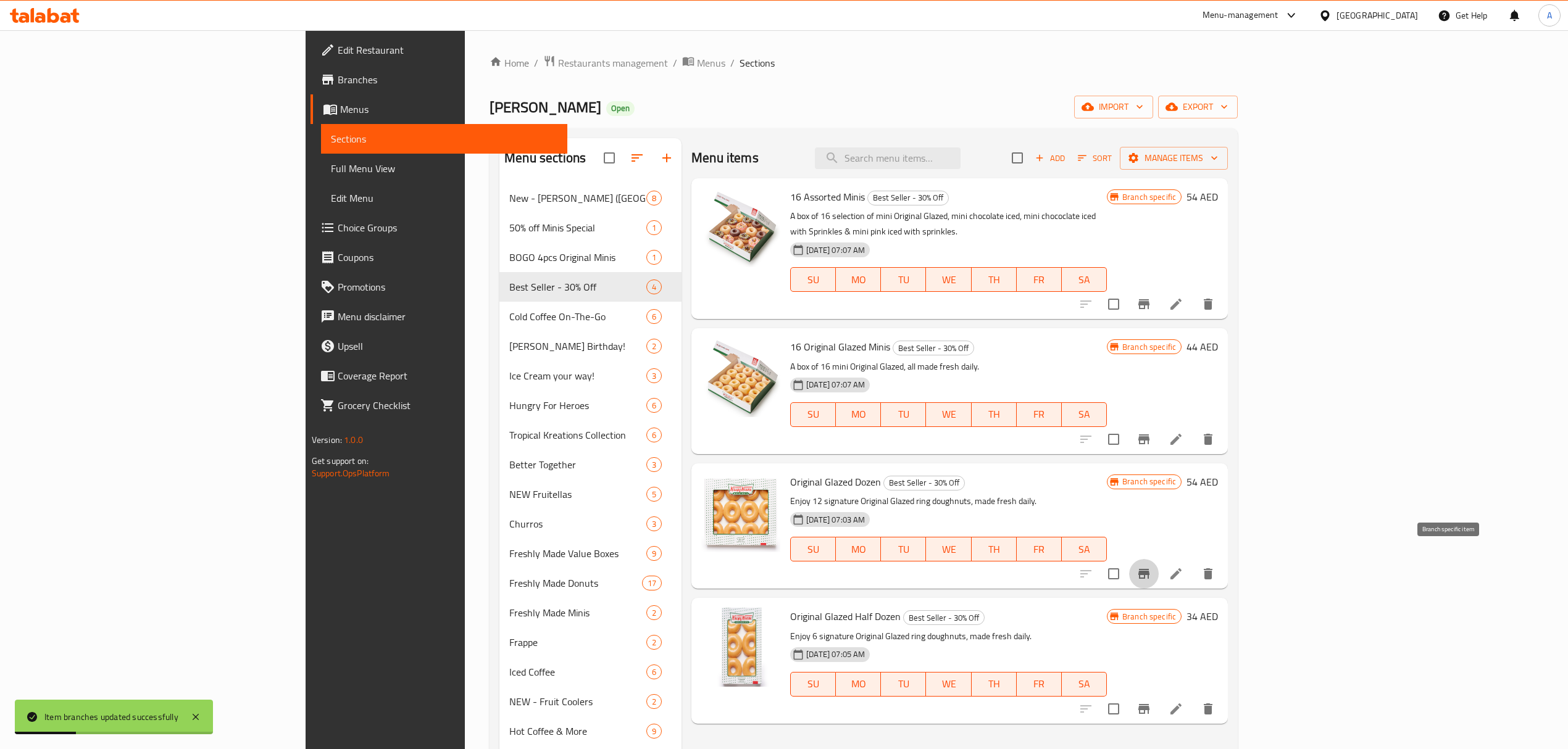
click at [1149, 569] on icon "Branch-specific-item" at bounding box center [1144, 574] width 11 height 10
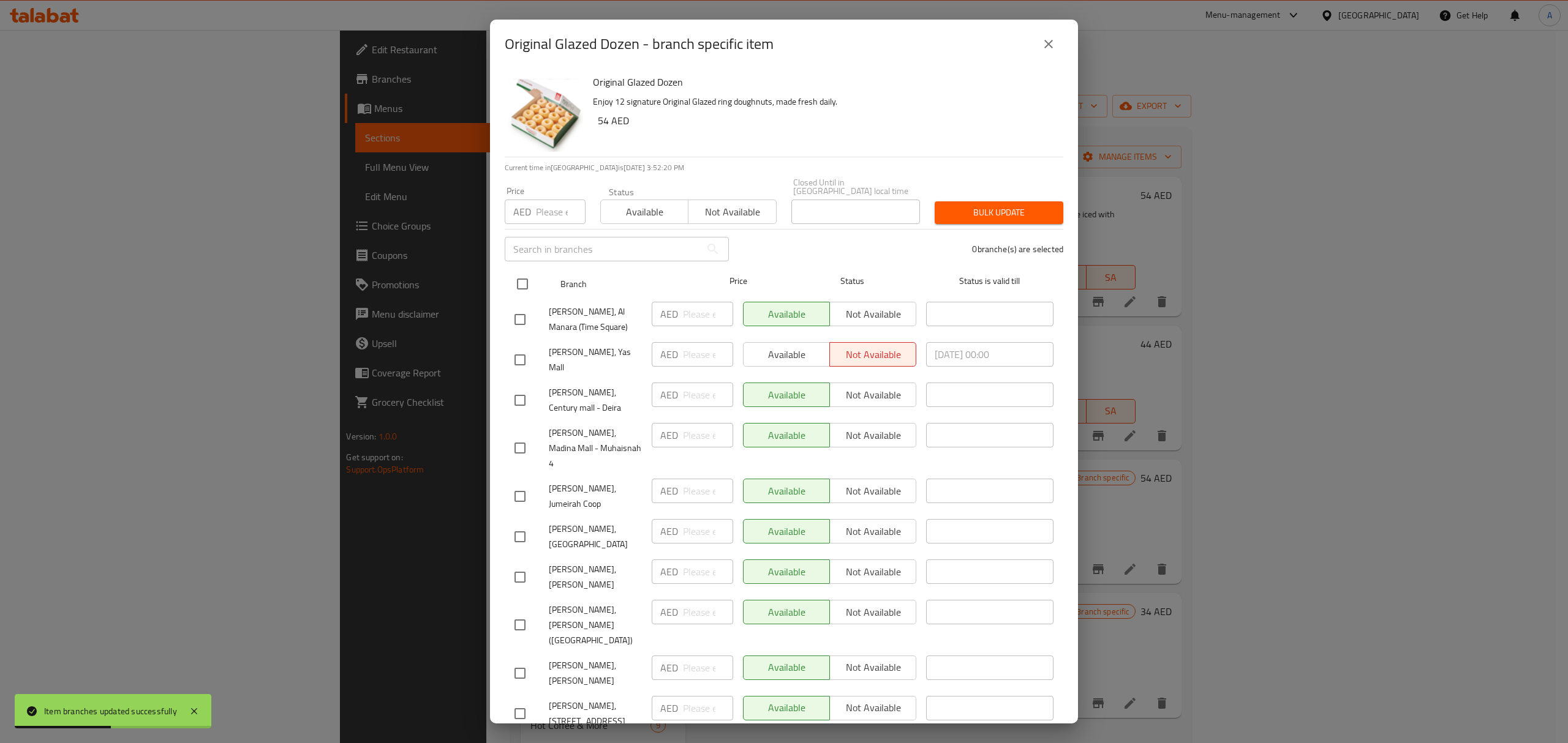
click at [520, 289] on input "checkbox" at bounding box center [522, 283] width 26 height 26
checkbox input "true"
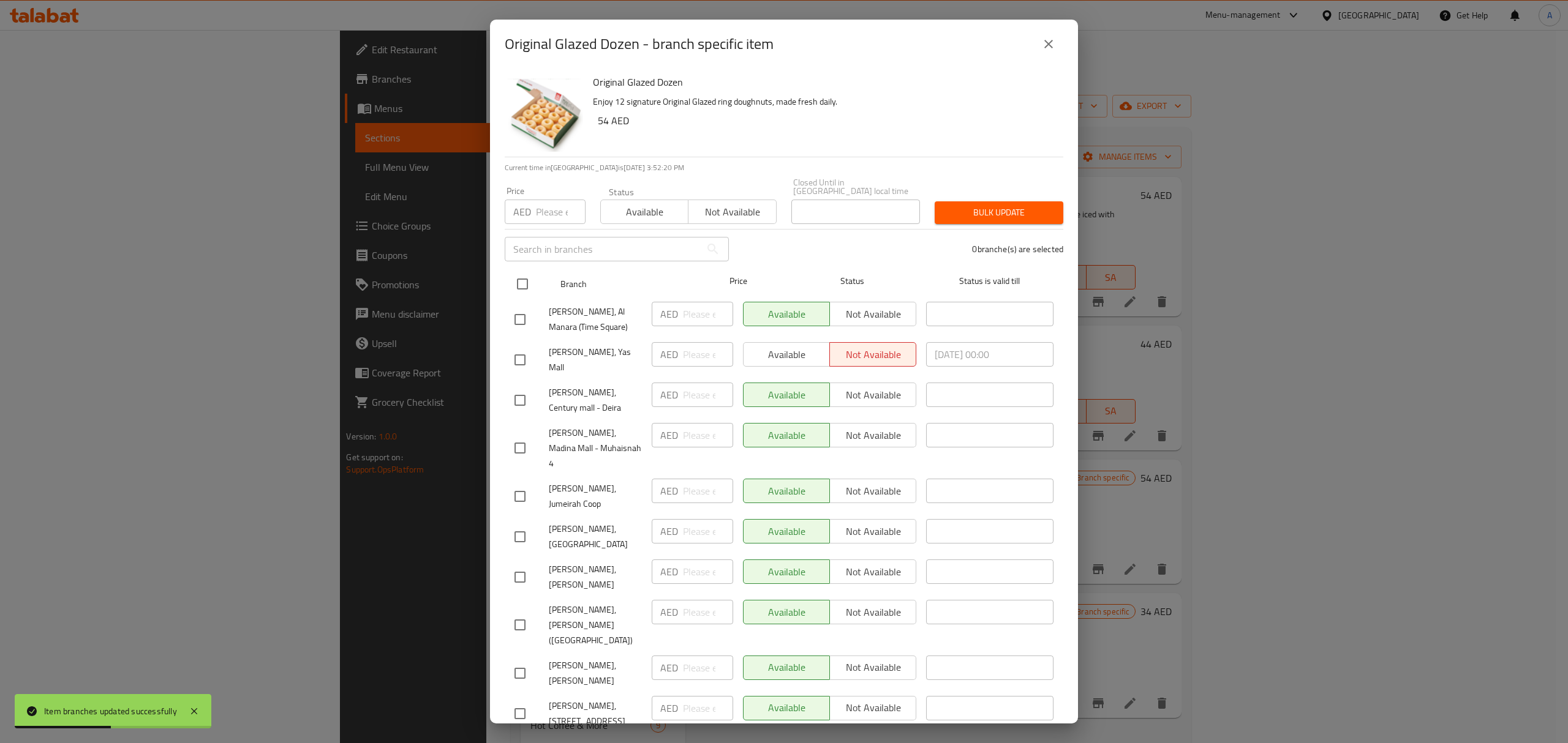
checkbox input "true"
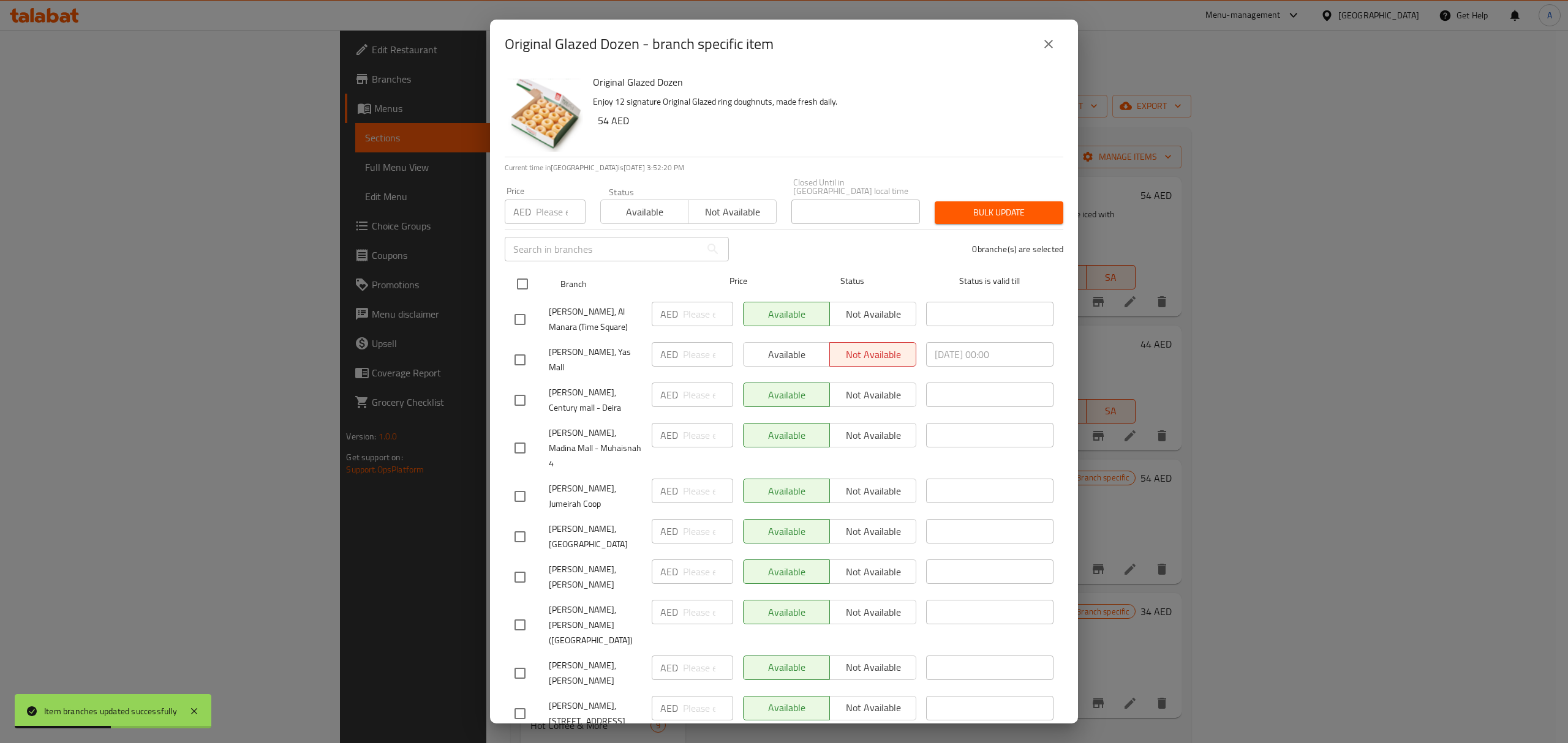
checkbox input "true"
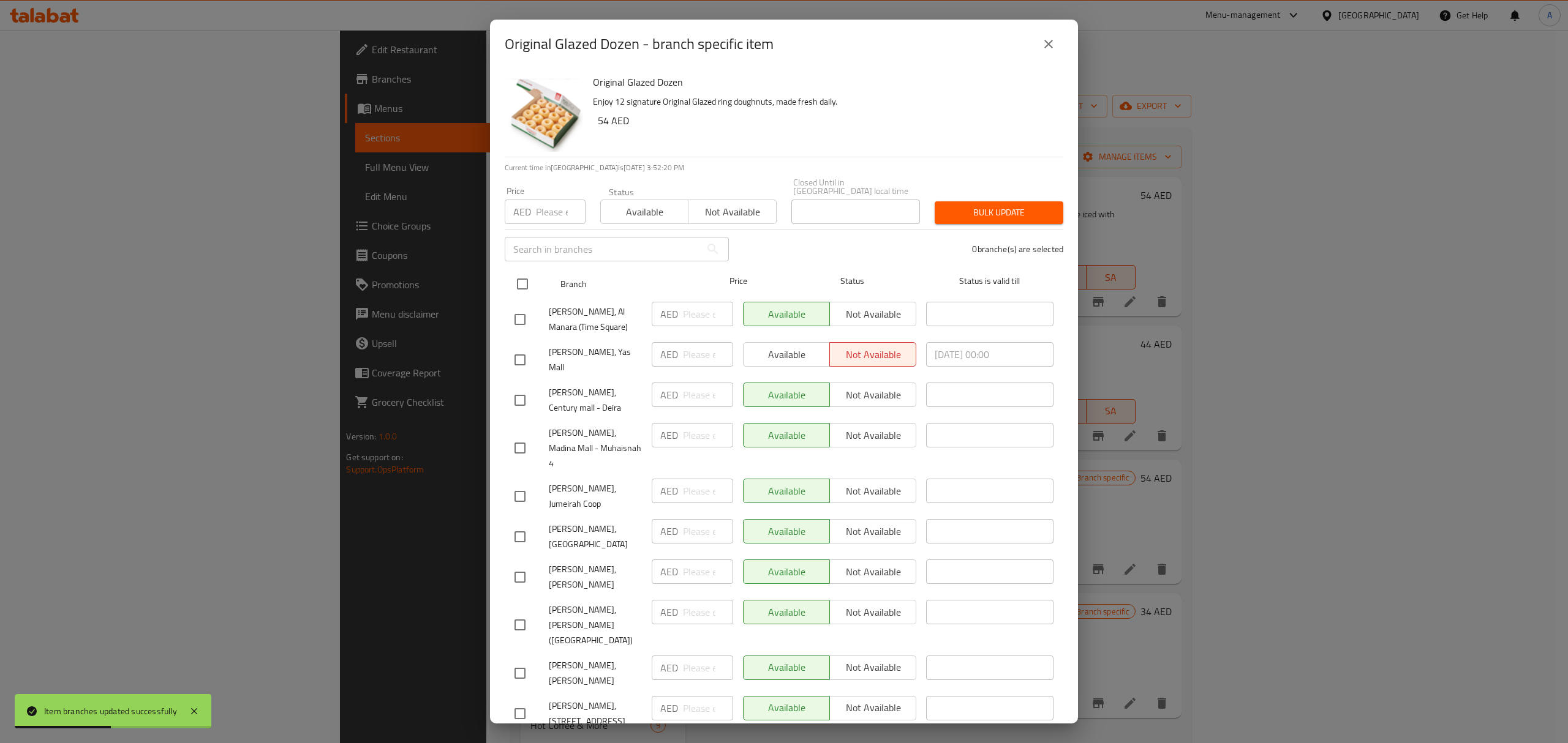
checkbox input "true"
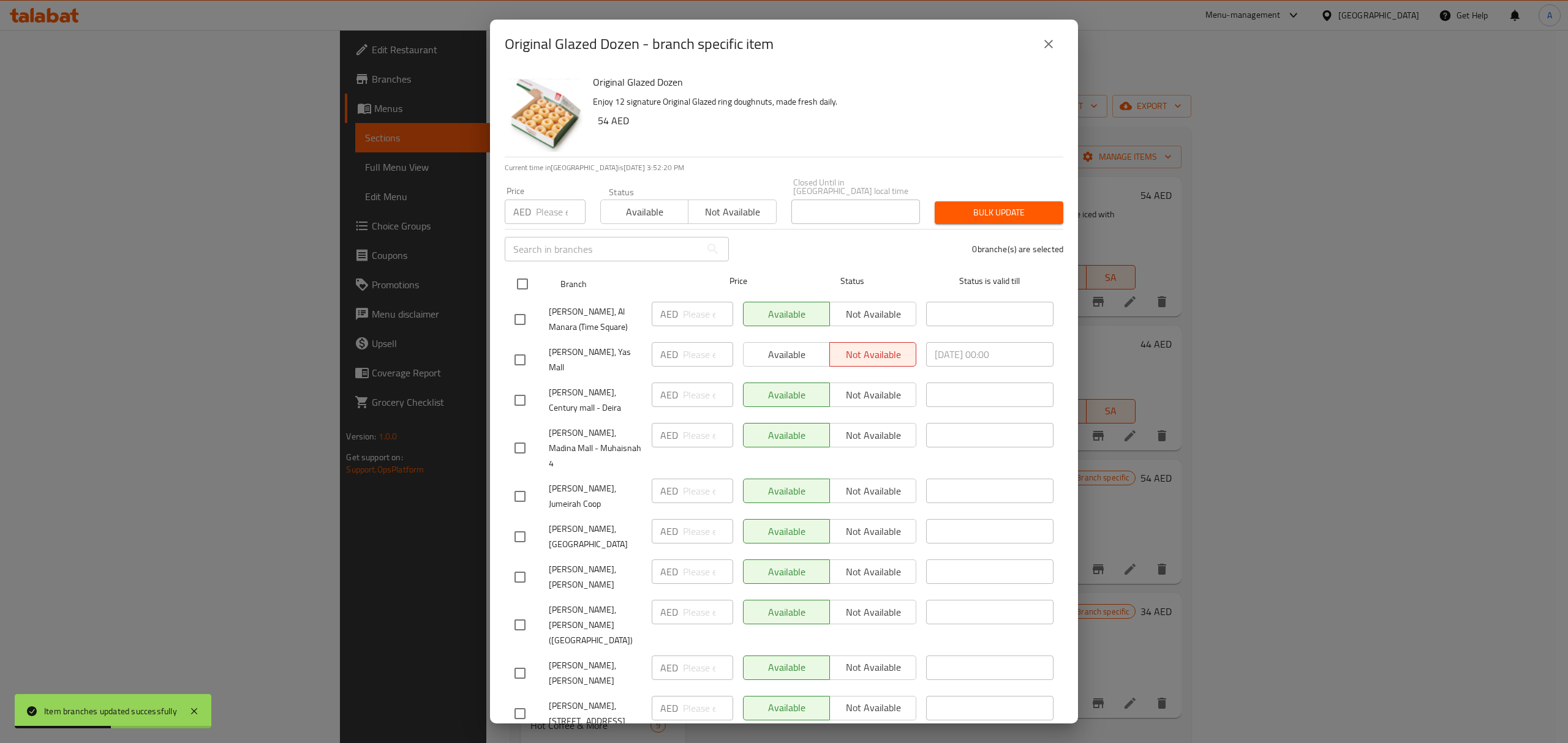
checkbox input "true"
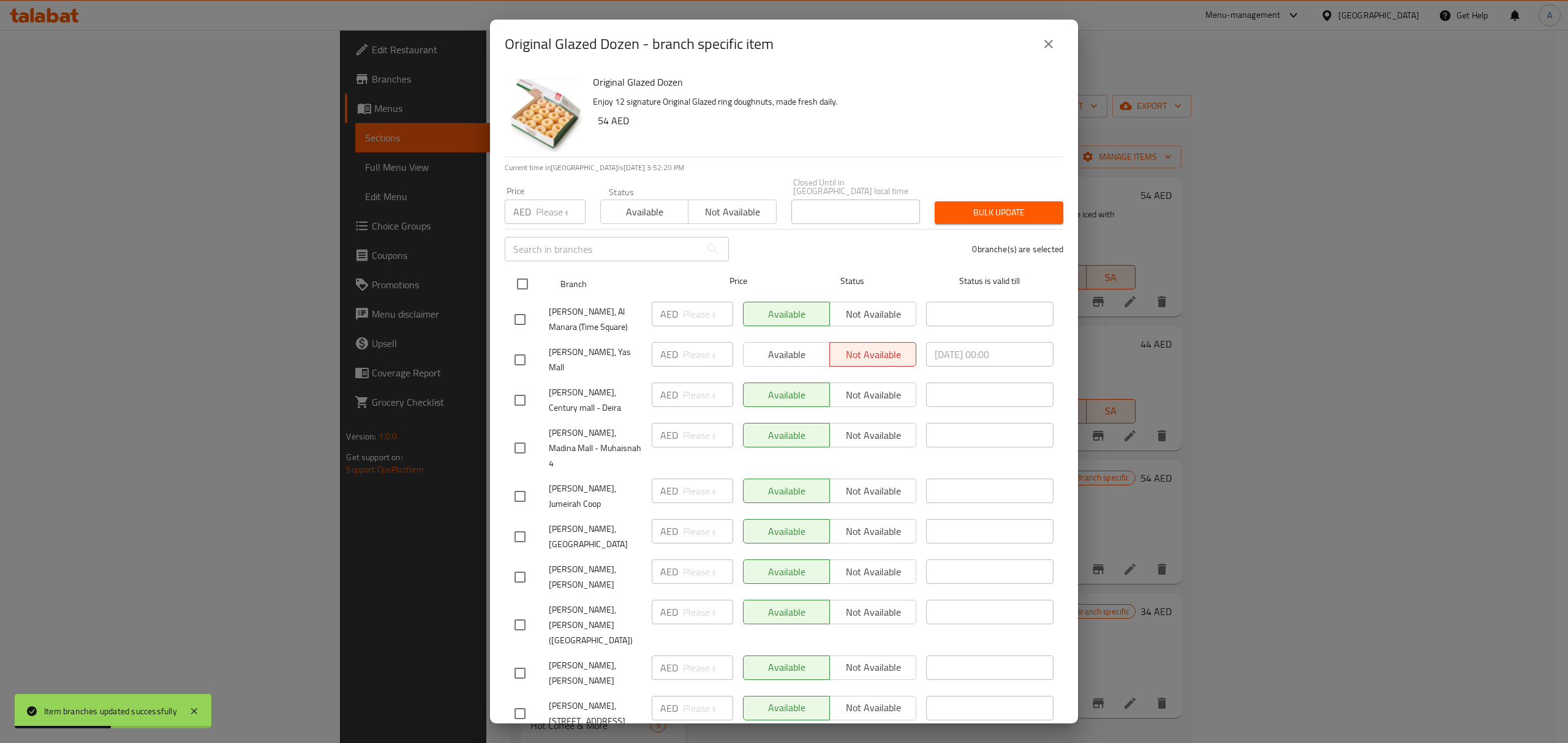
checkbox input "true"
click at [648, 206] on span "Available" at bounding box center [645, 212] width 78 height 18
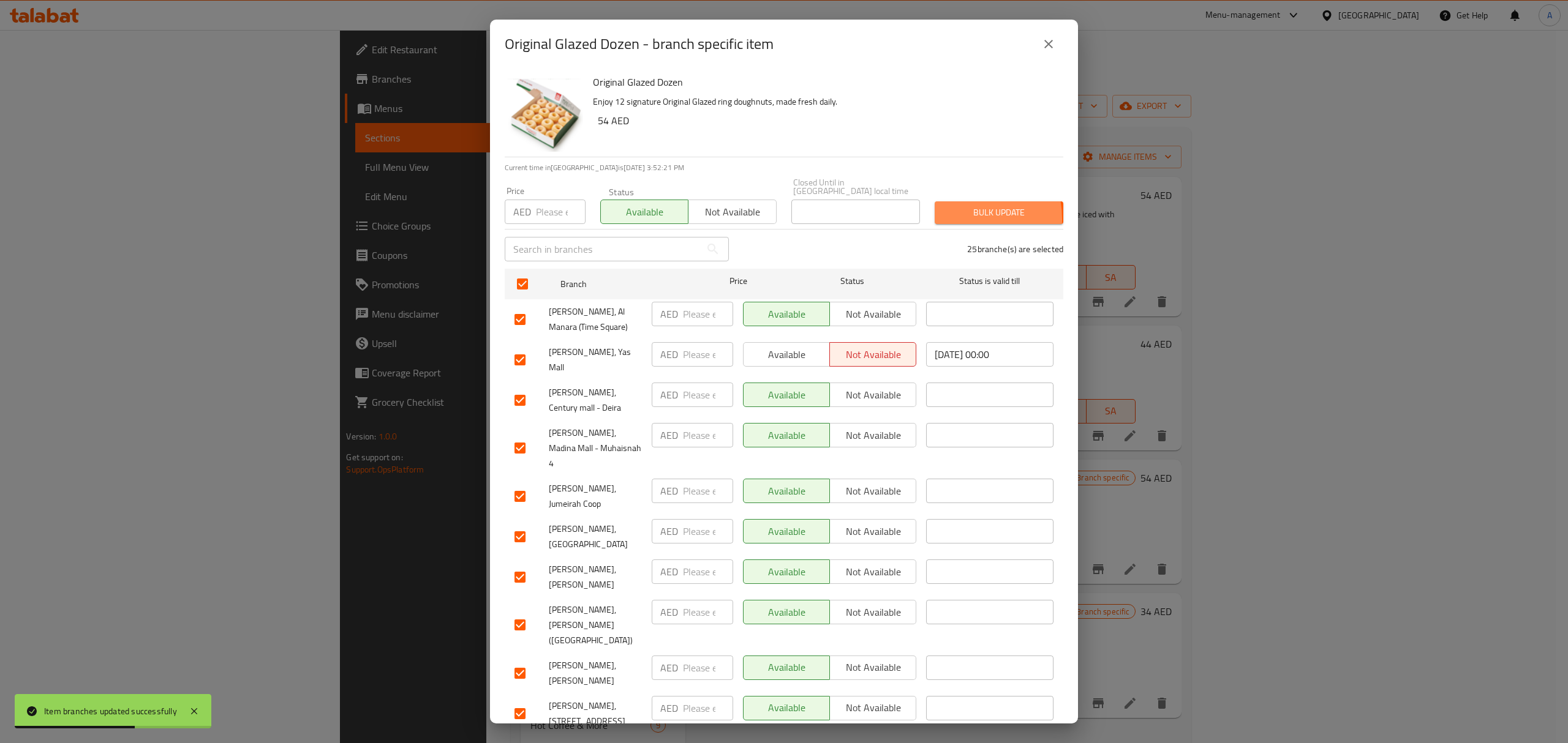
click at [944, 219] on span "Bulk update" at bounding box center [998, 212] width 109 height 15
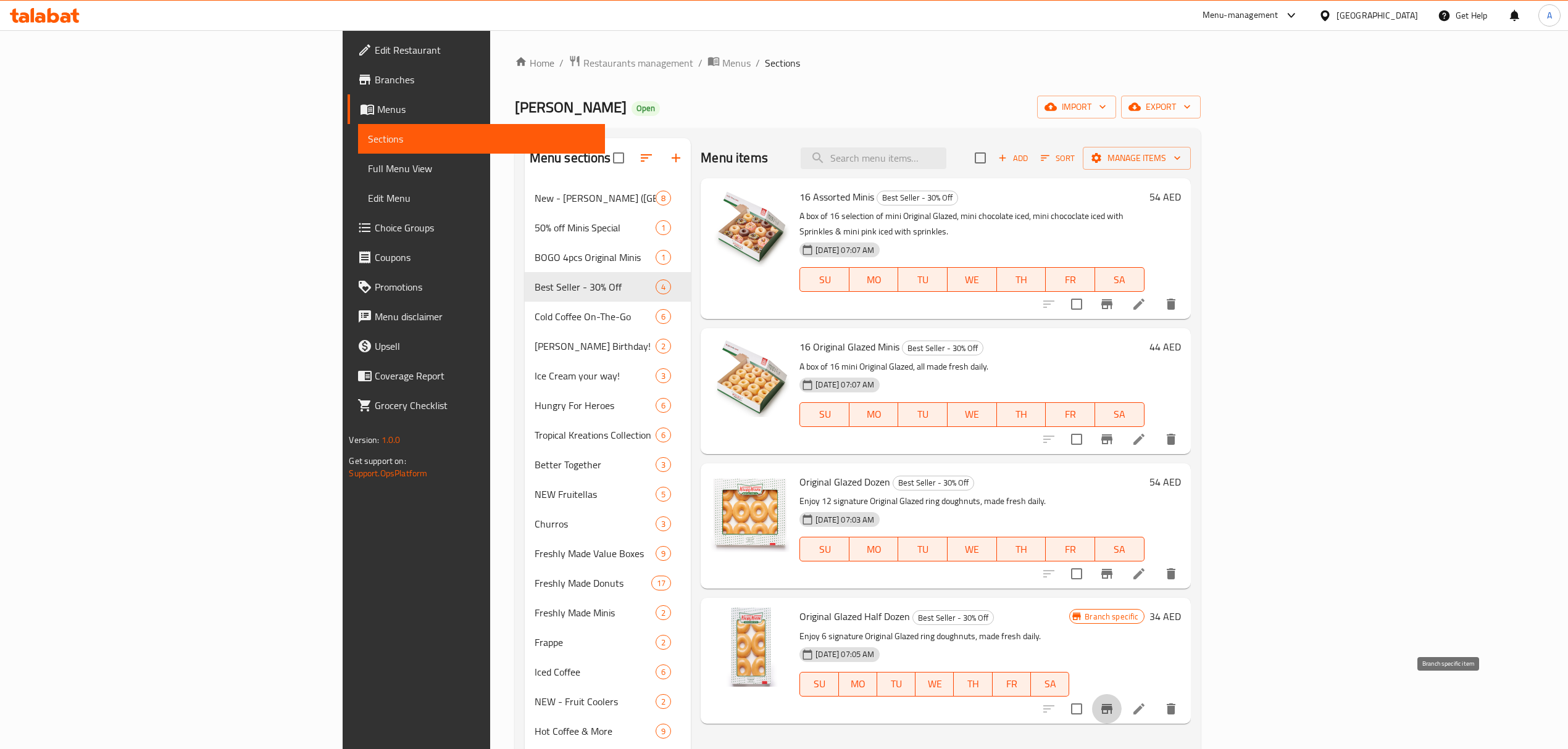
click at [1114, 702] on icon "Branch-specific-item" at bounding box center [1107, 709] width 15 height 15
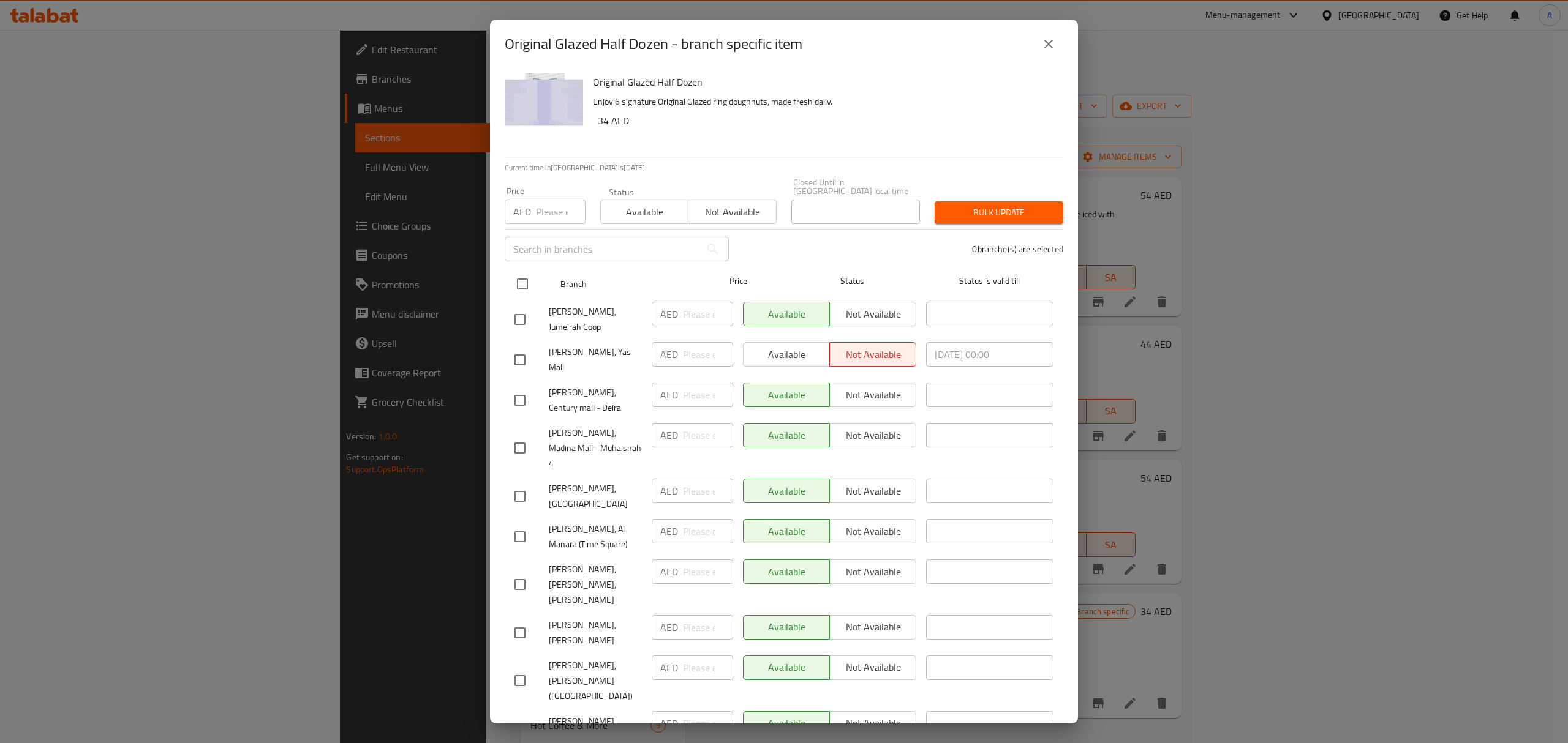
click at [520, 293] on input "checkbox" at bounding box center [522, 283] width 26 height 26
checkbox input "true"
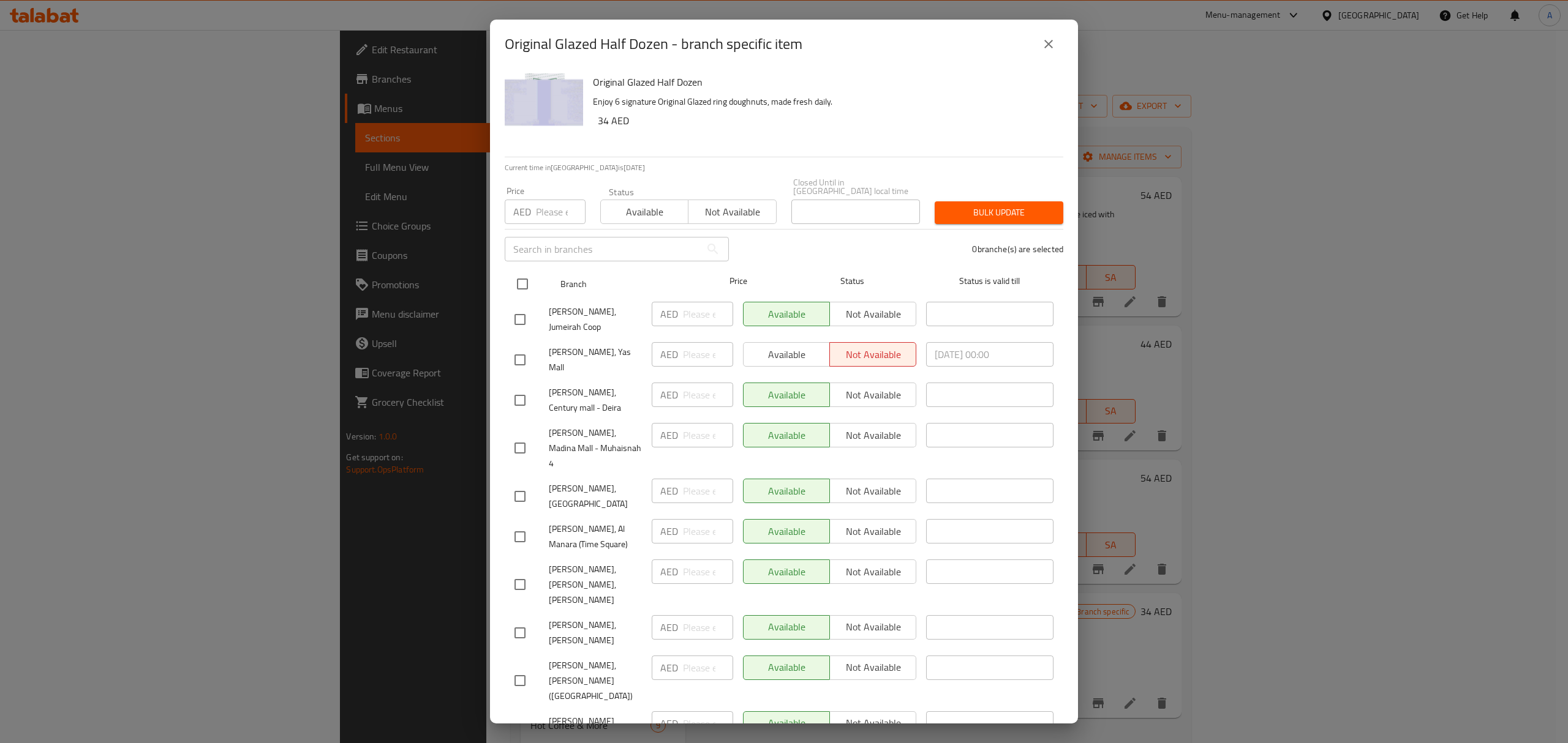
checkbox input "true"
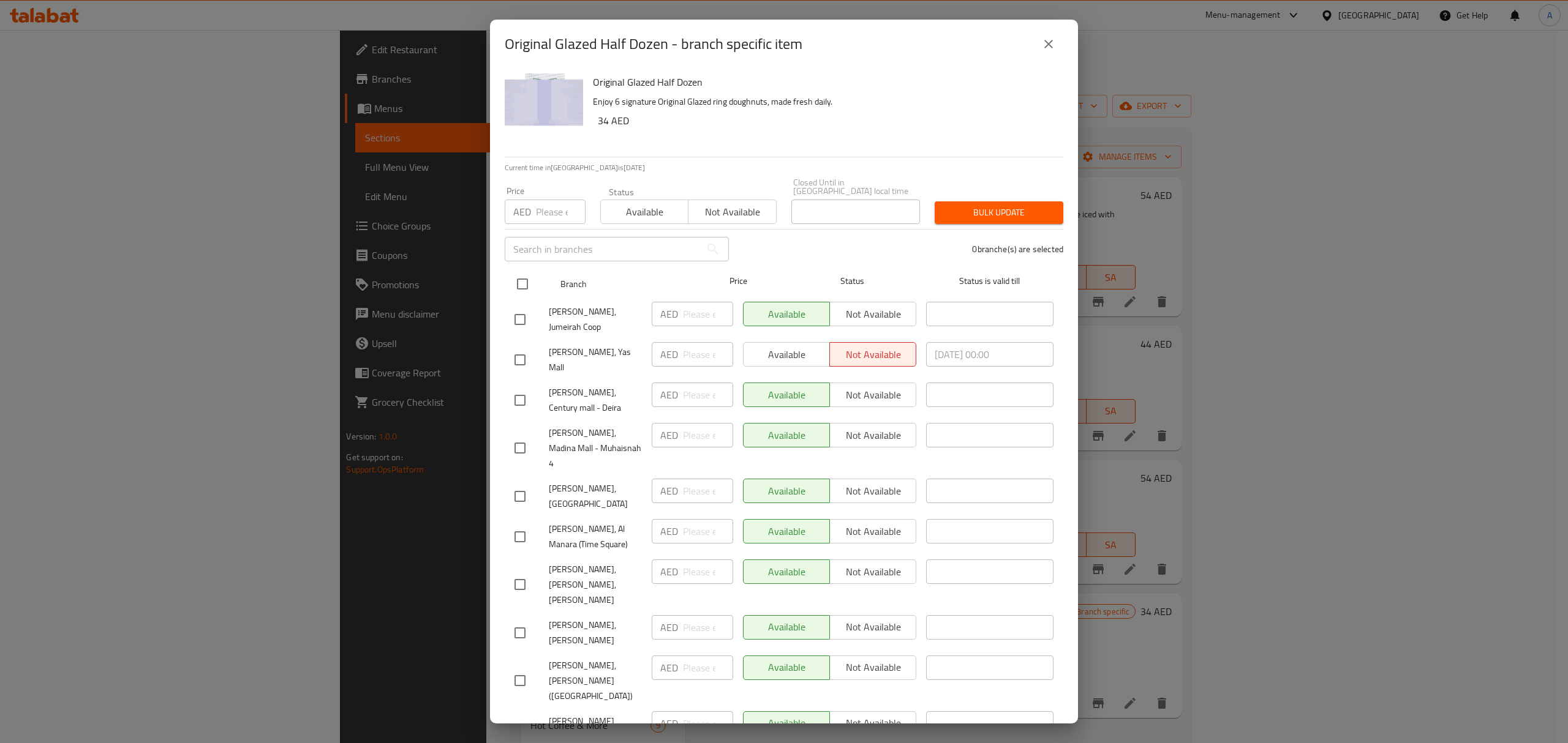
checkbox input "true"
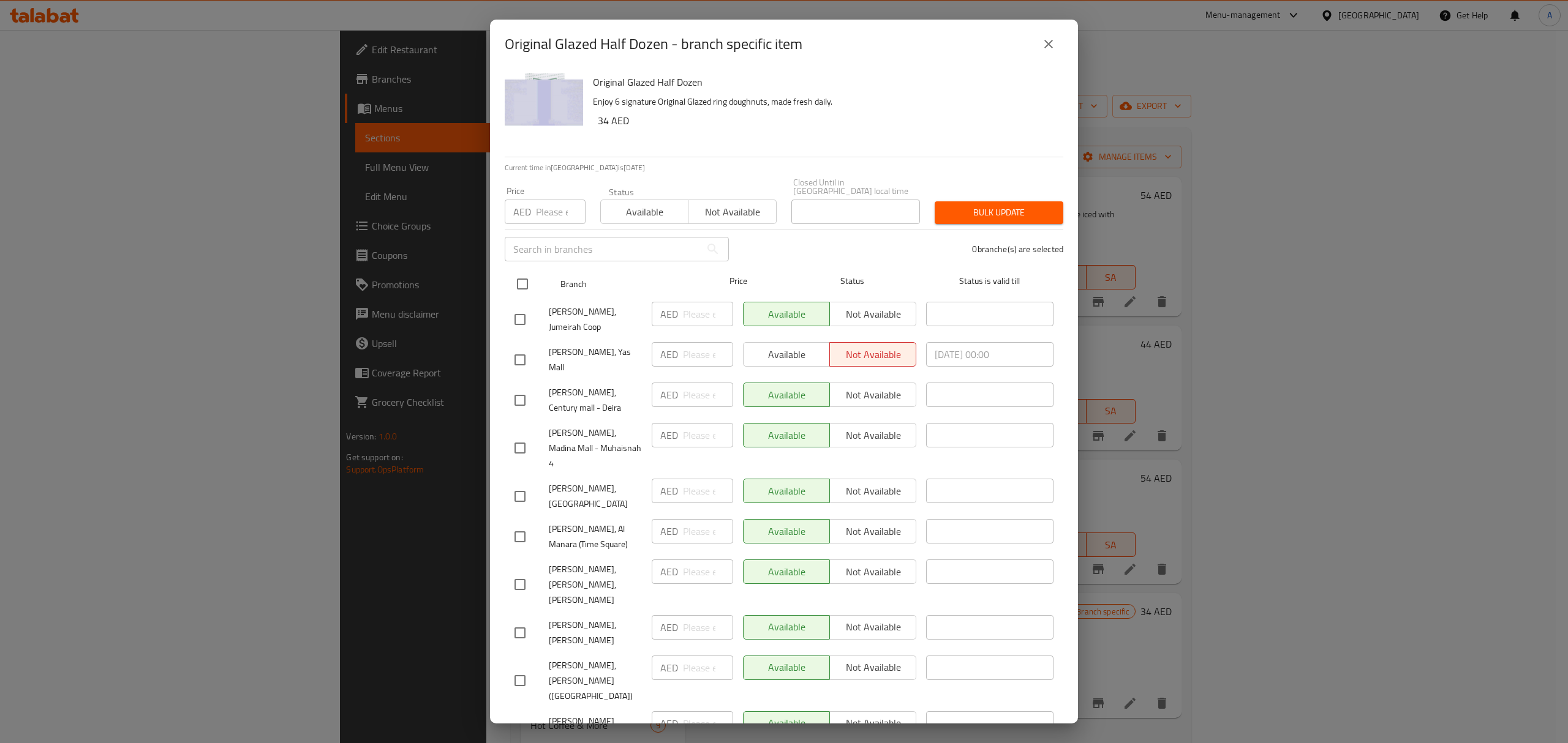
checkbox input "true"
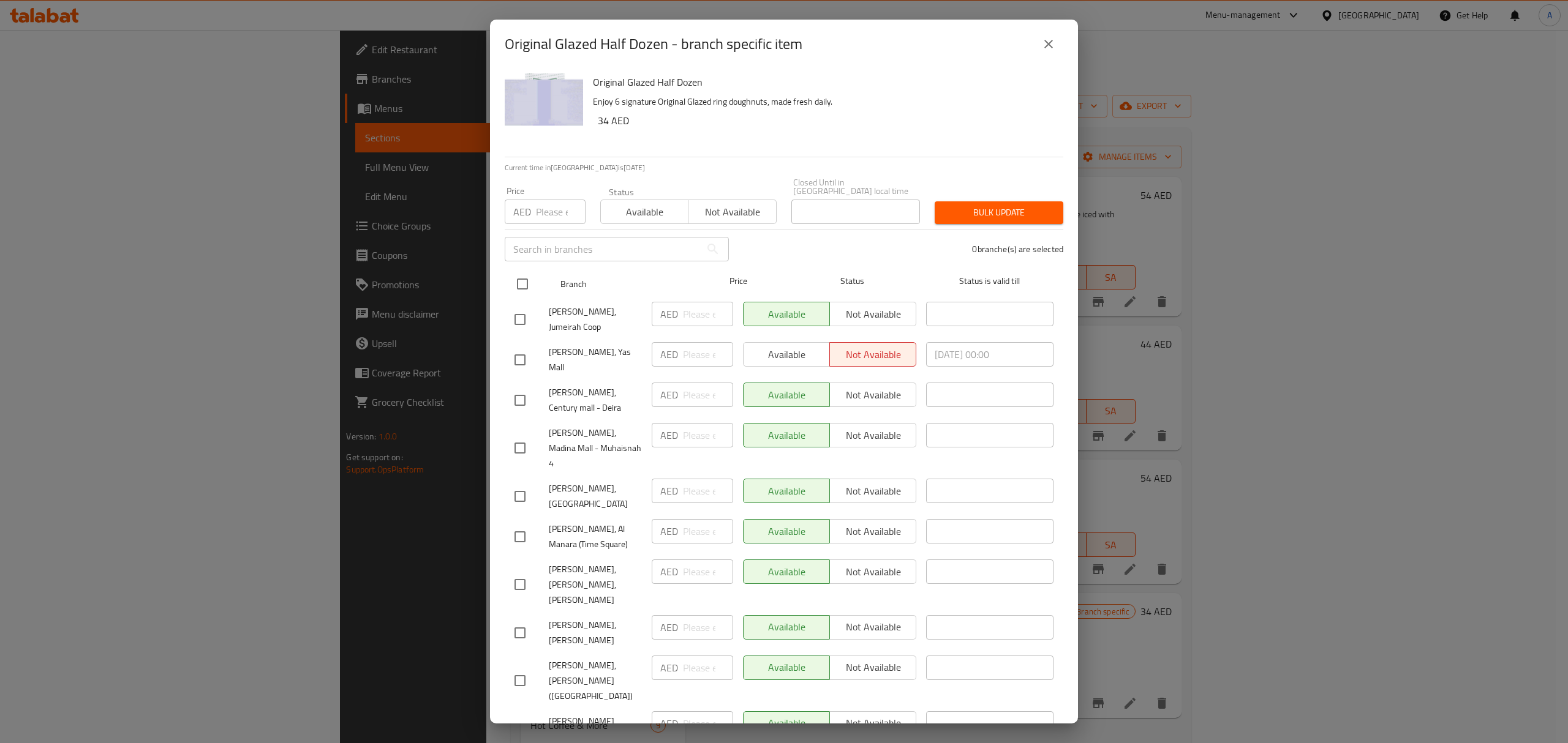
checkbox input "true"
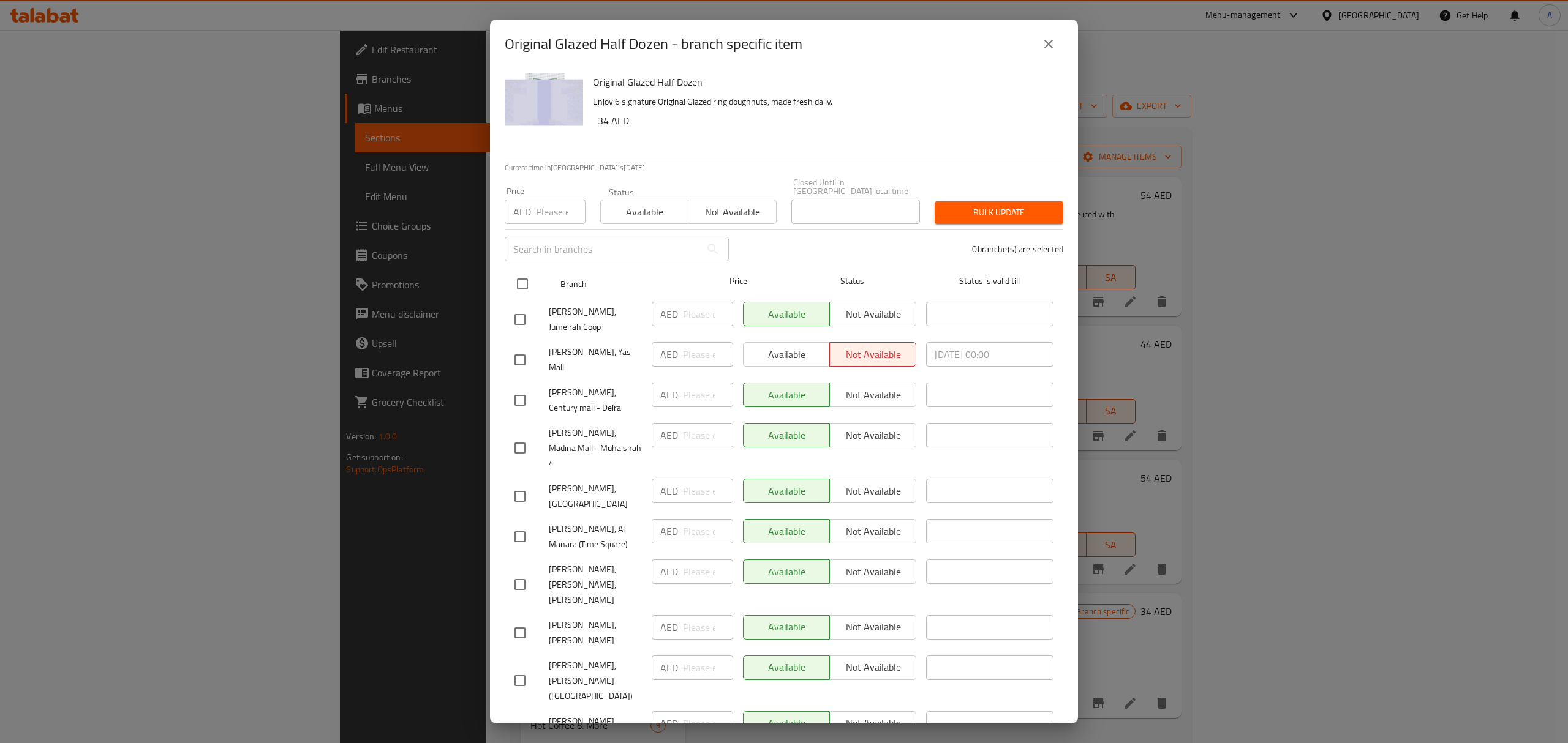
checkbox input "true"
click at [633, 204] on span "Available" at bounding box center [645, 212] width 78 height 18
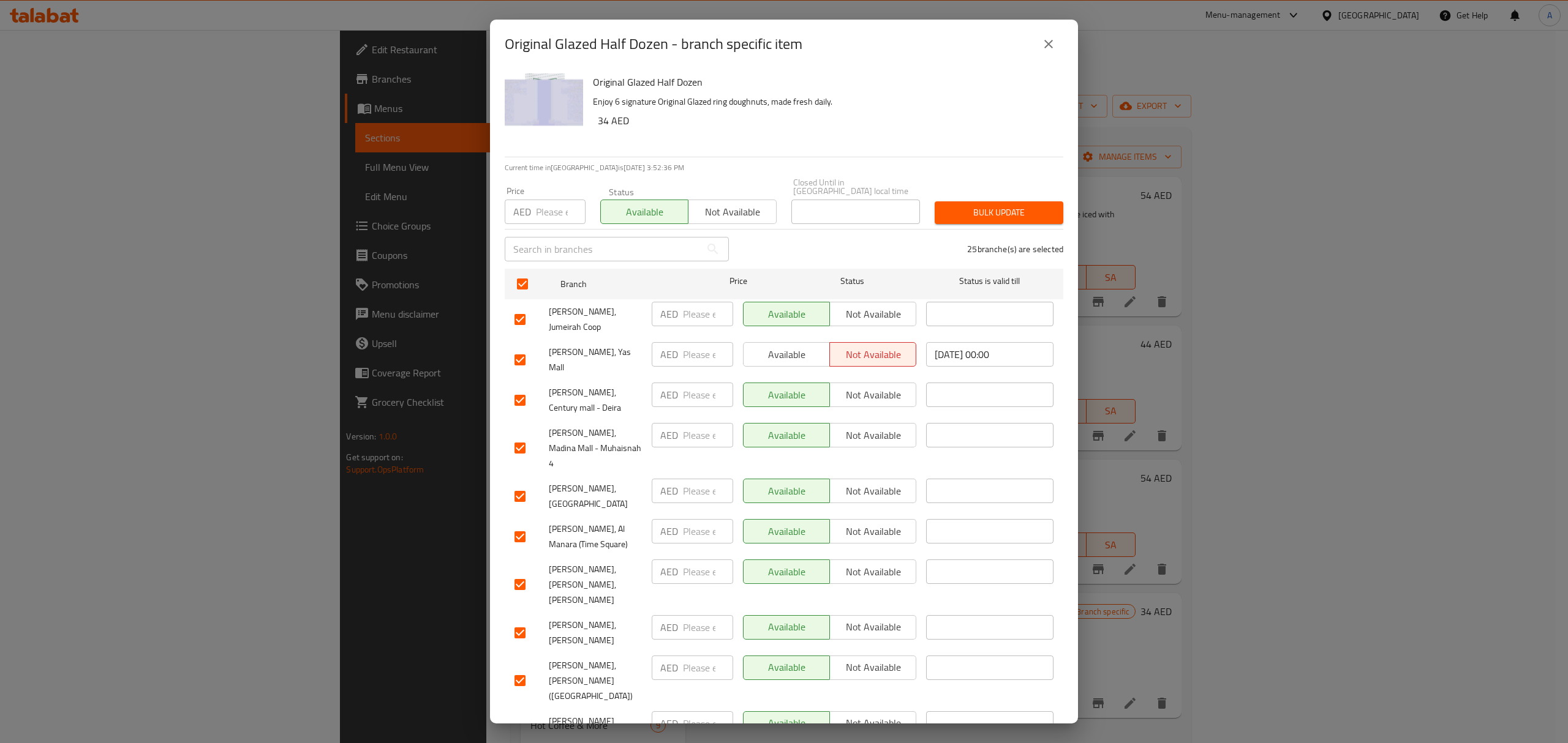
click at [984, 223] on button "Bulk update" at bounding box center [998, 213] width 129 height 22
